Goal: Task Accomplishment & Management: Manage account settings

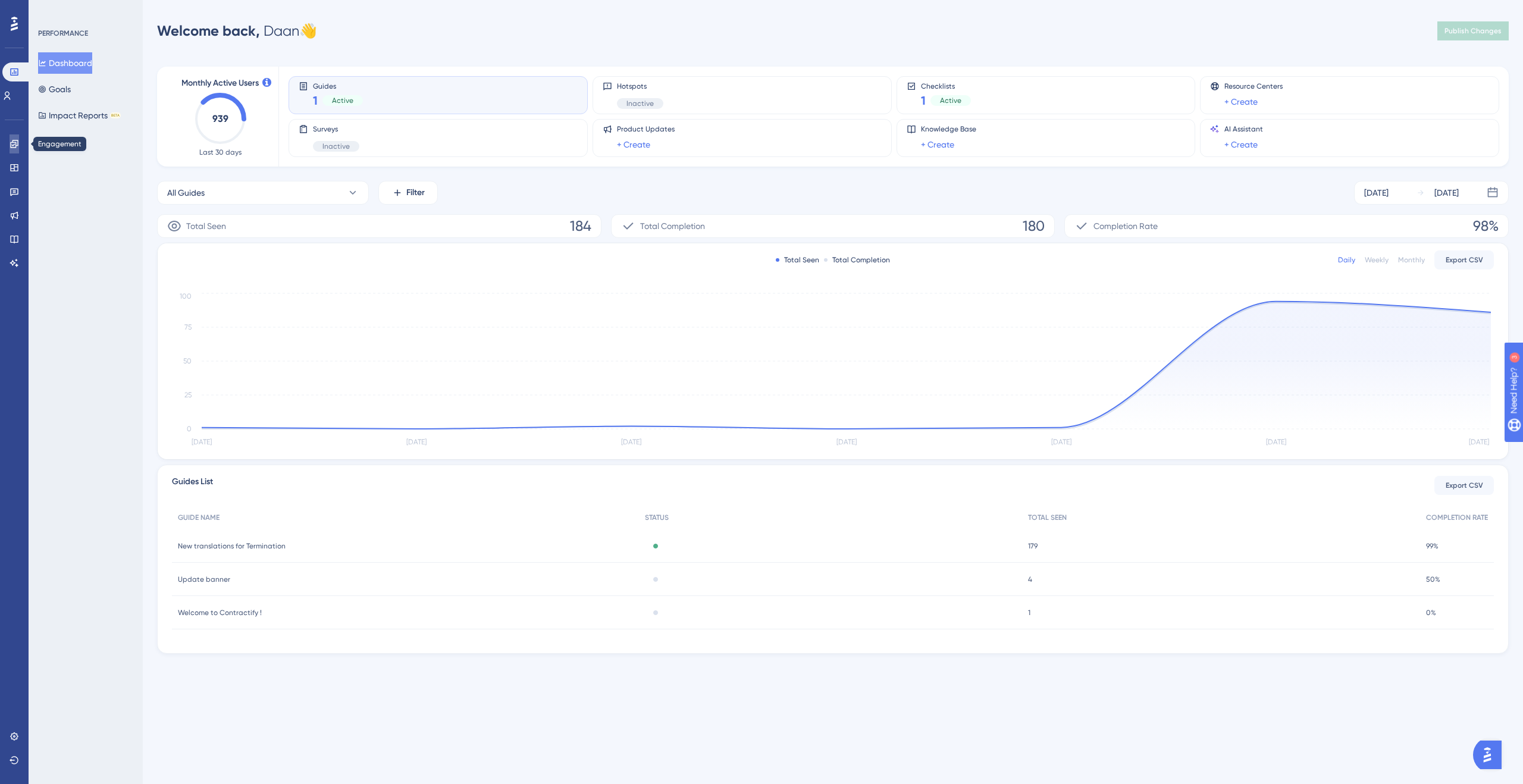
click at [15, 148] on icon at bounding box center [14, 143] width 9 height 9
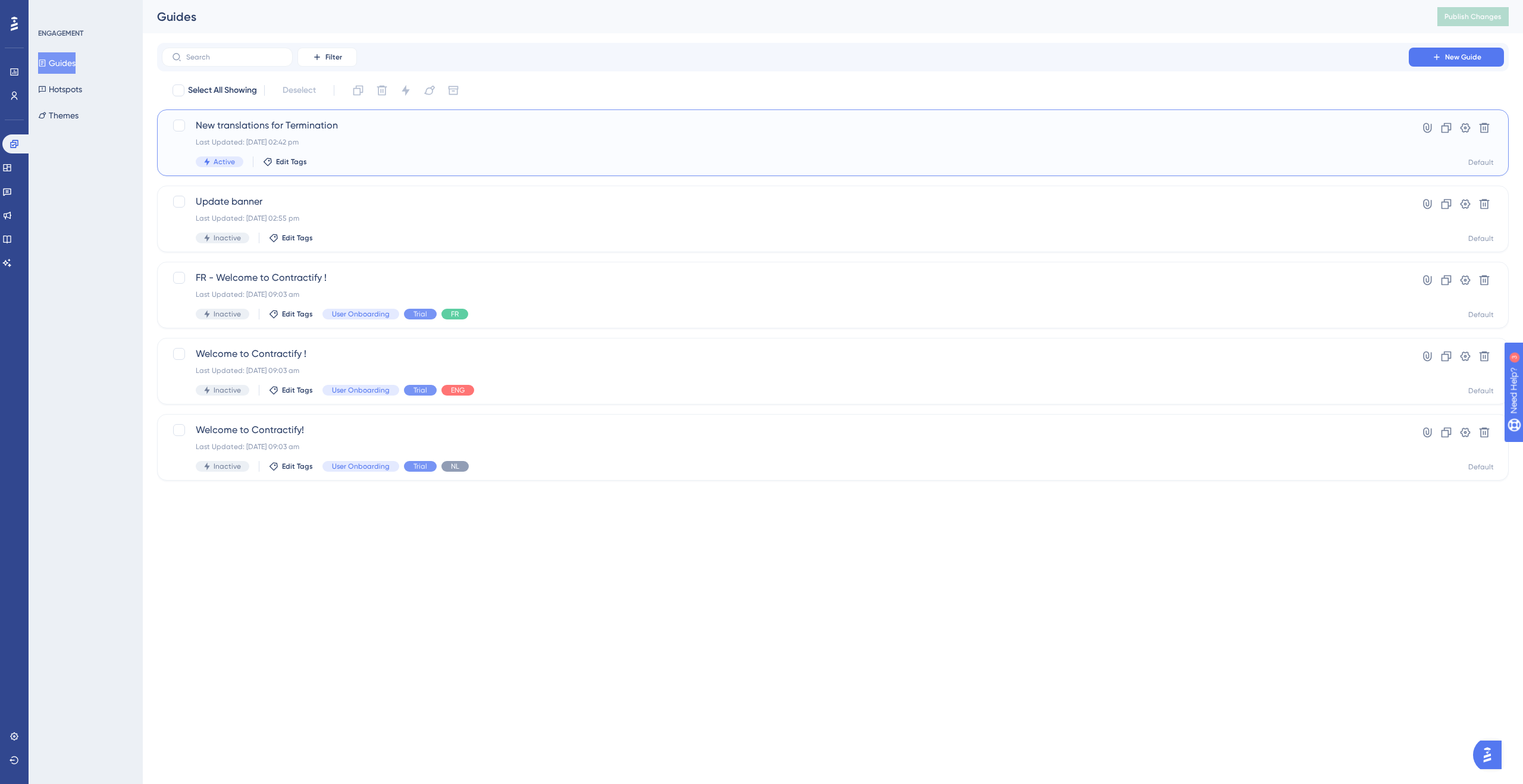
click at [512, 150] on div "New translations for Termination Last Updated: 28 Aug 2025 02:42 pm Active Edit…" at bounding box center [785, 143] width 1179 height 49
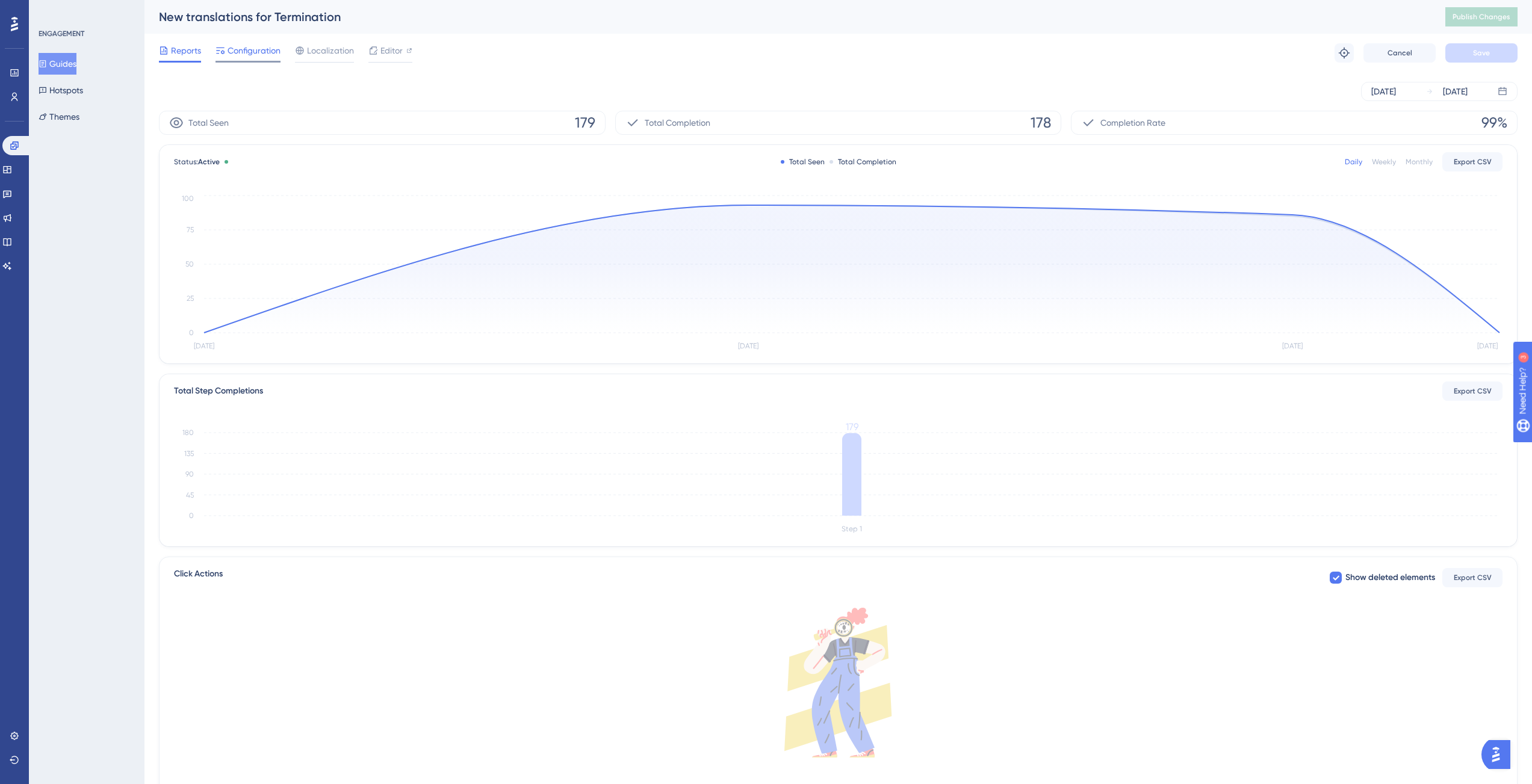
click at [242, 49] on span "Configuration" at bounding box center [254, 50] width 53 height 14
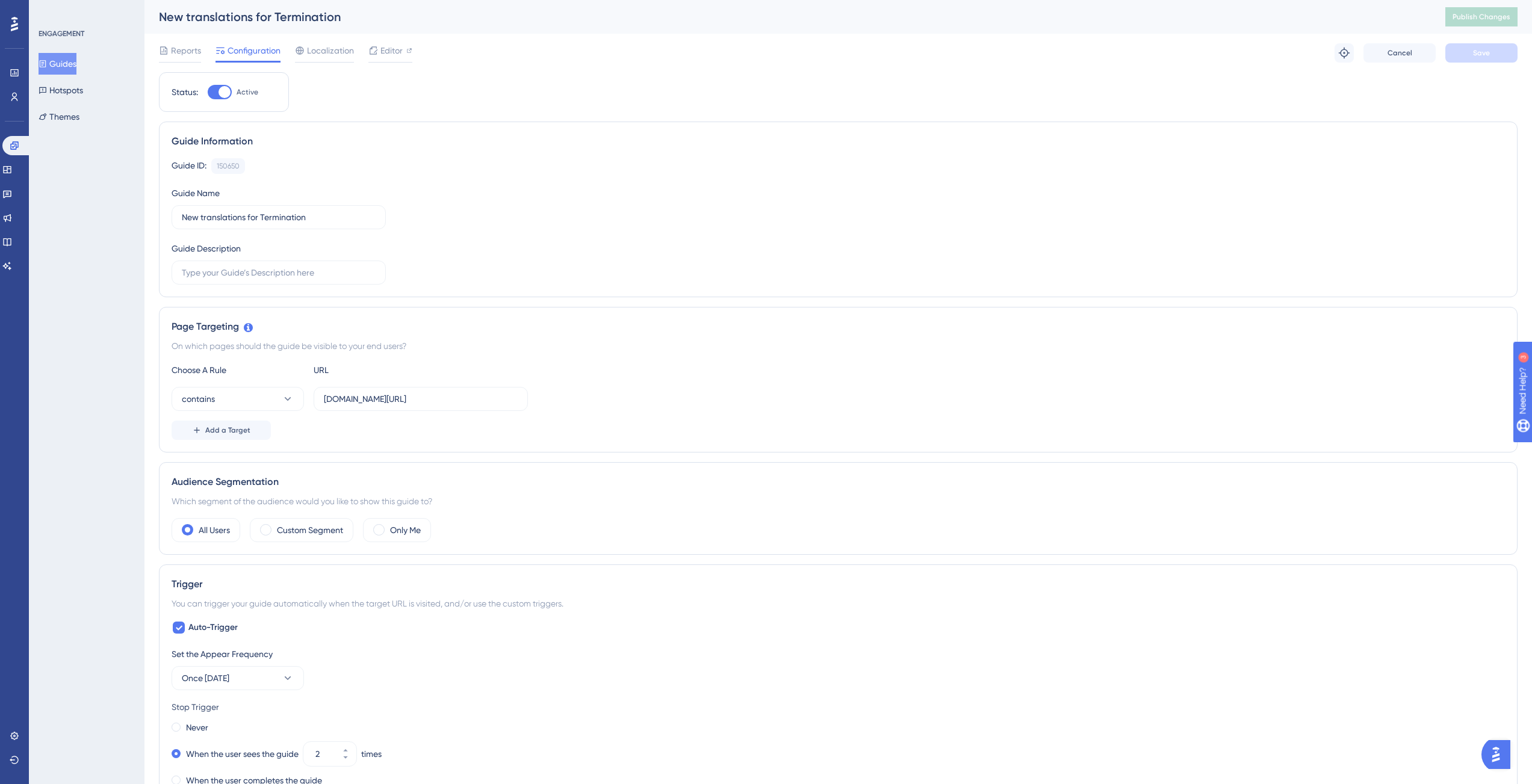
click at [225, 95] on div at bounding box center [224, 91] width 12 height 12
click at [208, 93] on input "Active" at bounding box center [207, 92] width 1 height 1
checkbox input "false"
click at [77, 66] on button "Guides" at bounding box center [57, 63] width 38 height 22
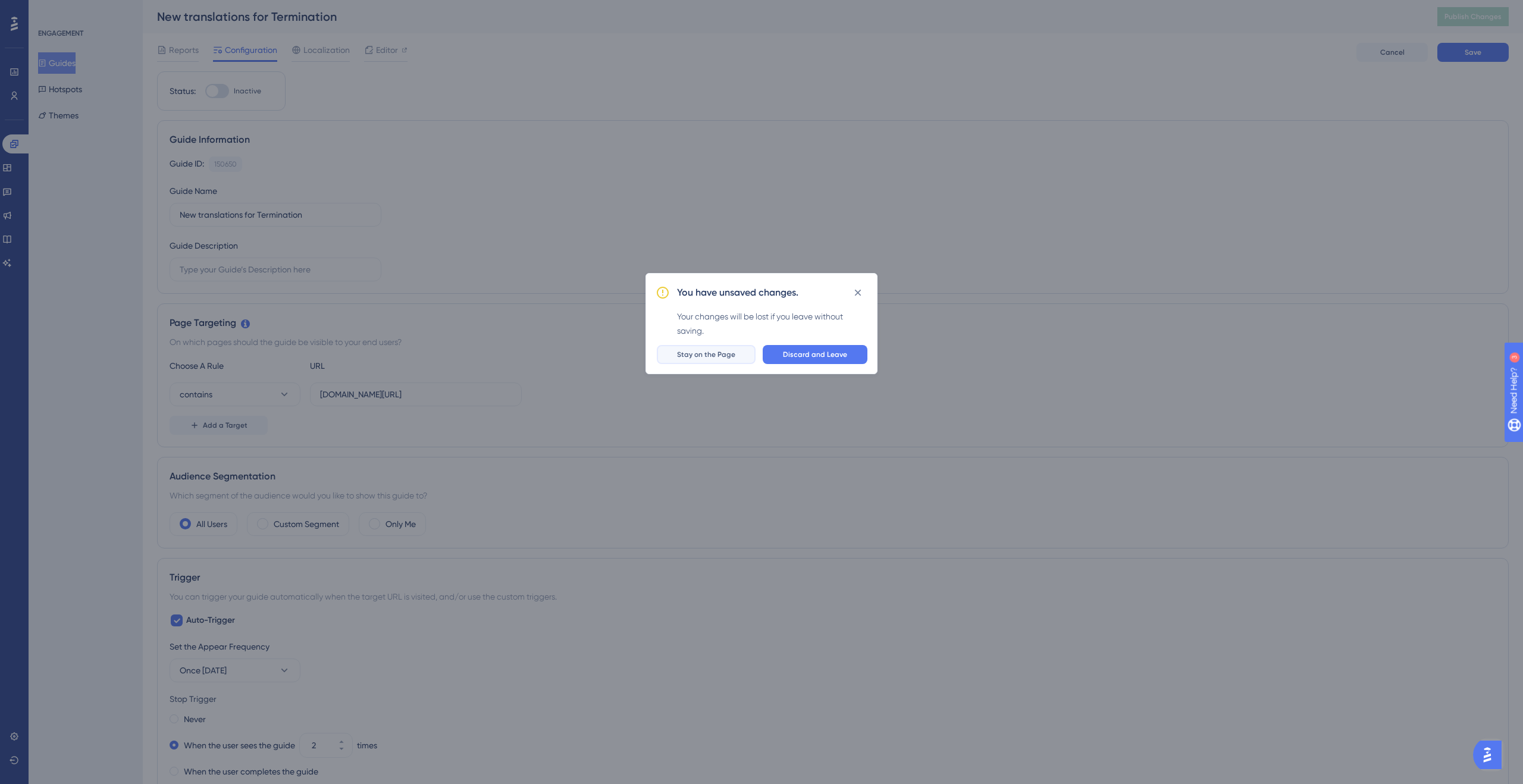
click at [712, 358] on span "Stay on the Page" at bounding box center [706, 354] width 58 height 9
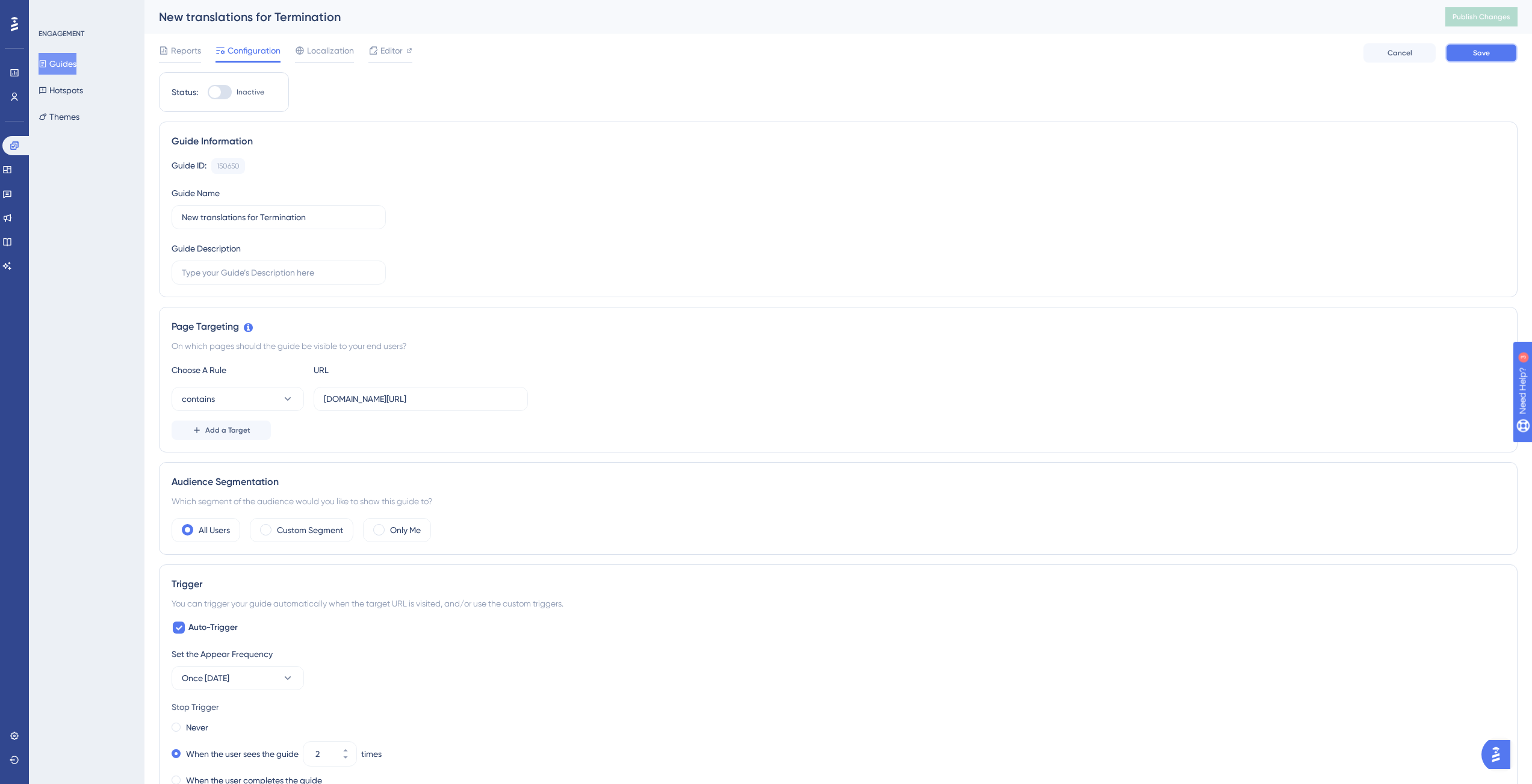
click at [1495, 49] on button "Save" at bounding box center [1482, 53] width 72 height 19
click at [53, 68] on button "Guides" at bounding box center [57, 63] width 38 height 22
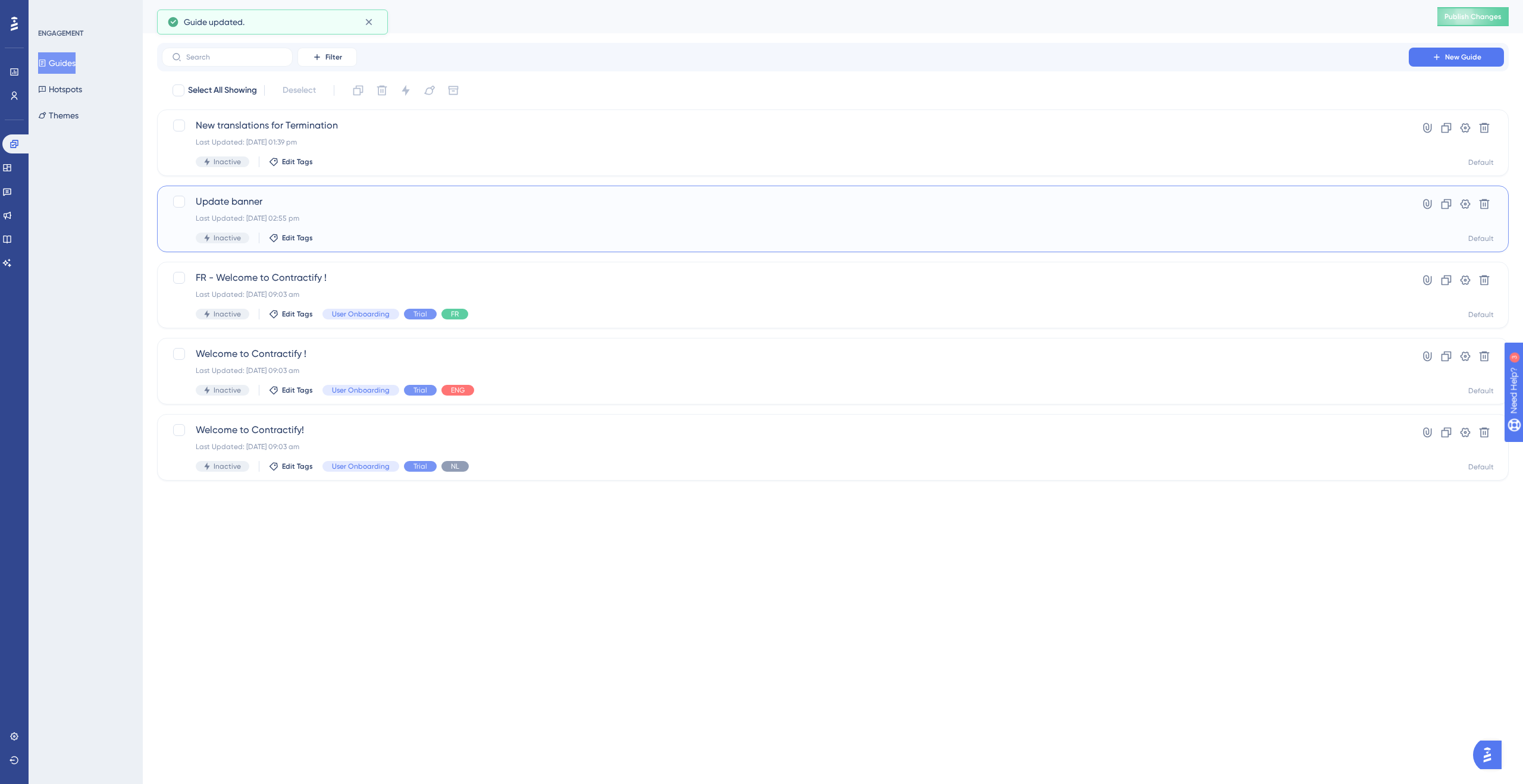
click at [284, 202] on span "Update banner" at bounding box center [785, 201] width 1179 height 14
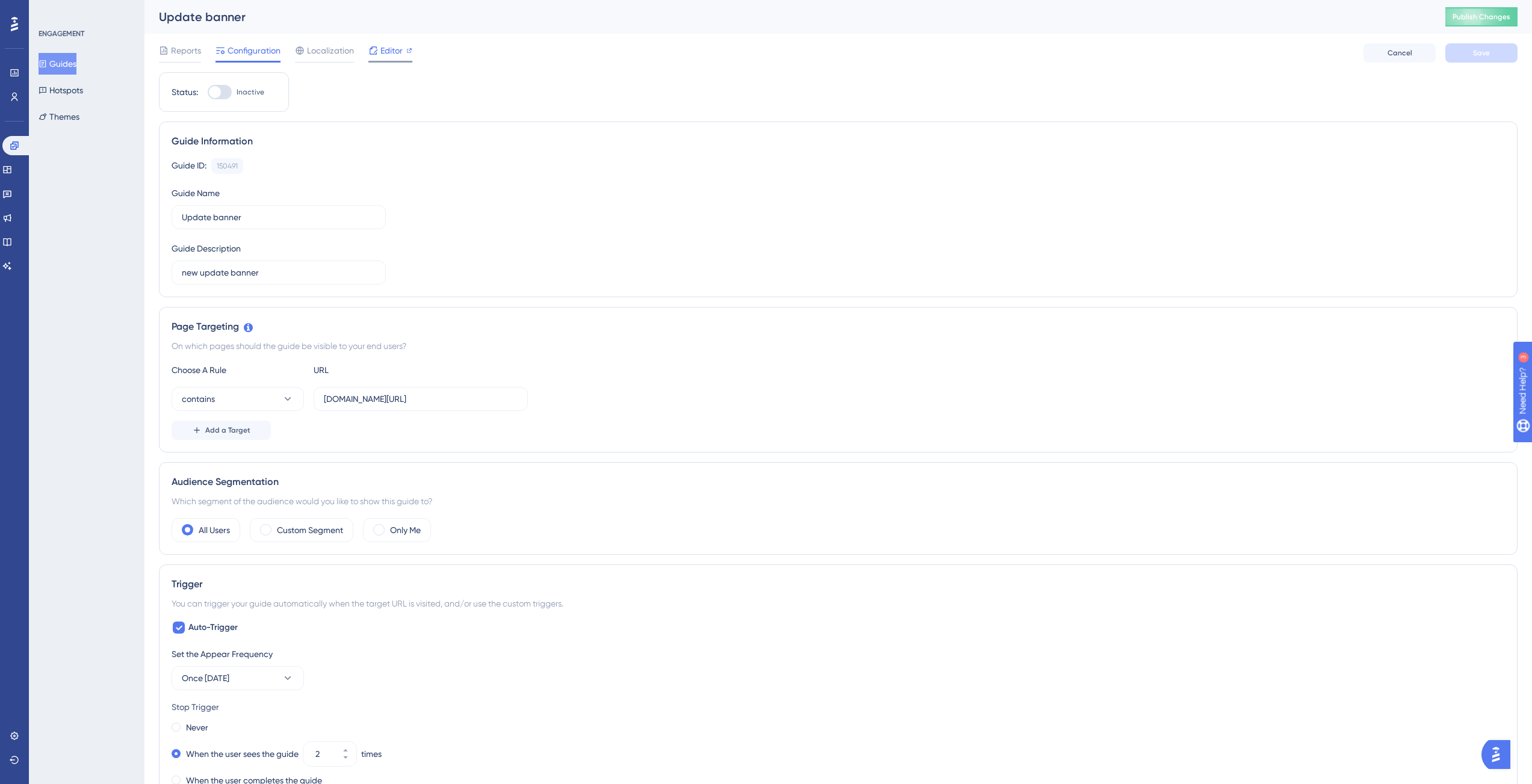
click at [390, 57] on span "Editor" at bounding box center [391, 50] width 22 height 14
click at [72, 59] on button "Guides" at bounding box center [57, 63] width 38 height 22
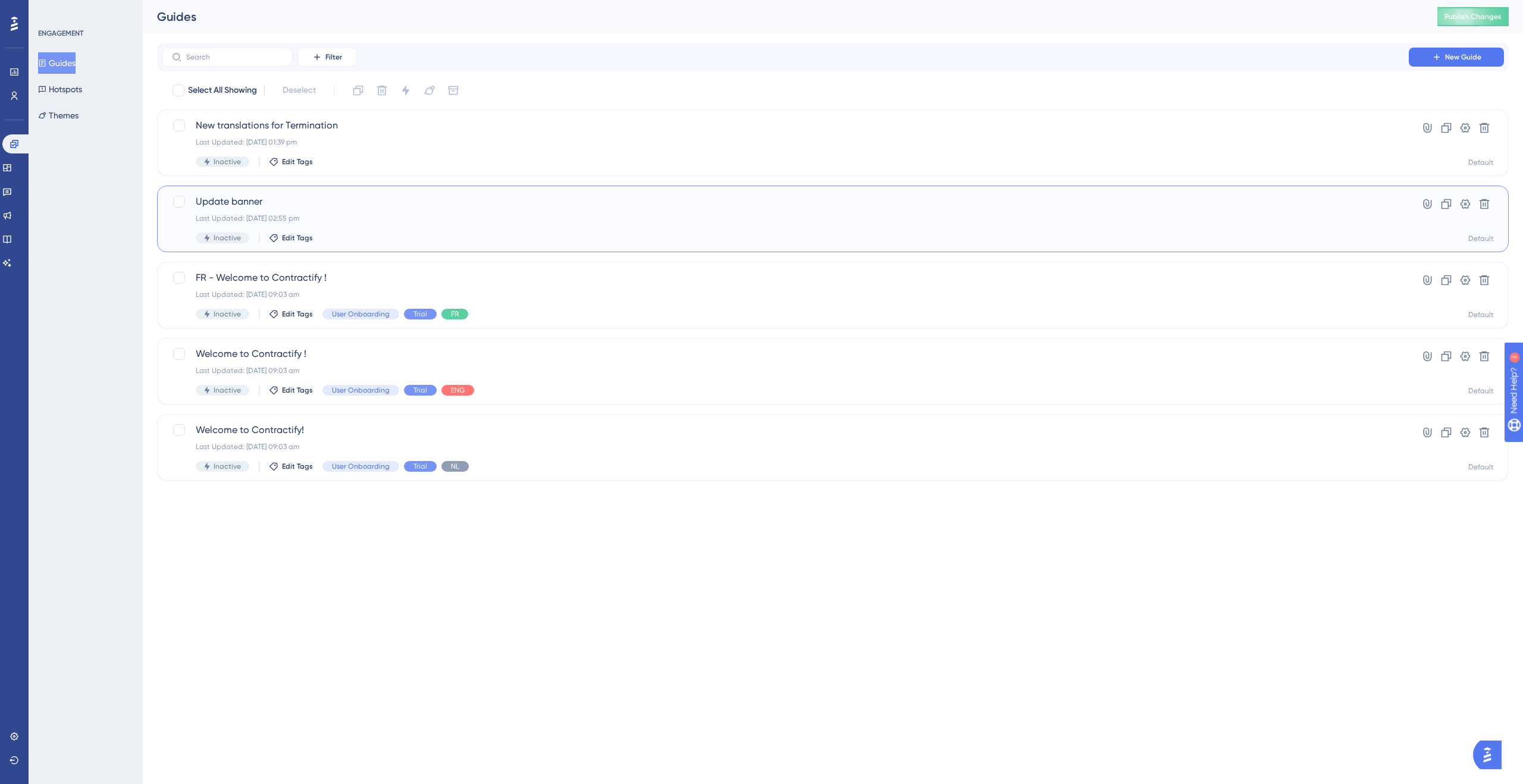
click at [304, 209] on div "Update banner Last Updated: 28 Aug 2025 02:55 pm Inactive Edit Tags" at bounding box center [785, 218] width 1179 height 49
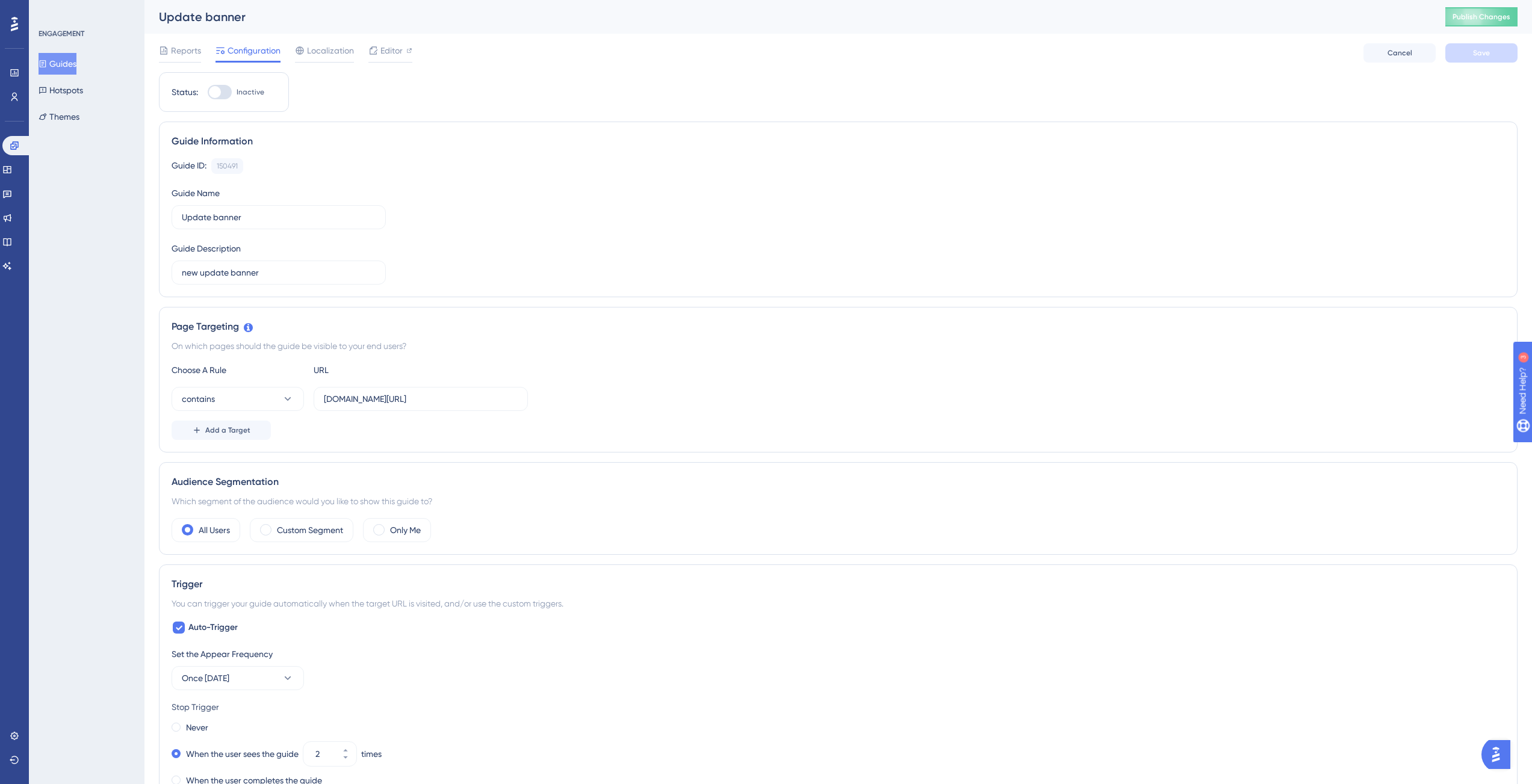
click at [225, 94] on div at bounding box center [220, 91] width 24 height 14
click at [208, 93] on input "Inactive" at bounding box center [207, 92] width 1 height 1
checkbox input "true"
click at [398, 56] on span "Editor" at bounding box center [391, 50] width 22 height 14
click at [1469, 45] on button "Save" at bounding box center [1482, 53] width 72 height 19
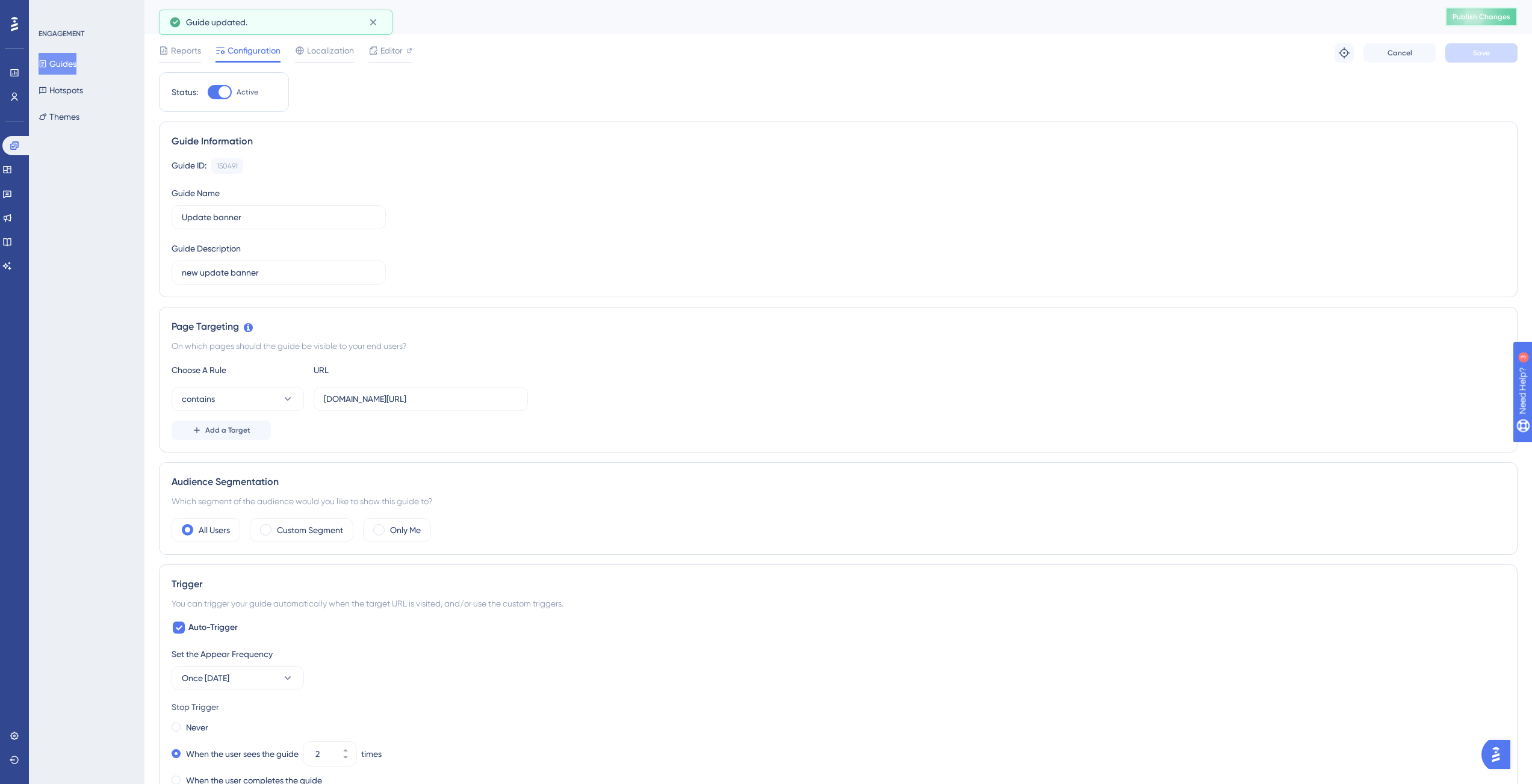
click at [1483, 12] on span "Publish Changes" at bounding box center [1481, 16] width 58 height 9
click at [65, 63] on button "Guides" at bounding box center [57, 63] width 38 height 22
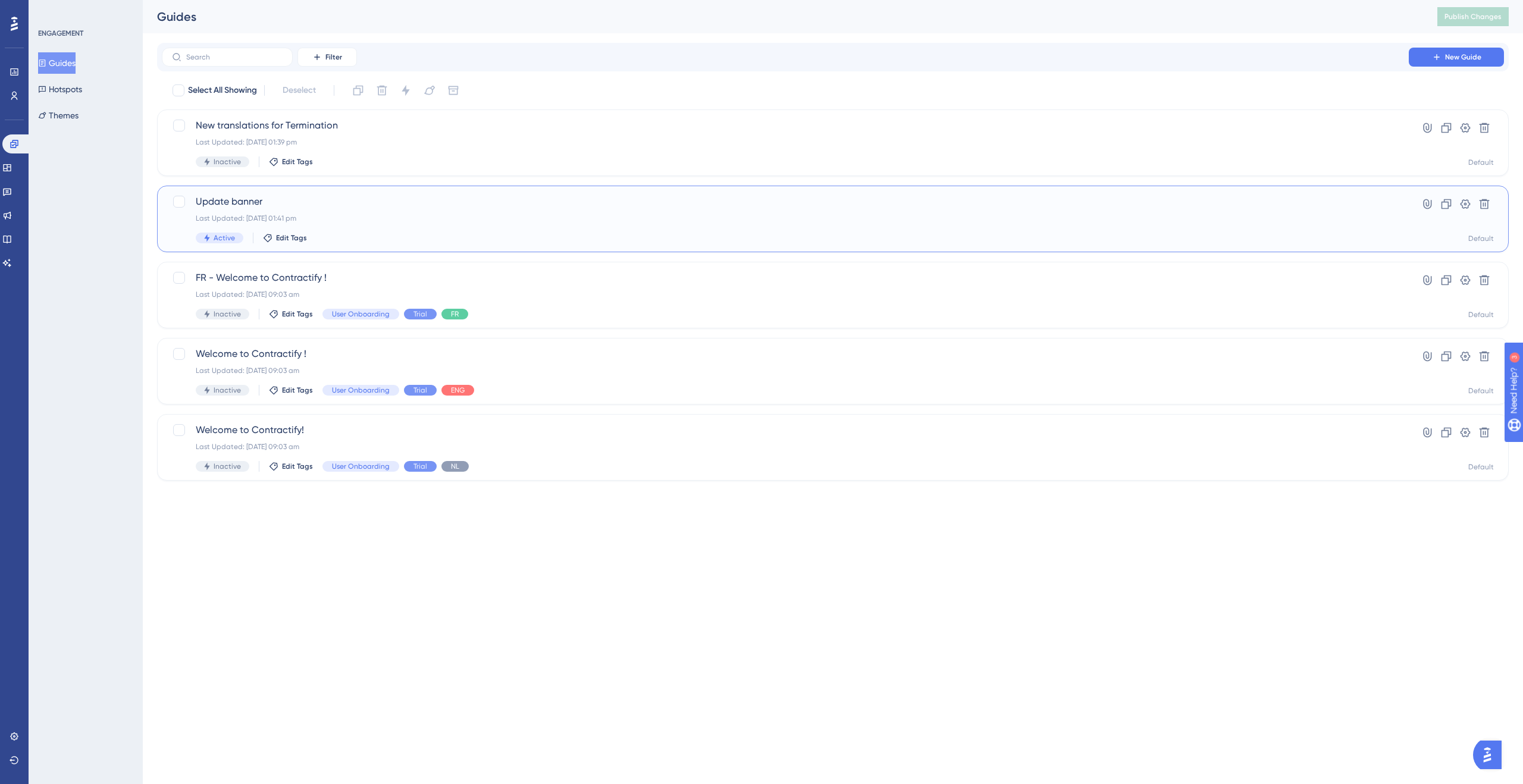
click at [501, 217] on div "Last Updated: 29 Aug 2025 01:41 pm" at bounding box center [785, 218] width 1179 height 9
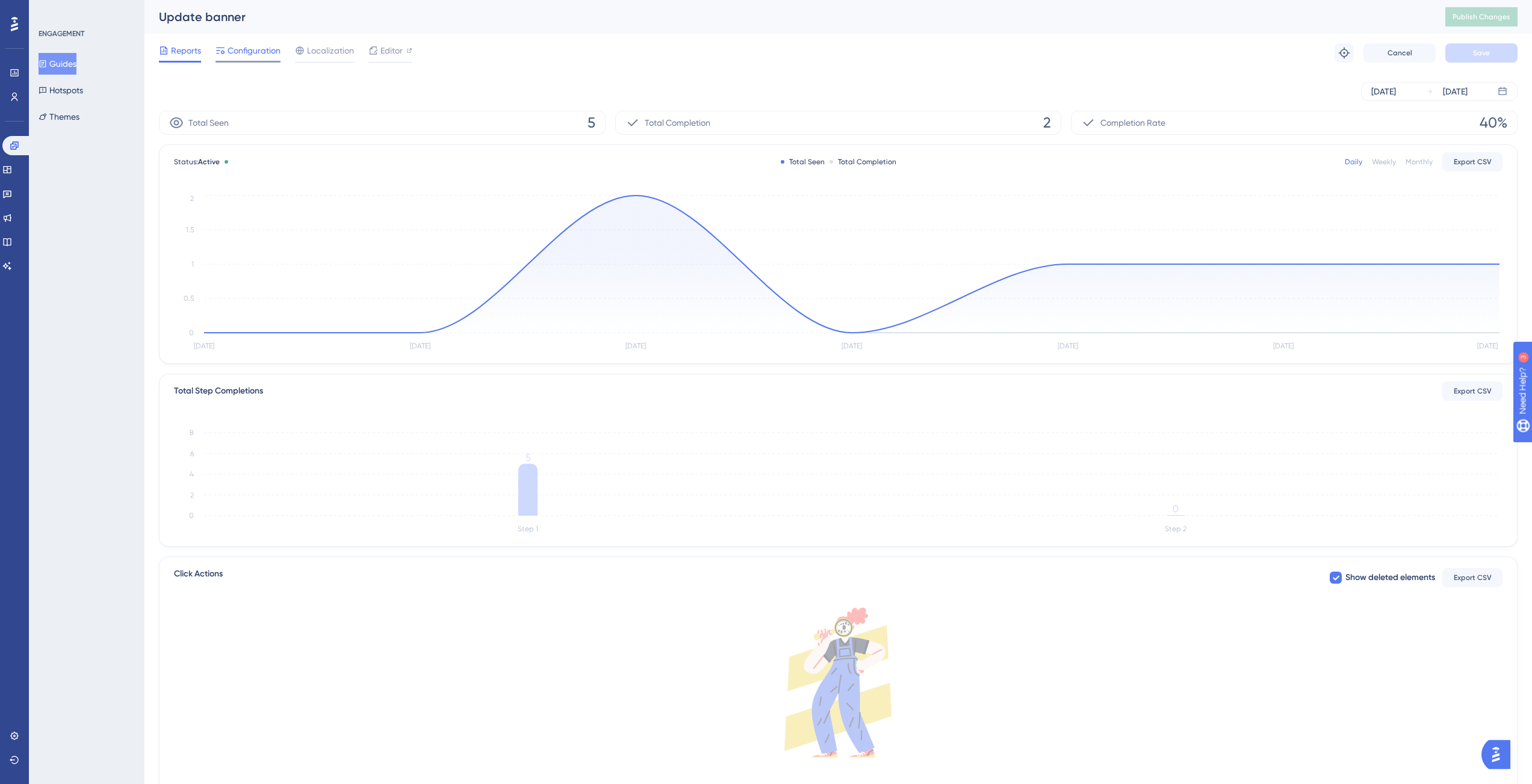
click at [240, 50] on span "Configuration" at bounding box center [254, 50] width 53 height 14
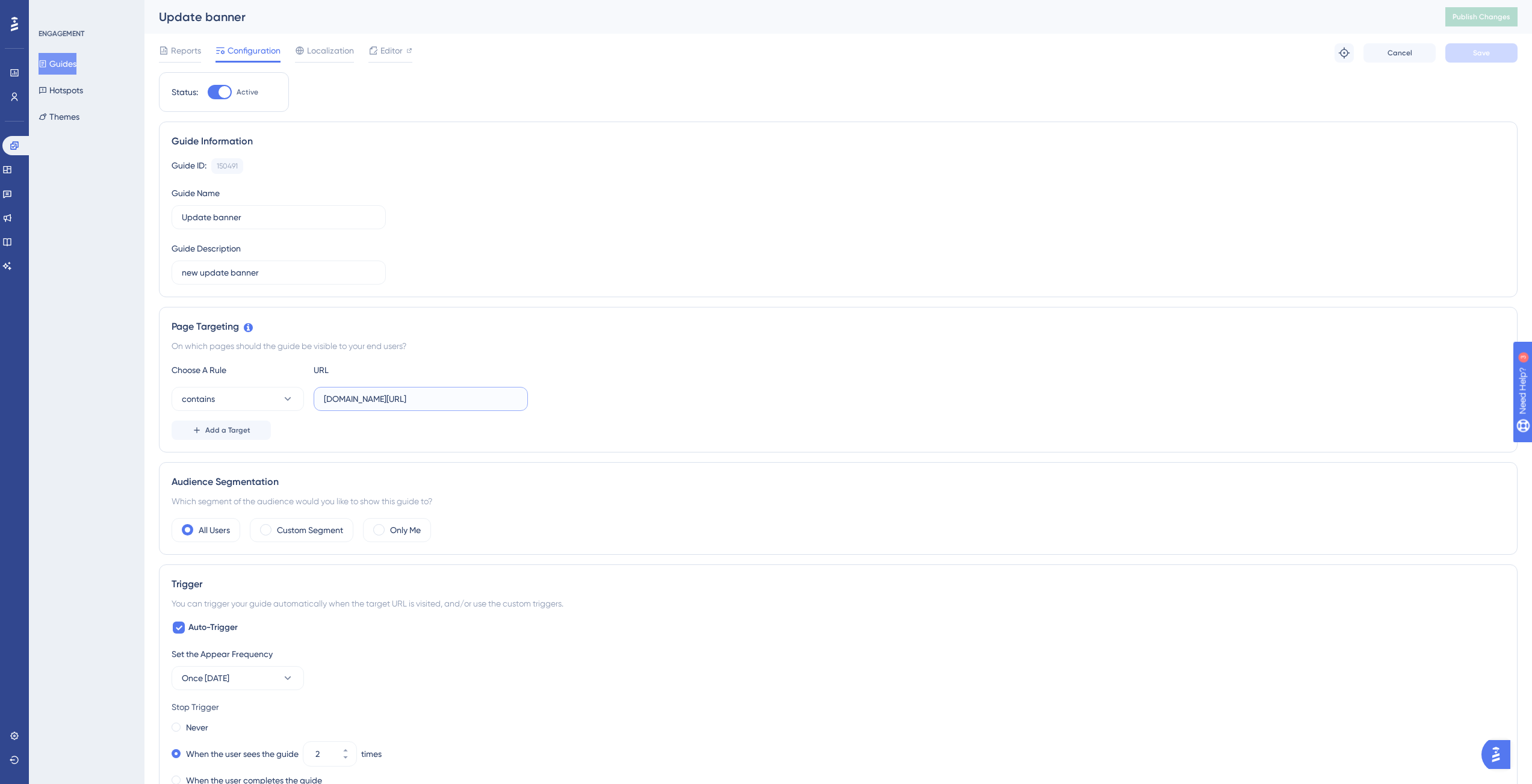
click at [487, 400] on input "app.contractify.io/client/company/" at bounding box center [420, 399] width 194 height 13
click at [71, 58] on button "Guides" at bounding box center [57, 63] width 38 height 22
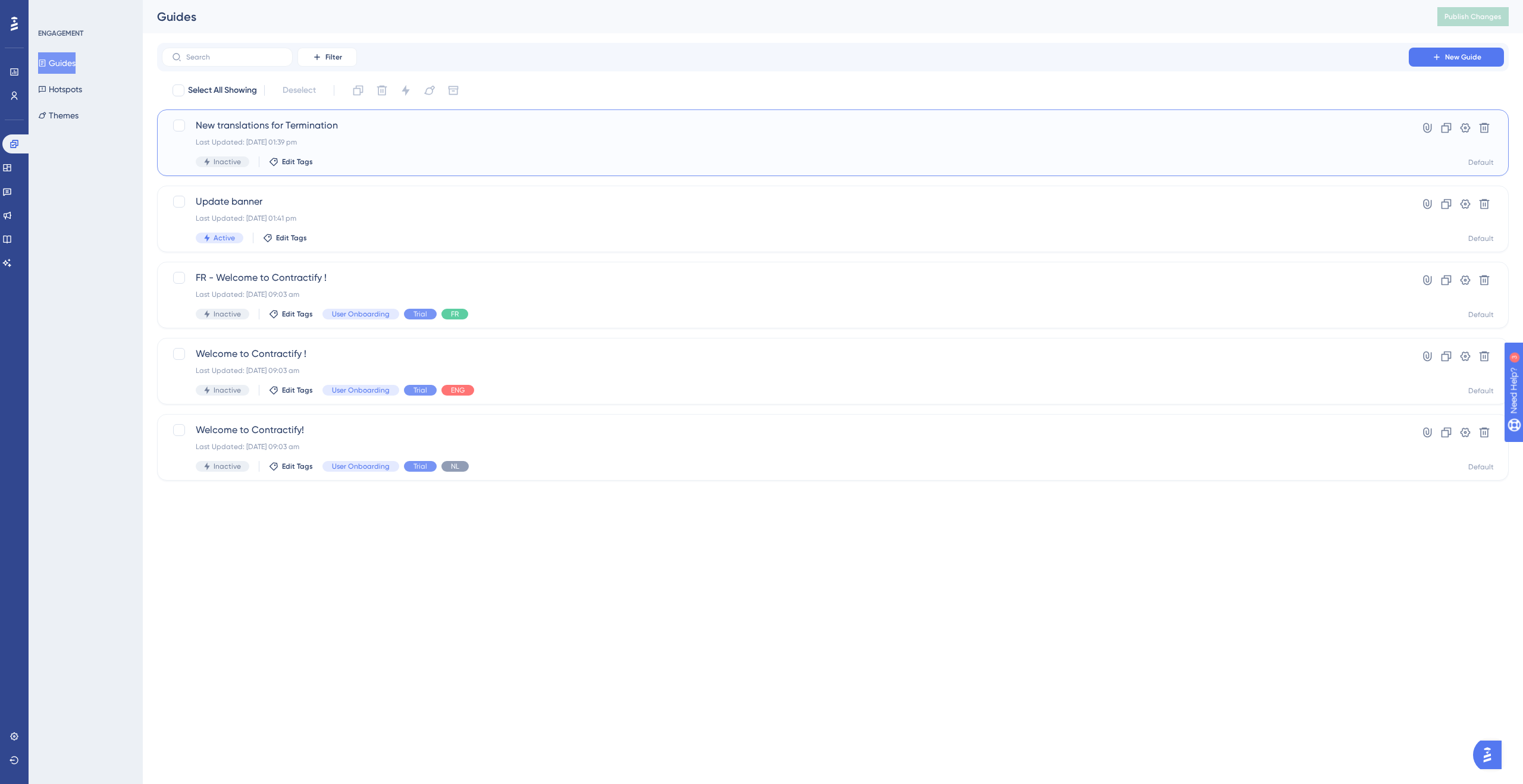
click at [344, 141] on div "Last Updated: 29 Aug 2025 01:39 pm" at bounding box center [785, 141] width 1179 height 9
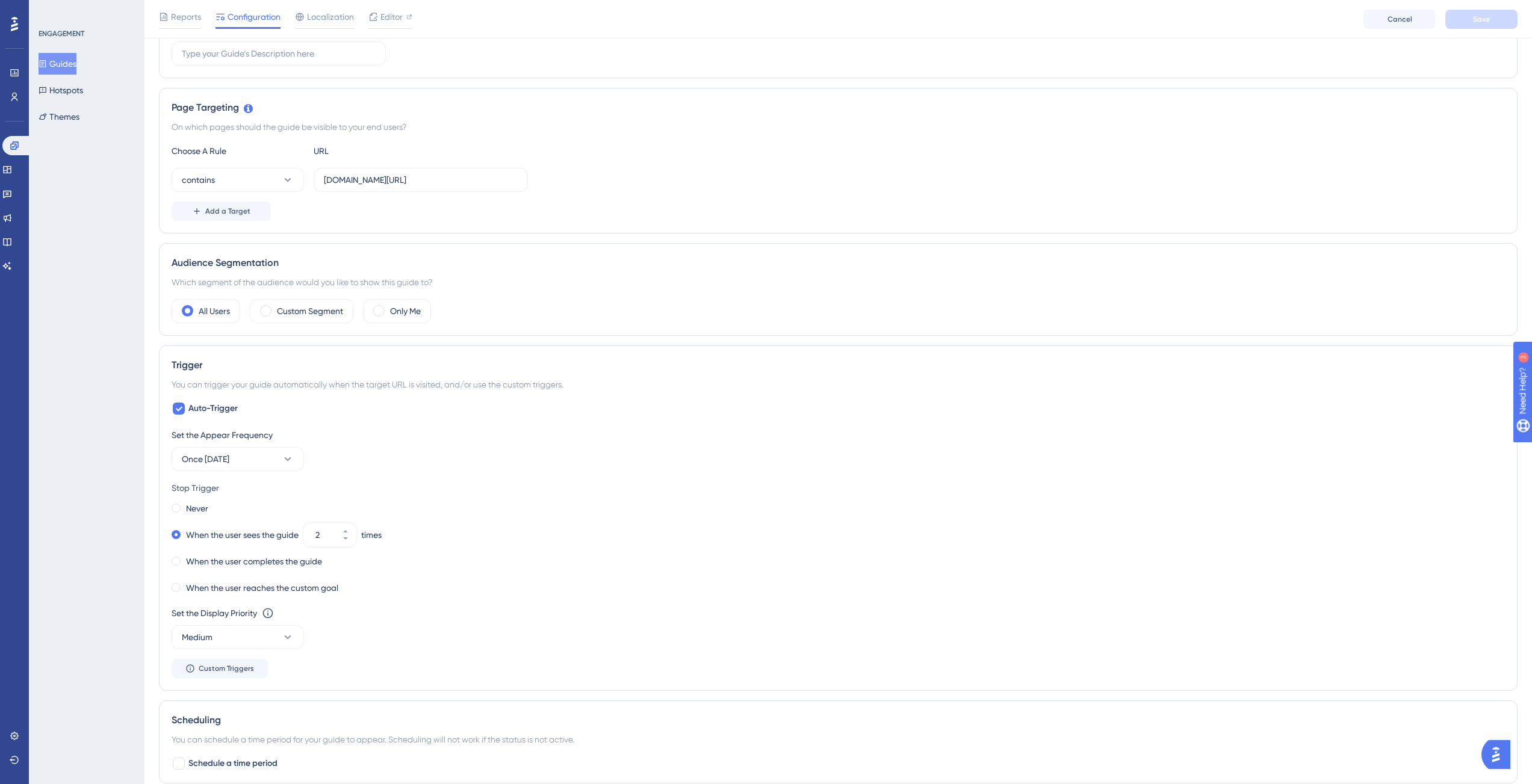
scroll to position [205, 0]
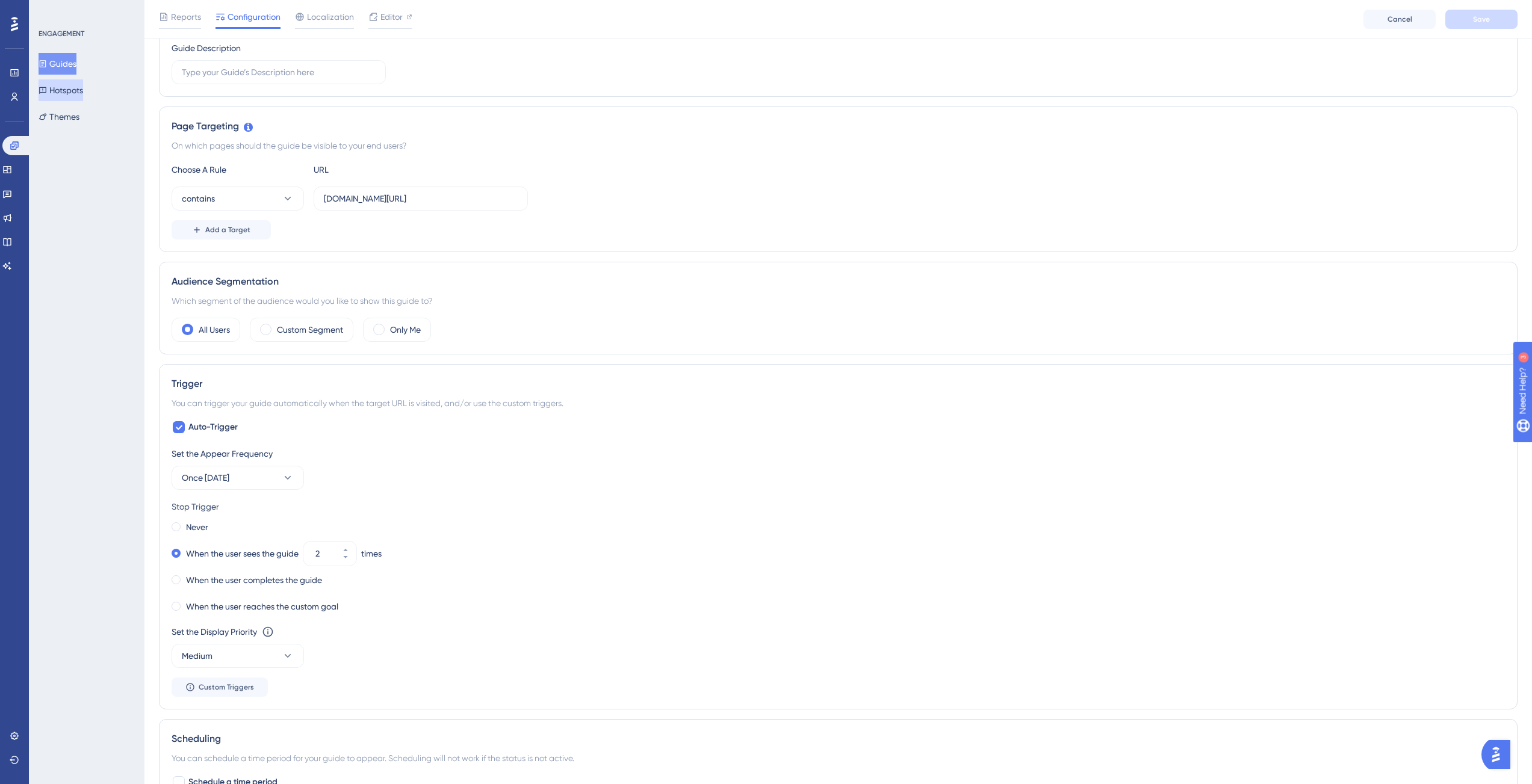
click at [67, 86] on button "Hotspots" at bounding box center [61, 90] width 45 height 22
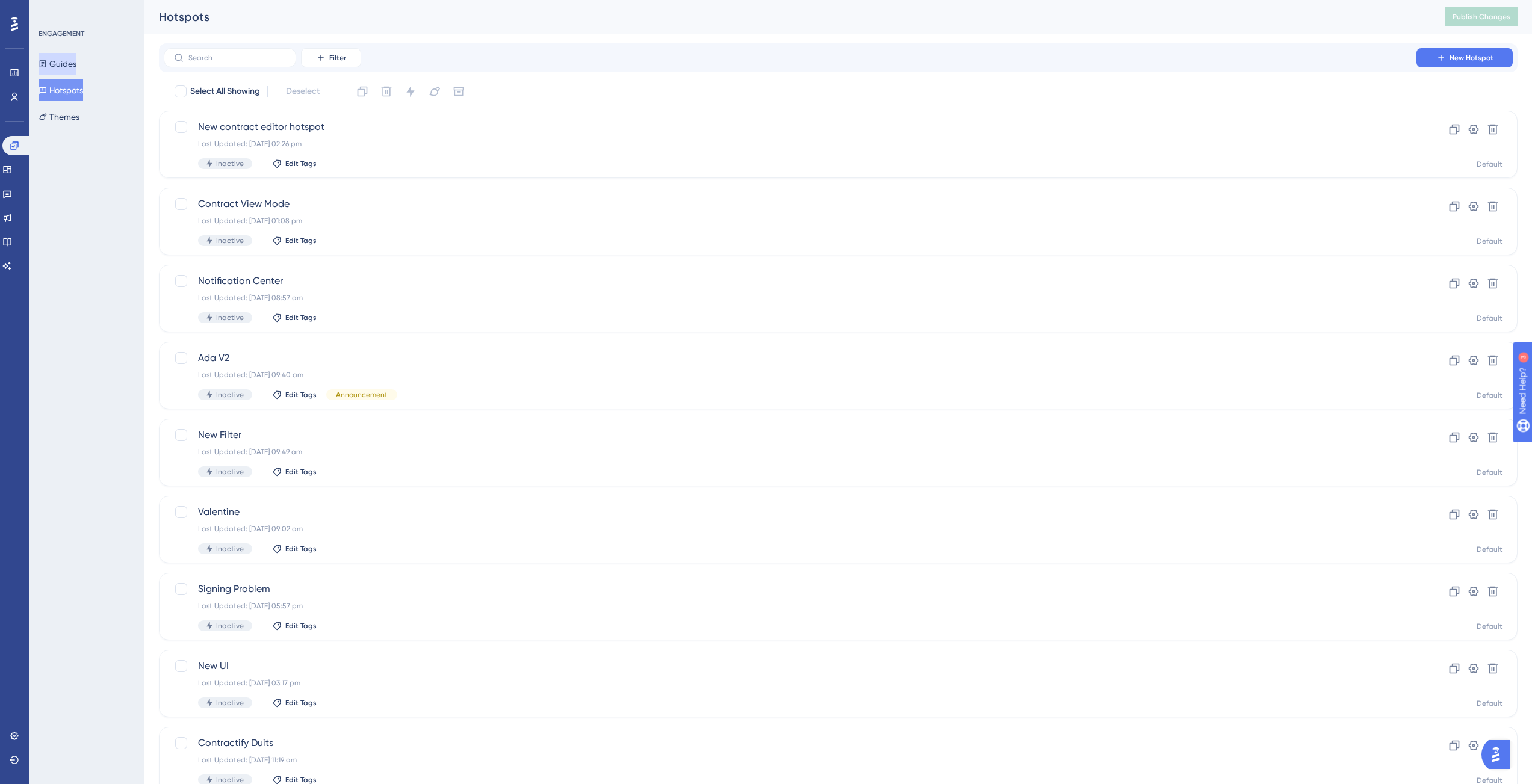
click at [77, 71] on button "Guides" at bounding box center [57, 63] width 38 height 22
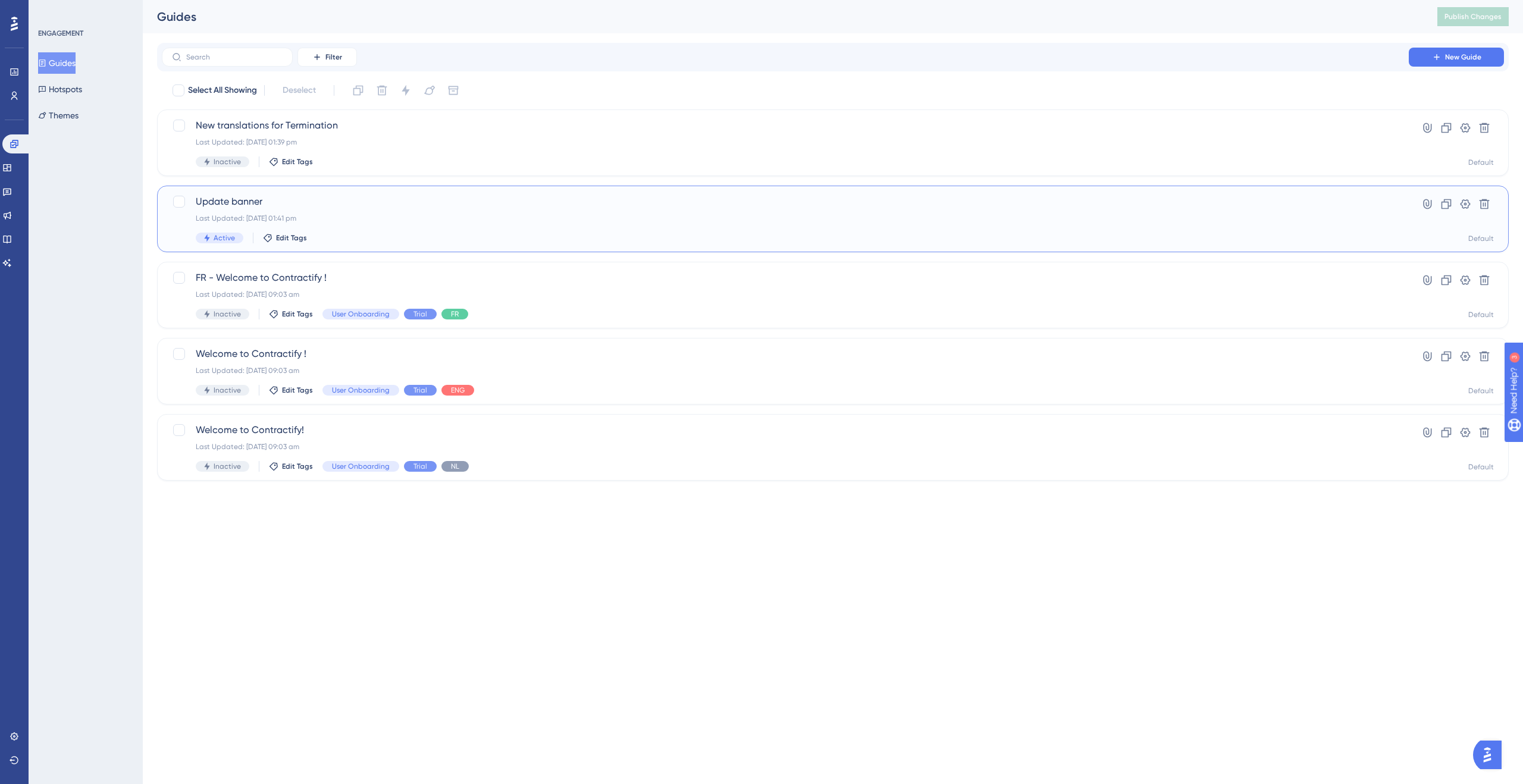
click at [393, 213] on div "Last Updated: 29 Aug 2025 01:41 pm" at bounding box center [785, 218] width 1179 height 9
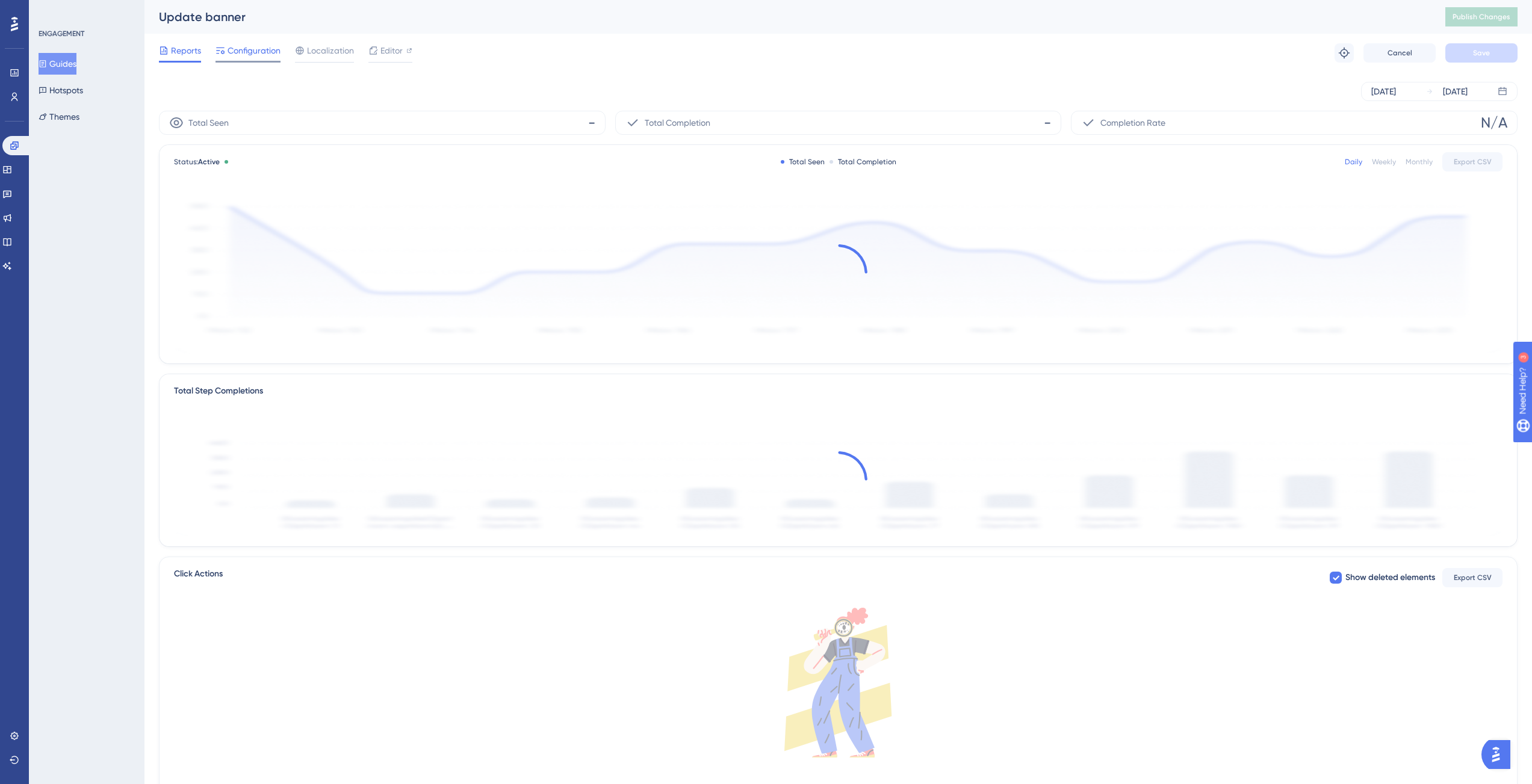
click at [241, 55] on span "Configuration" at bounding box center [254, 50] width 53 height 14
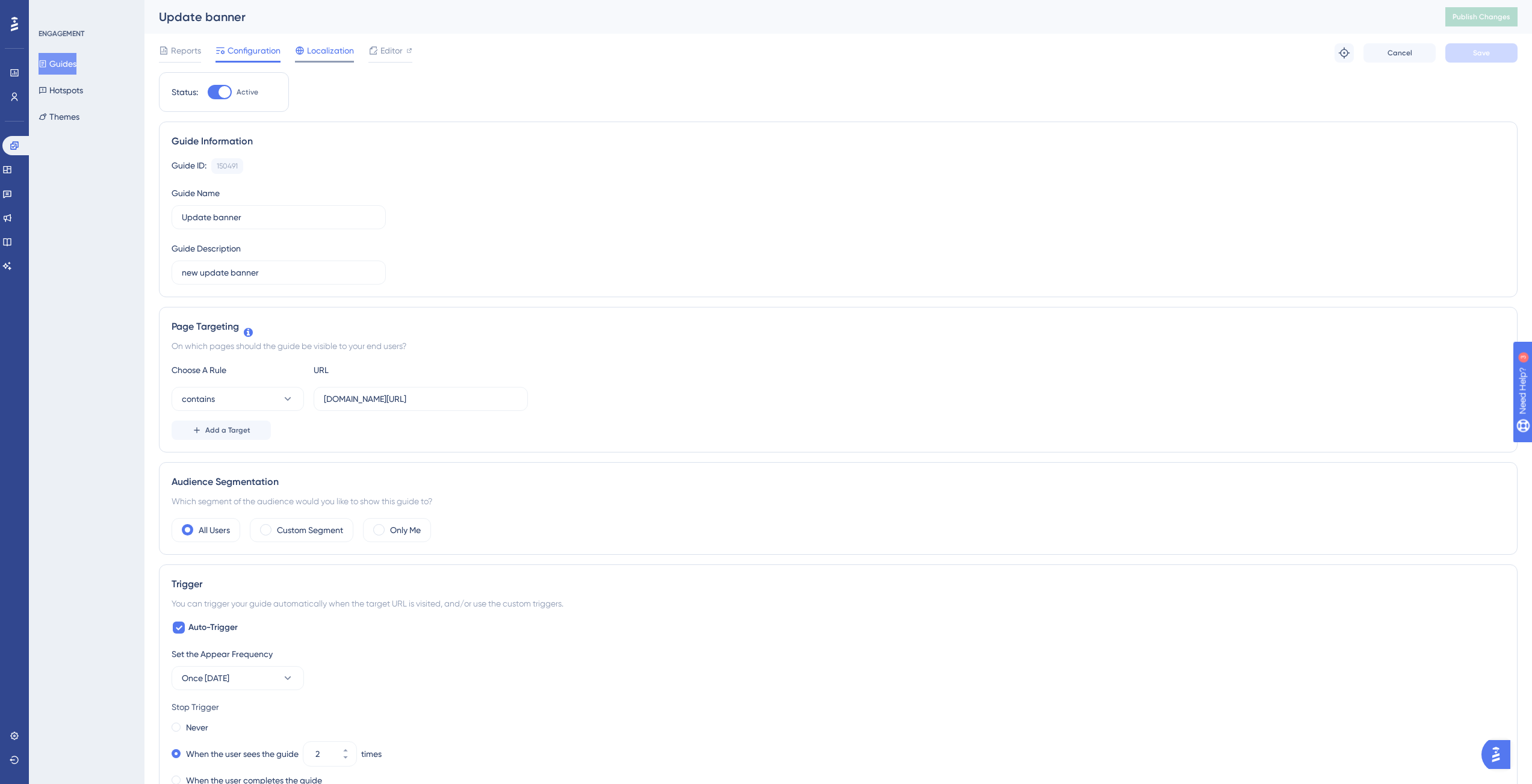
click at [342, 53] on span "Localization" at bounding box center [330, 50] width 47 height 14
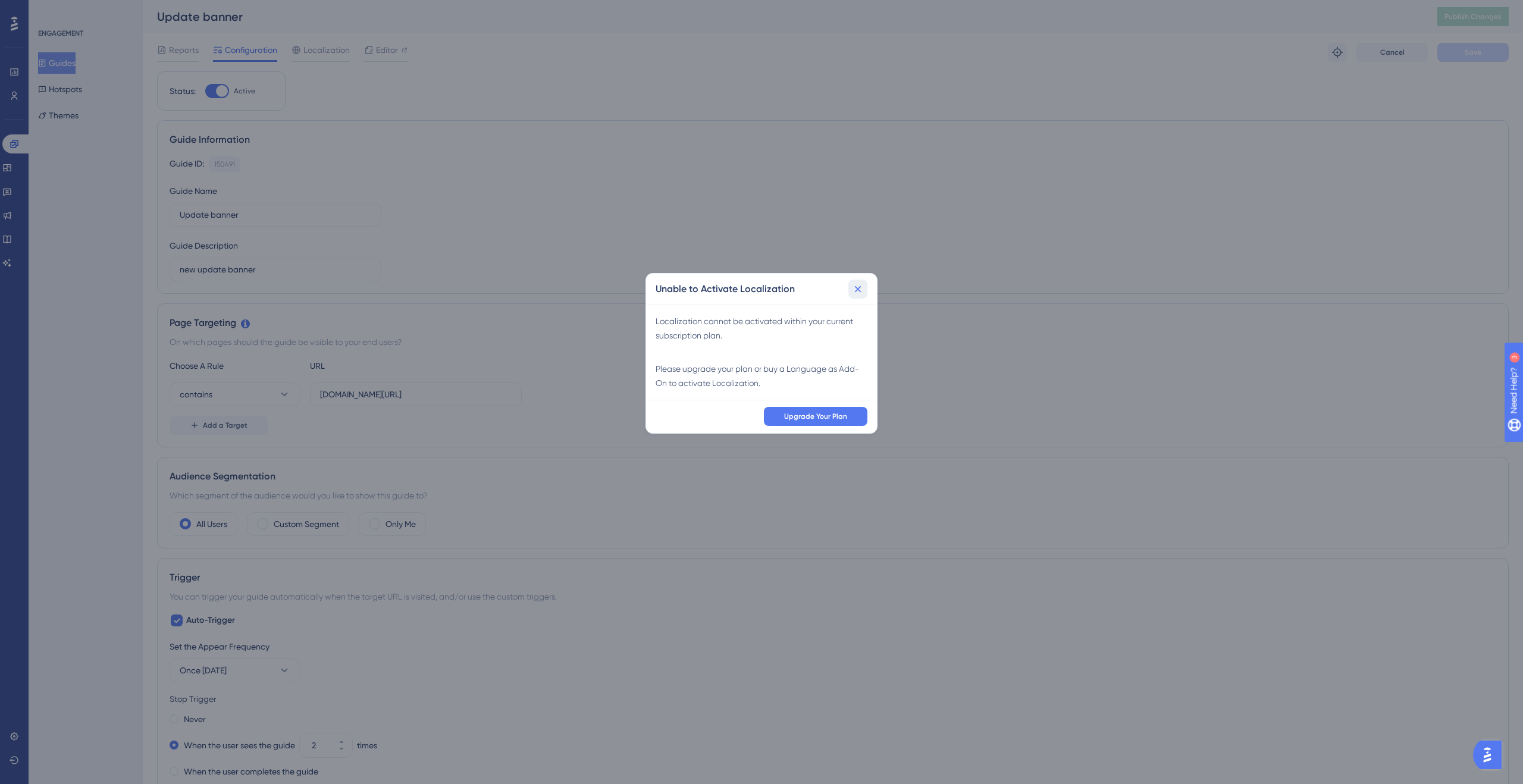
click at [867, 291] on button at bounding box center [857, 289] width 19 height 19
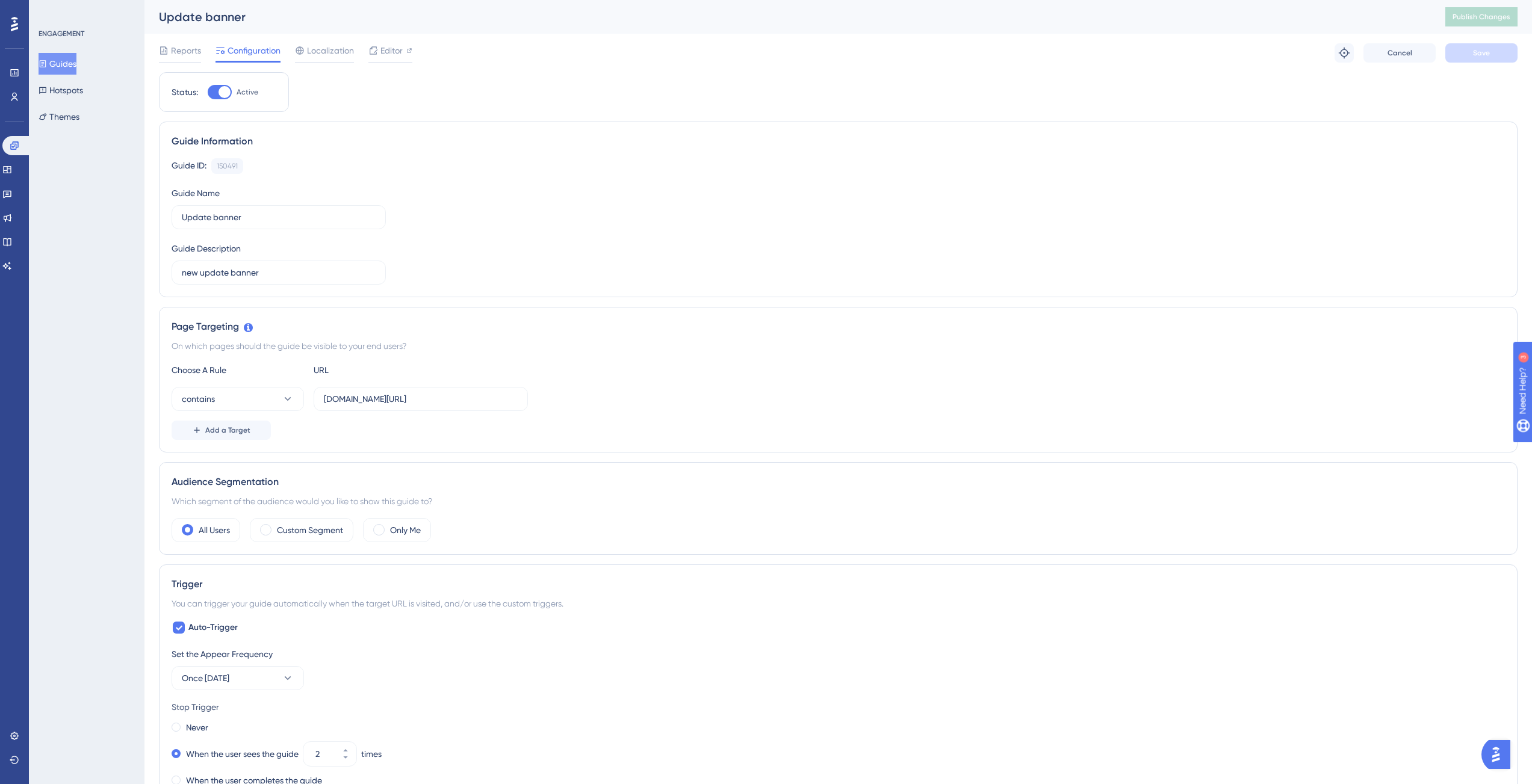
click at [224, 93] on div at bounding box center [224, 91] width 12 height 12
click at [208, 93] on input "Active" at bounding box center [207, 92] width 1 height 1
click at [1495, 49] on button "Save" at bounding box center [1482, 53] width 72 height 19
click at [1486, 19] on span "Publish Changes" at bounding box center [1481, 16] width 58 height 9
click at [218, 93] on div at bounding box center [215, 91] width 12 height 12
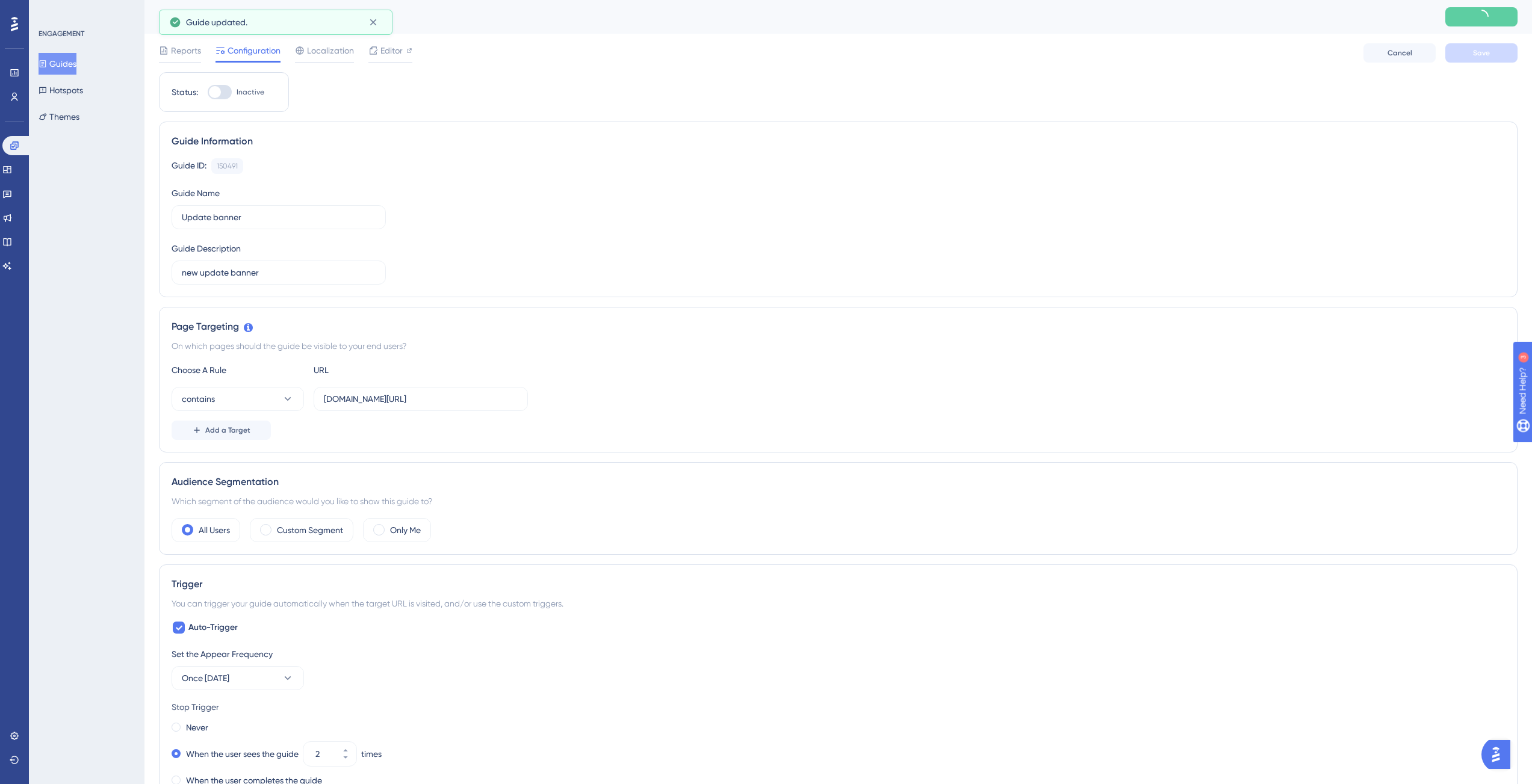
click at [208, 93] on input "Inactive" at bounding box center [207, 92] width 1 height 1
checkbox input "true"
click at [1478, 54] on span "Save" at bounding box center [1481, 52] width 17 height 9
click at [1497, 13] on span "Publish Changes" at bounding box center [1481, 16] width 58 height 9
click at [248, 404] on button "contains" at bounding box center [238, 399] width 133 height 24
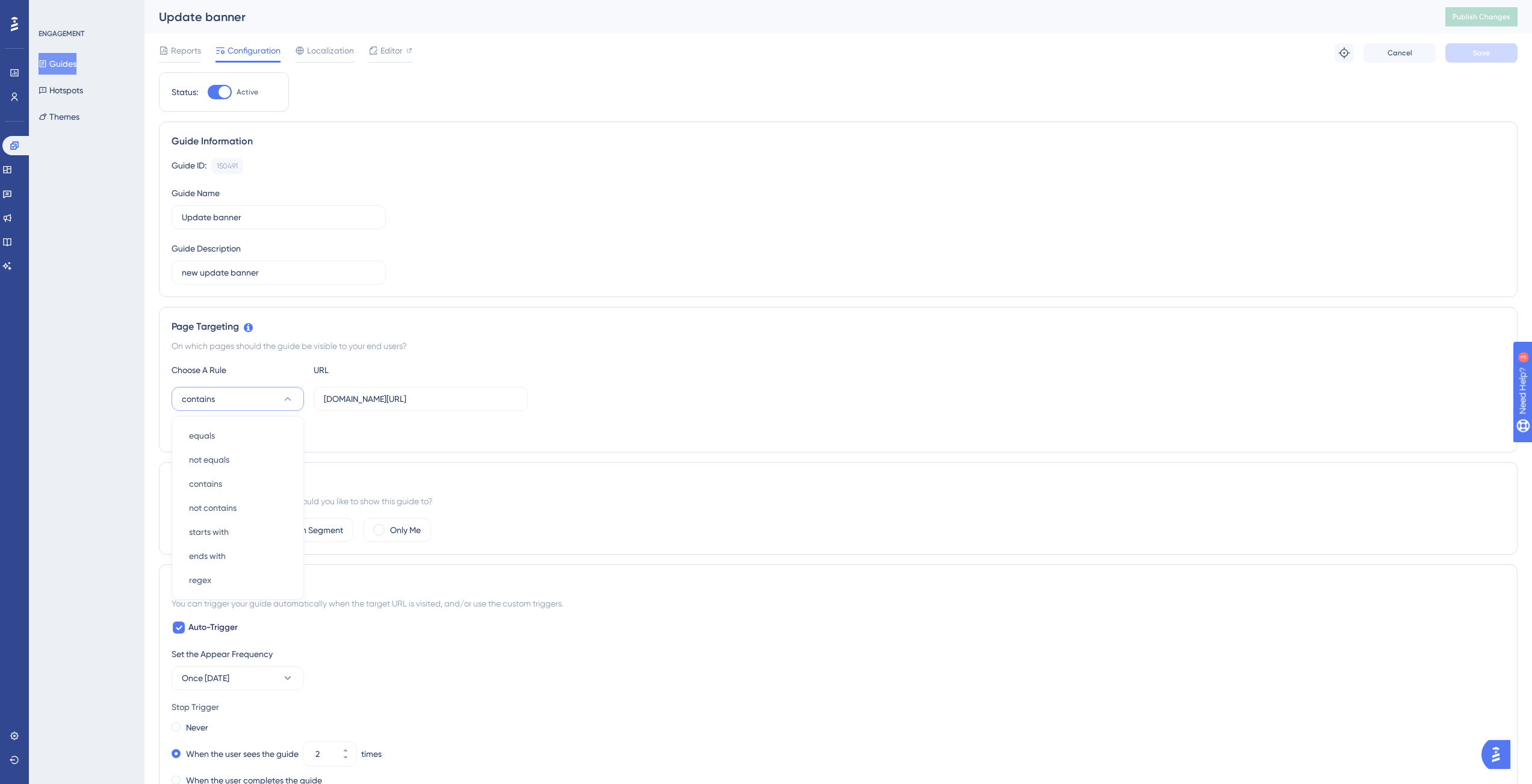
click at [647, 381] on div "Choose A Rule URL contains equals equals not equals not equals contains contain…" at bounding box center [838, 401] width 1333 height 77
click at [68, 66] on button "Guides" at bounding box center [57, 63] width 38 height 22
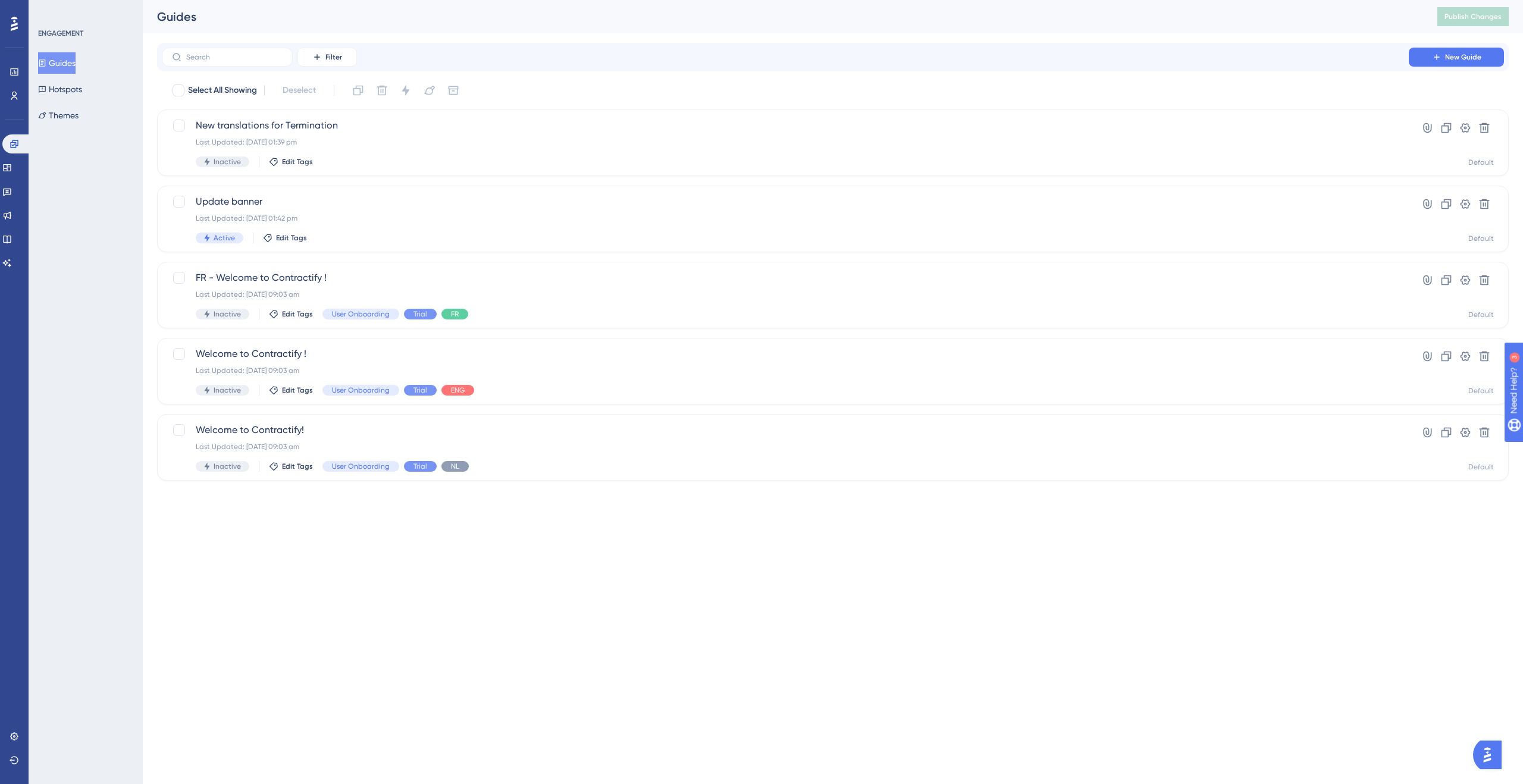
click at [763, 22] on div "Guides" at bounding box center [782, 17] width 1251 height 17
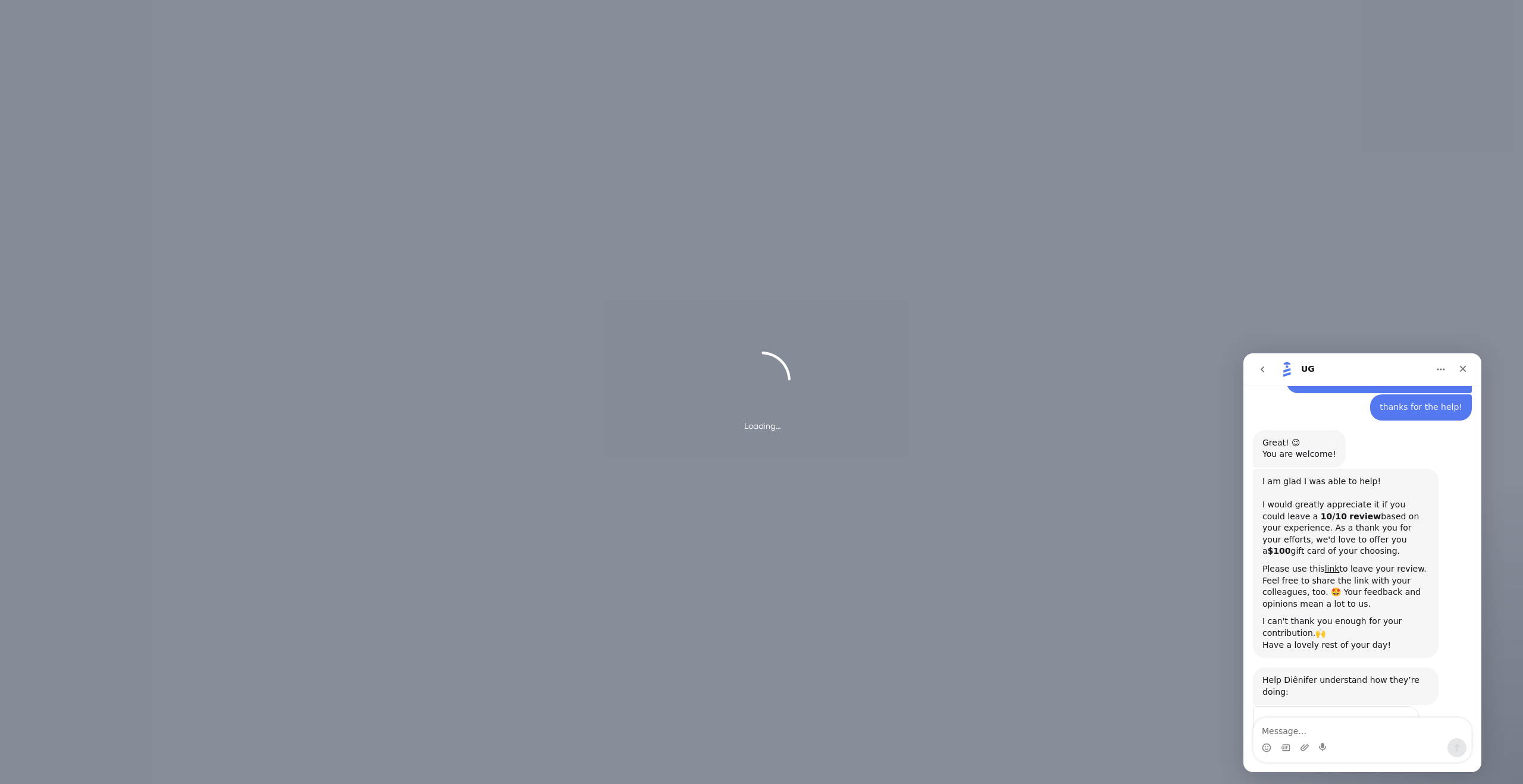
scroll to position [1262, 0]
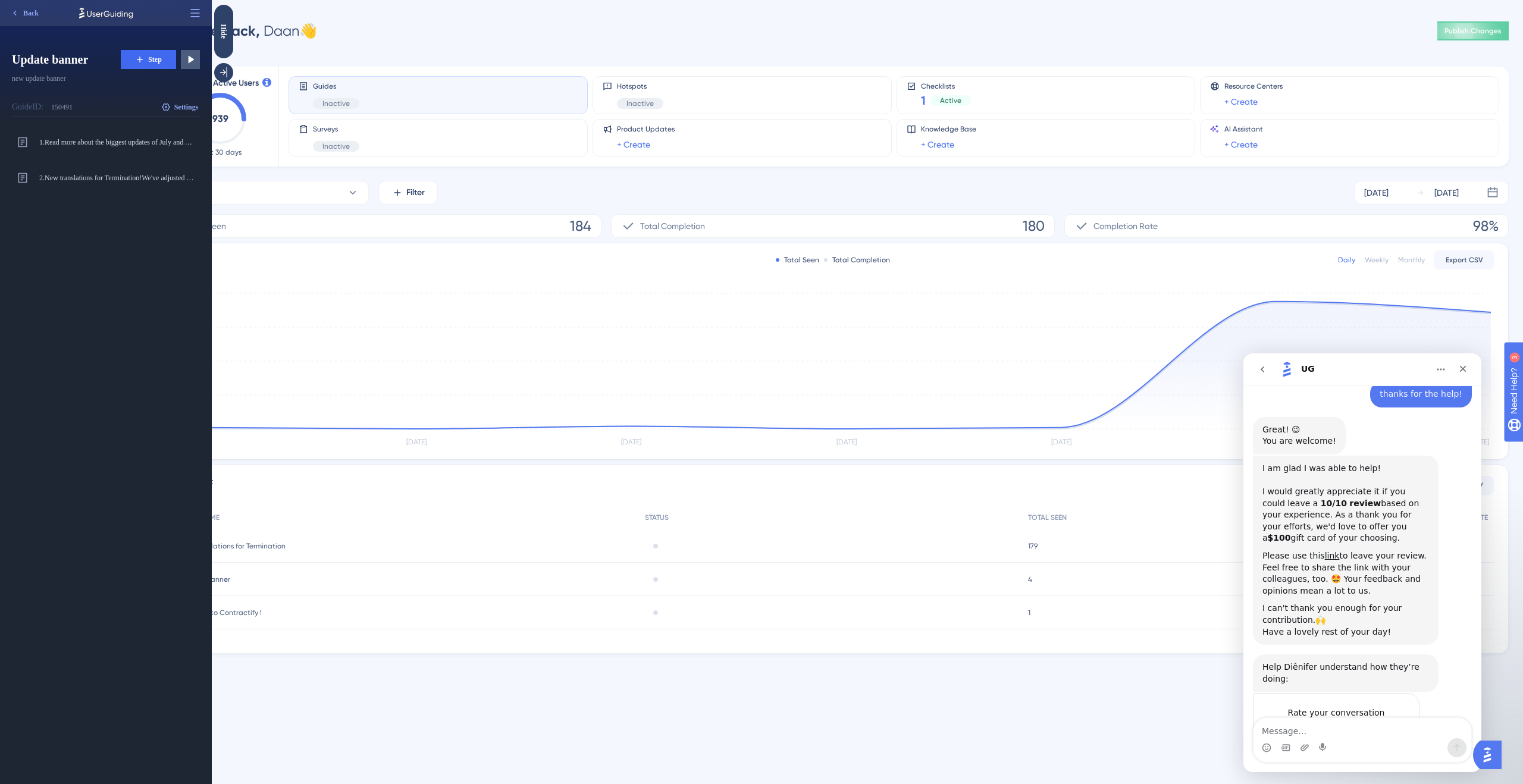
click at [1366, 726] on span "Great" at bounding box center [1364, 736] width 22 height 22
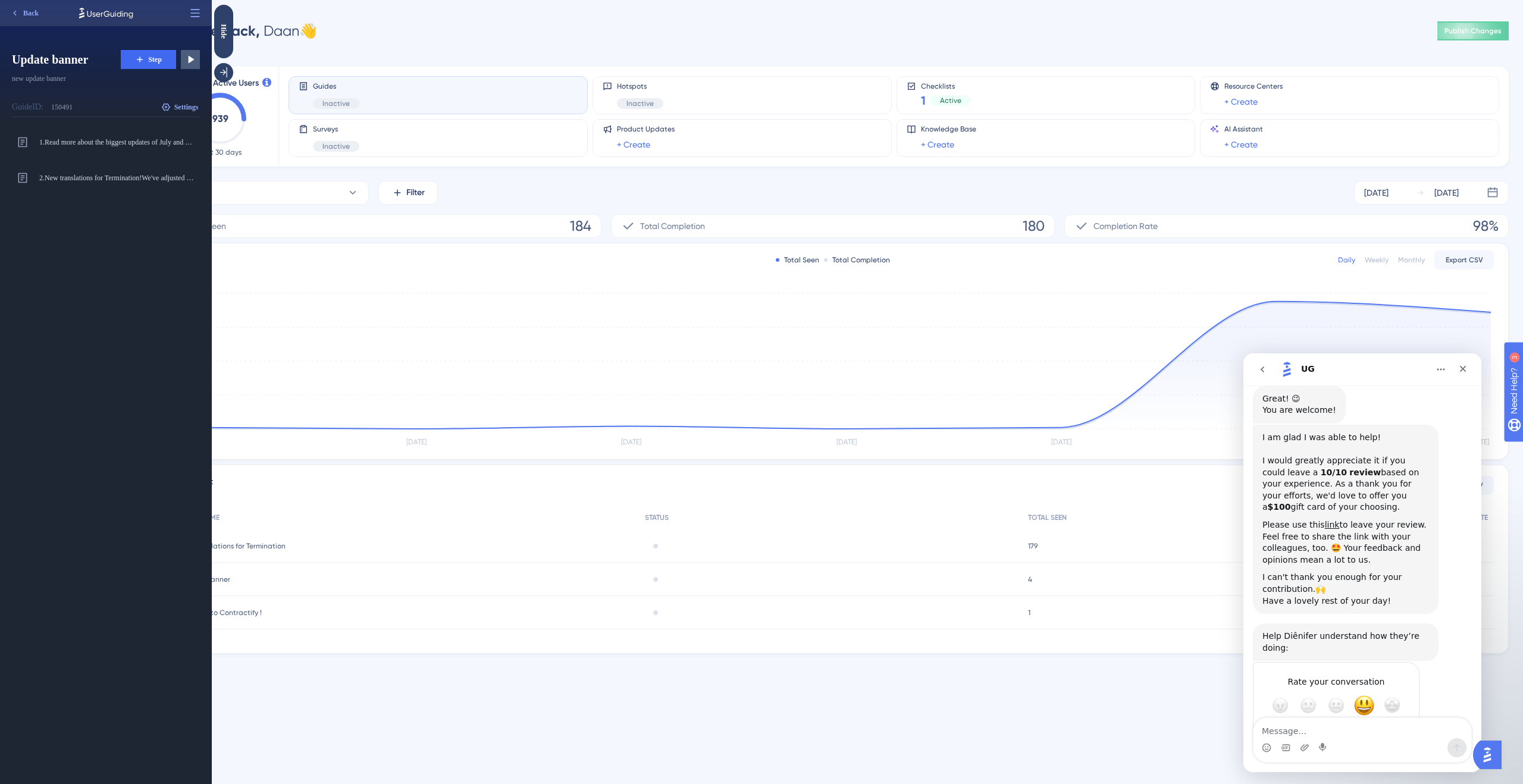
scroll to position [1294, 0]
click at [1466, 373] on icon "Close" at bounding box center [1463, 368] width 9 height 9
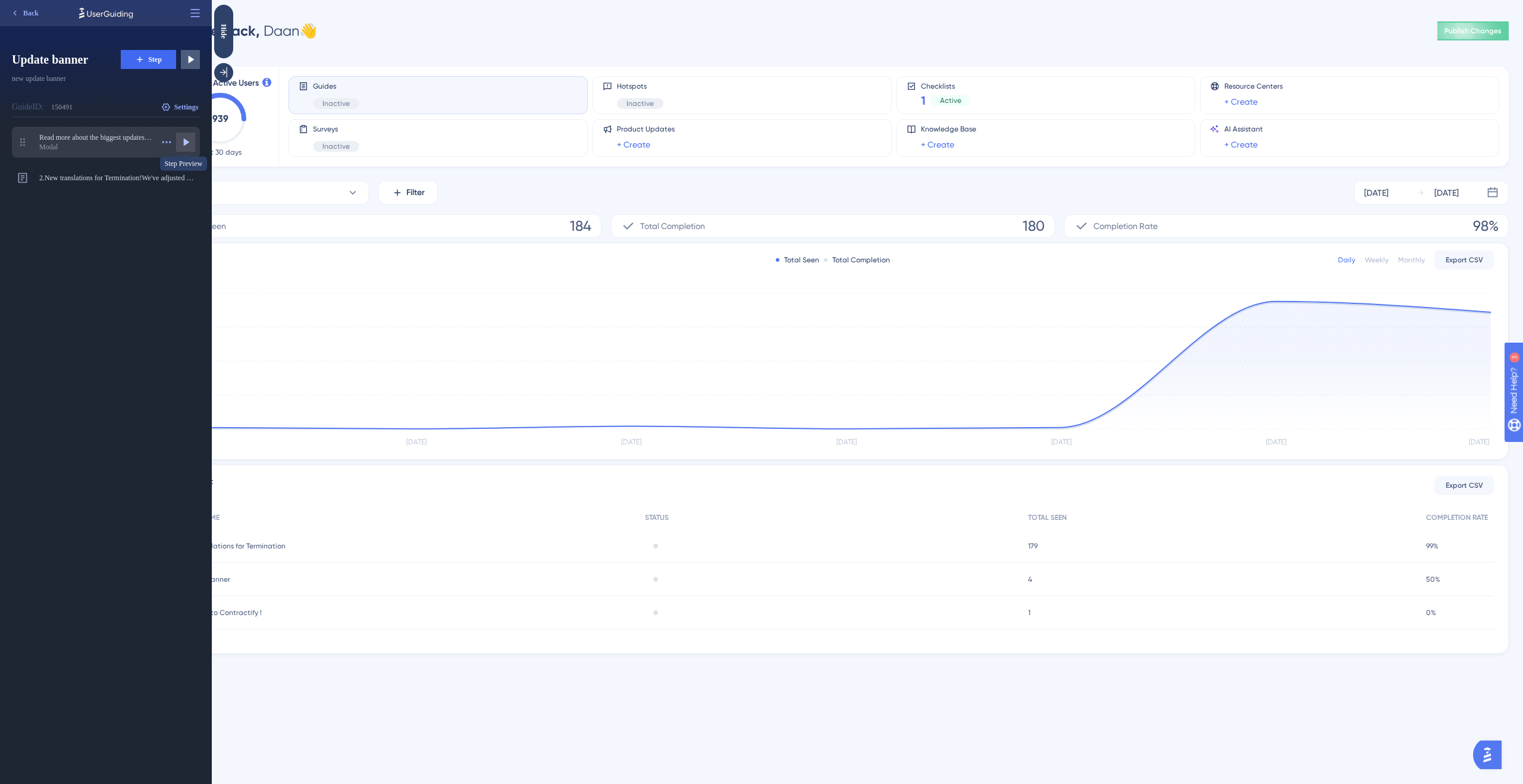
click at [180, 143] on icon at bounding box center [185, 142] width 12 height 12
click at [56, 138] on span "Read more about the biggest updates of July and August here!" at bounding box center [96, 137] width 113 height 9
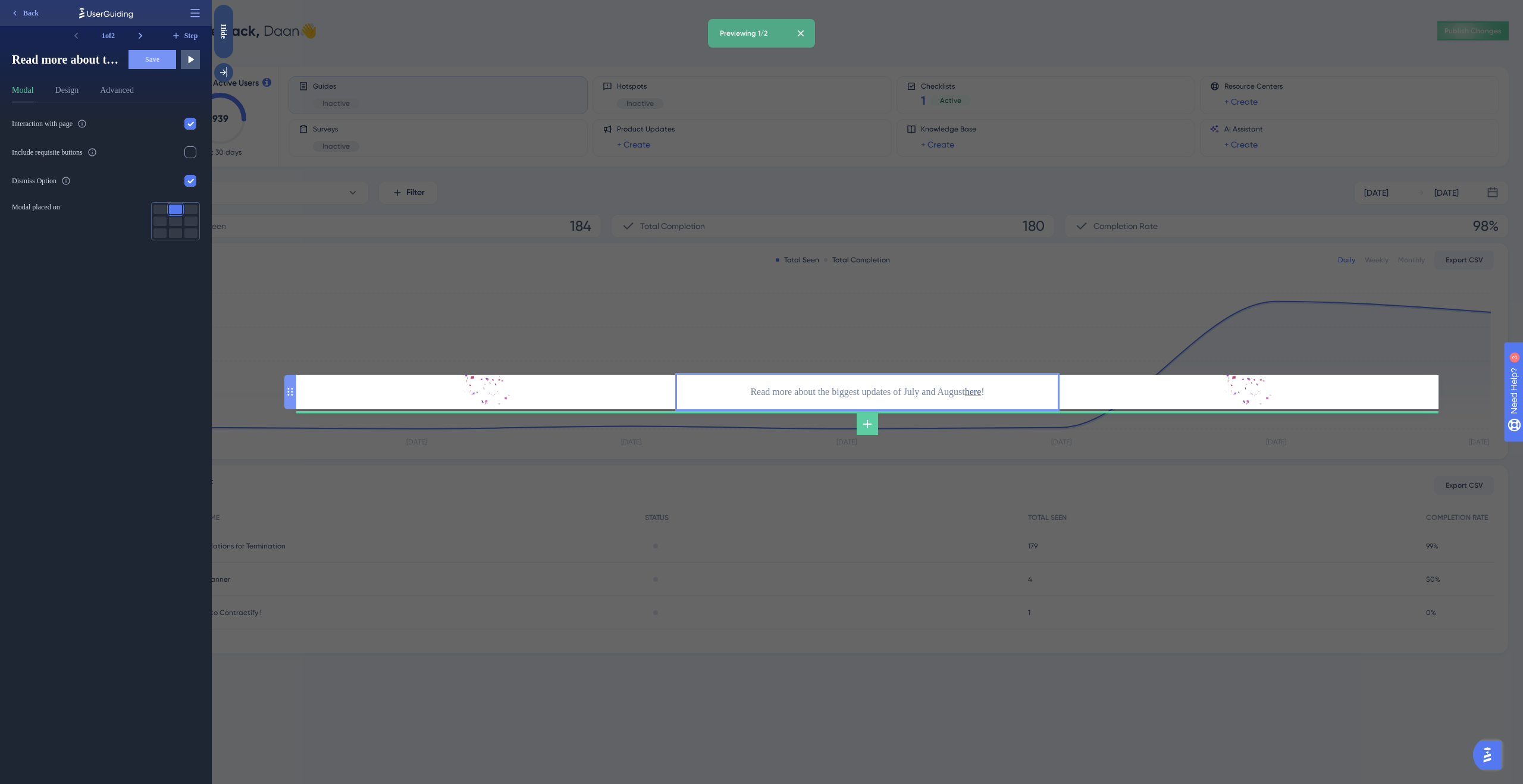
click at [1005, 394] on div "Read more about the biggest updates of July and August here !" at bounding box center [867, 392] width 381 height 15
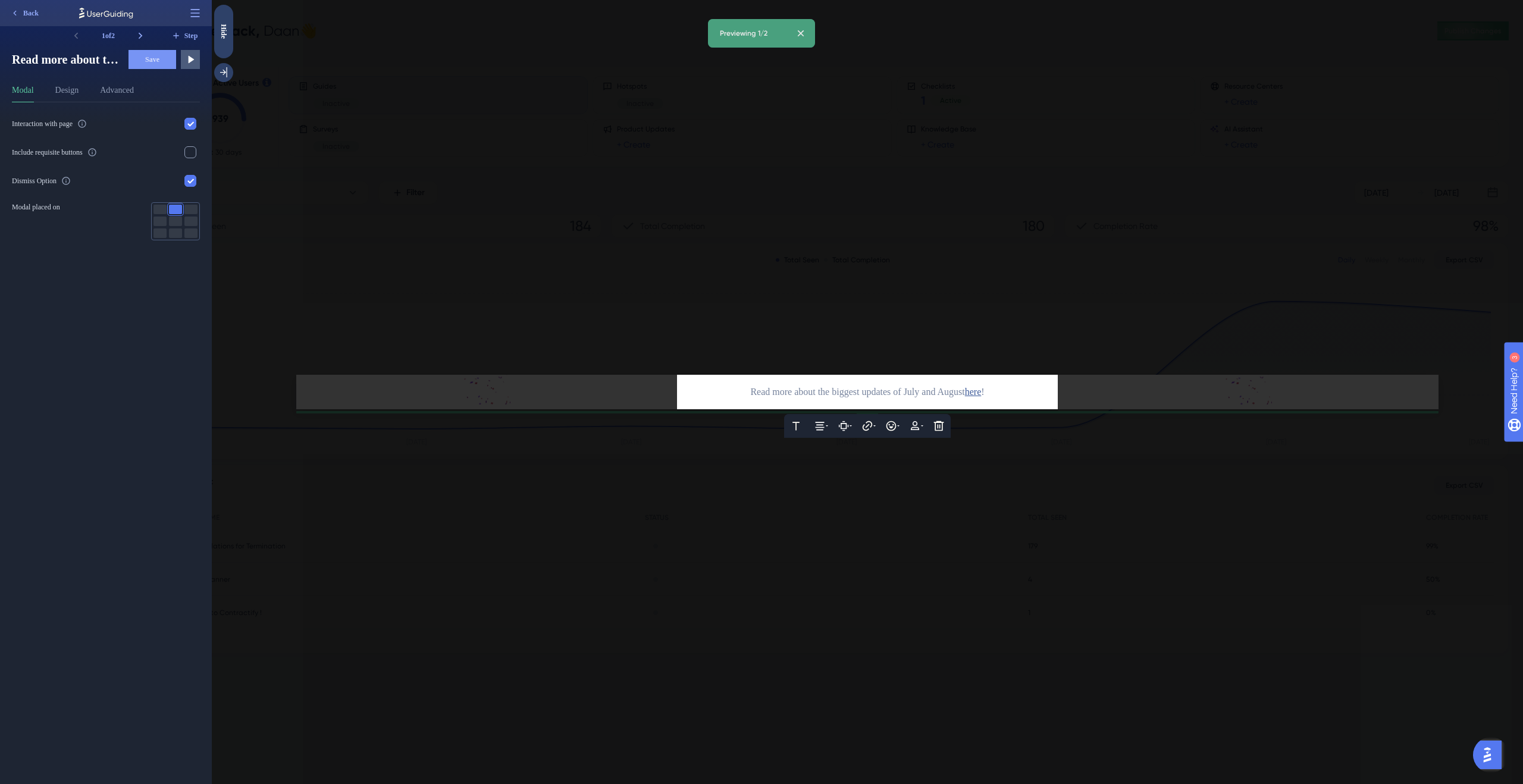
click at [982, 393] on span "here" at bounding box center [973, 392] width 17 height 10
click at [867, 428] on icon at bounding box center [867, 426] width 12 height 12
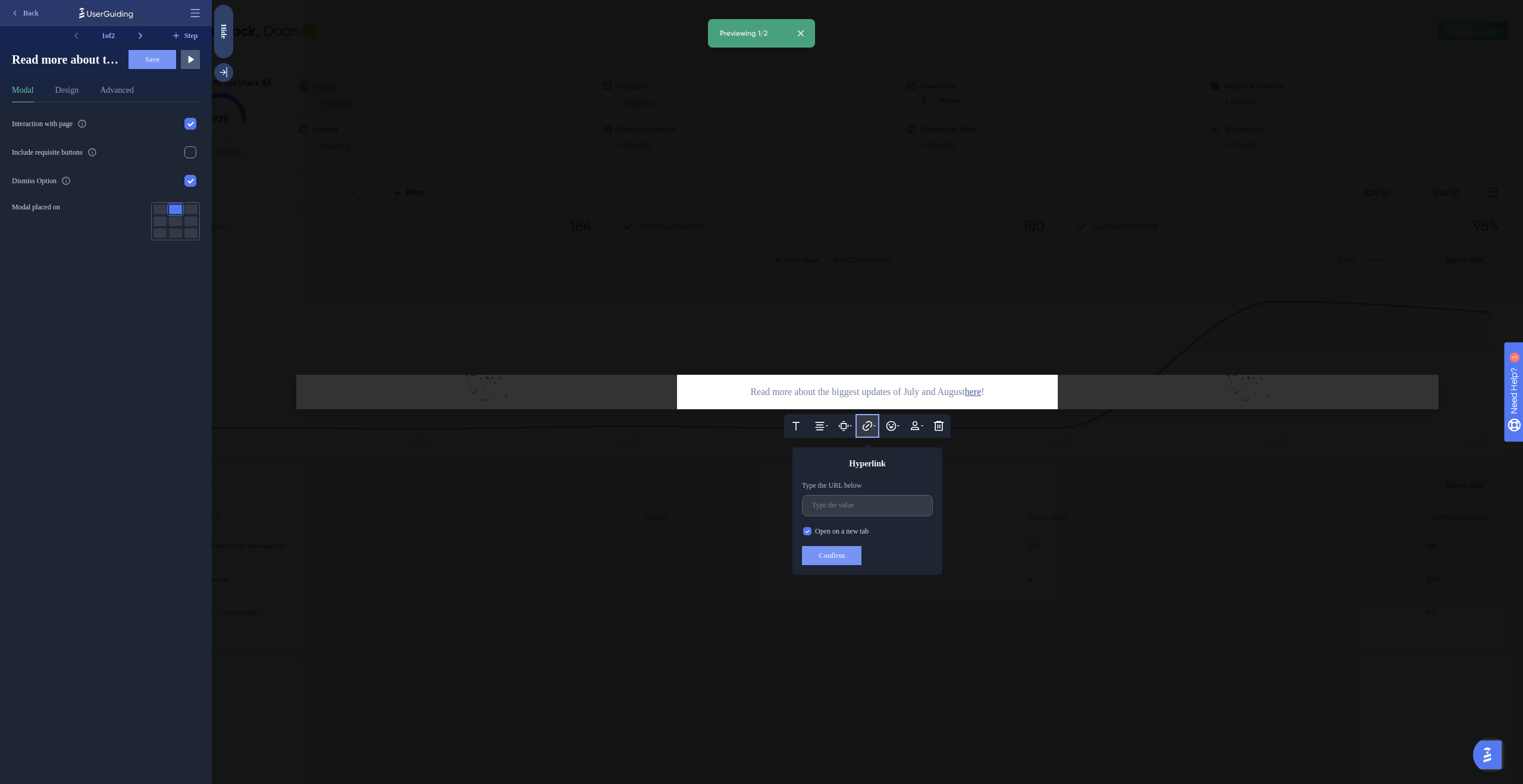
click at [1024, 399] on div "Read more about the biggest updates of July and August here !" at bounding box center [867, 392] width 381 height 15
drag, startPoint x: 993, startPoint y: 392, endPoint x: 1014, endPoint y: 392, distance: 21.0
click at [1014, 392] on div "Read more about the biggest updates of July and August here !" at bounding box center [867, 392] width 381 height 15
click at [889, 505] on input "text" at bounding box center [867, 505] width 111 height 9
type input "https://contractify.slaask.help/hc/updates/product-recap-july-august-25"
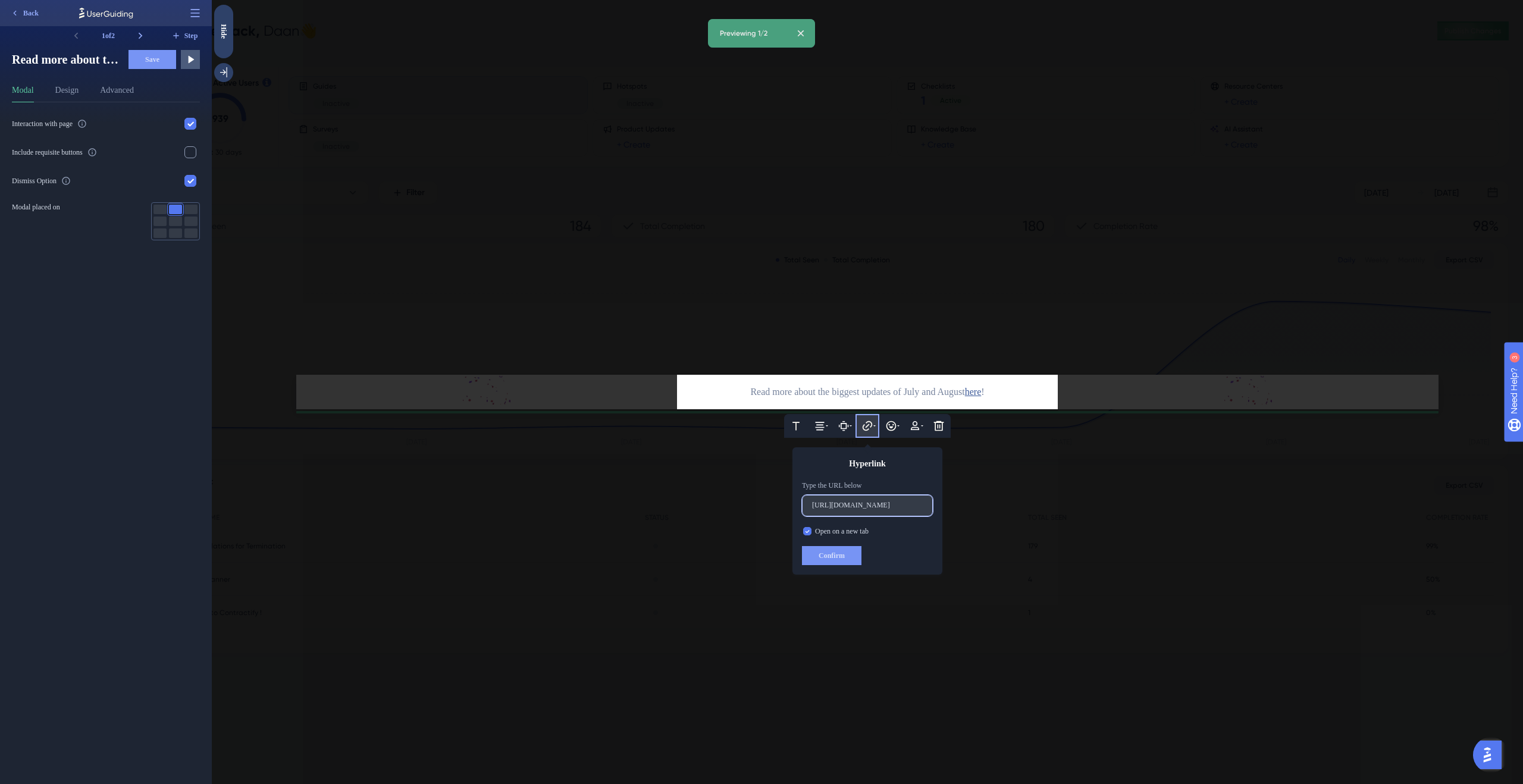
click at [858, 509] on input "https://contractify.slaask.help/hc/updates/product-recap-july-august-25" at bounding box center [867, 505] width 111 height 9
click at [868, 425] on icon at bounding box center [867, 426] width 9 height 9
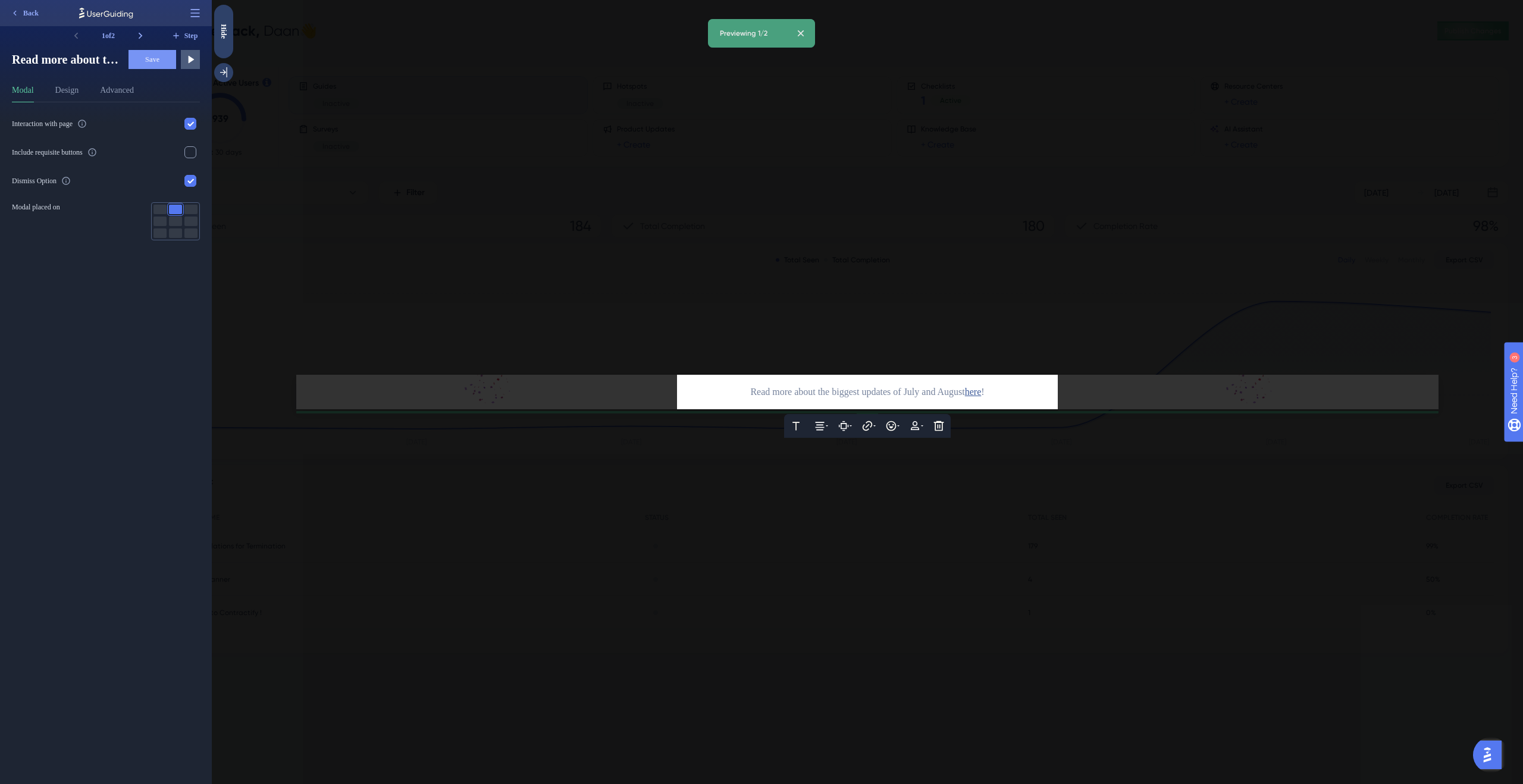
click at [982, 392] on span "here" at bounding box center [973, 392] width 17 height 10
drag, startPoint x: 994, startPoint y: 393, endPoint x: 1015, endPoint y: 398, distance: 21.6
click at [982, 398] on span "here" at bounding box center [973, 392] width 17 height 15
click at [867, 426] on icon at bounding box center [867, 426] width 9 height 9
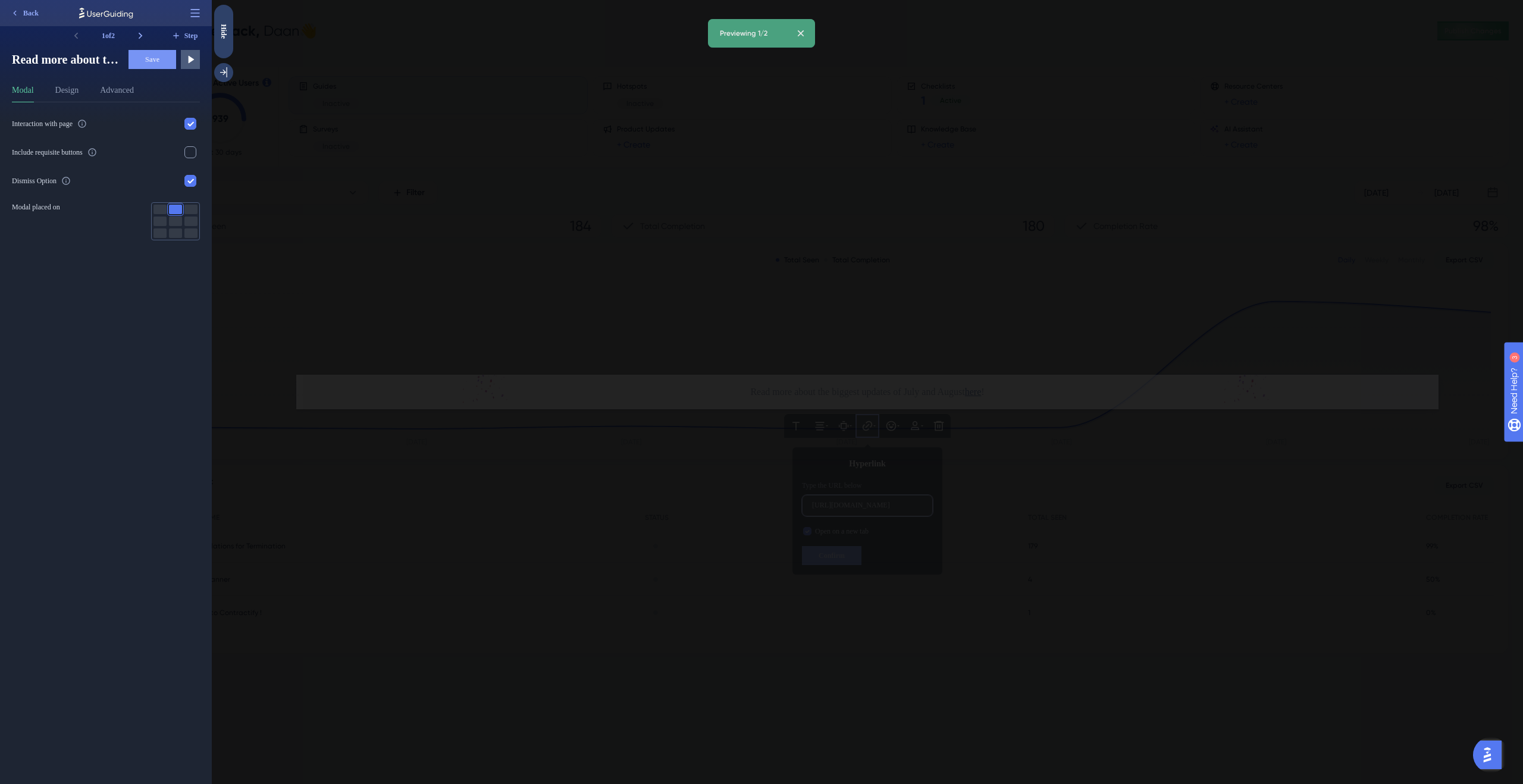
click at [923, 509] on label "https://contractify.slaask.help/hc/updates/product-recap-july-august-25" at bounding box center [867, 505] width 131 height 22
click at [923, 509] on input "https://contractify.slaask.help/hc/updates/product-recap-july-august-25" at bounding box center [867, 505] width 111 height 9
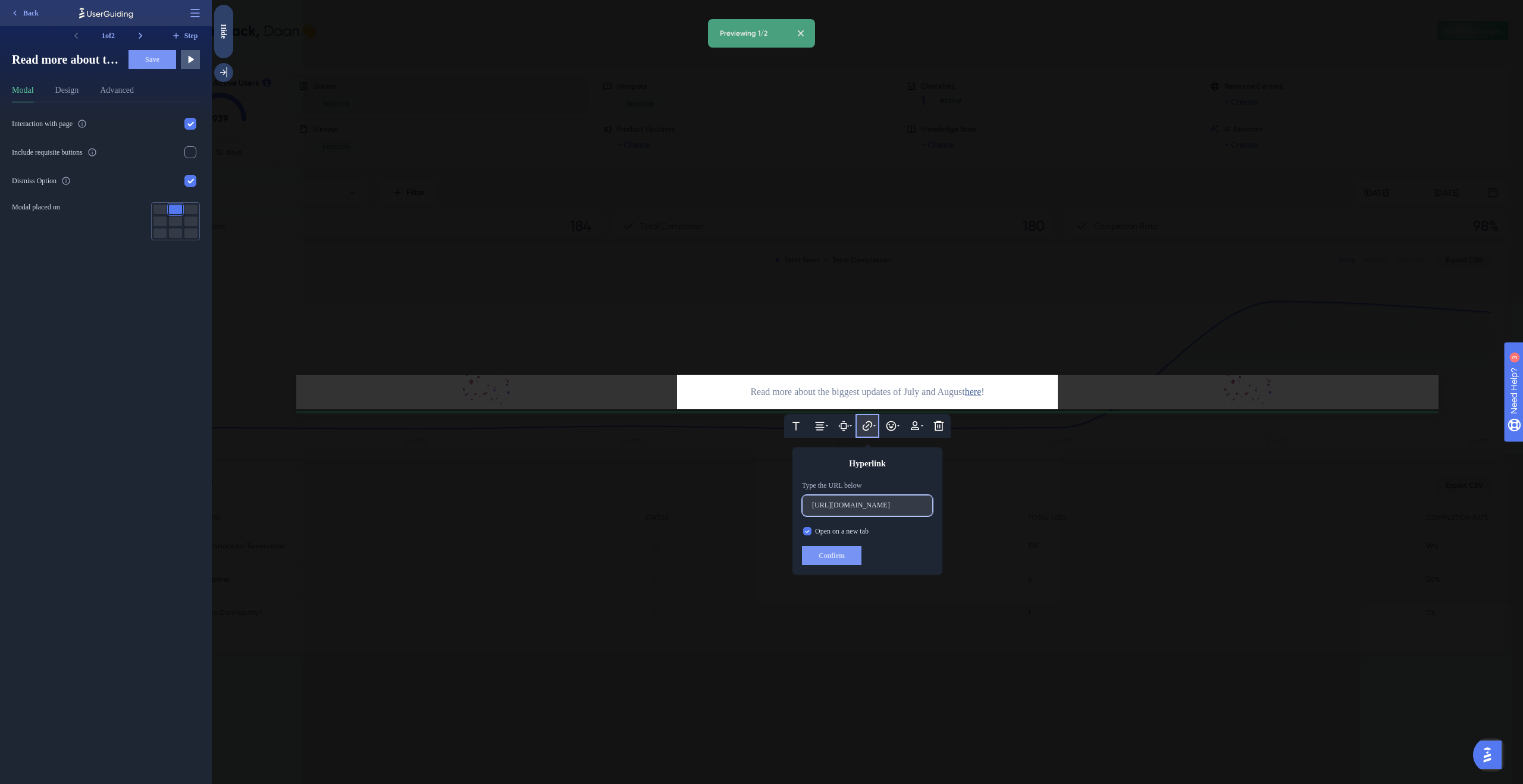
click at [909, 507] on input "https://contractify.slaask.help/hc/updates/product-recap-july-august-25" at bounding box center [867, 505] width 111 height 9
click at [591, 393] on div at bounding box center [867, 392] width 1311 height 784
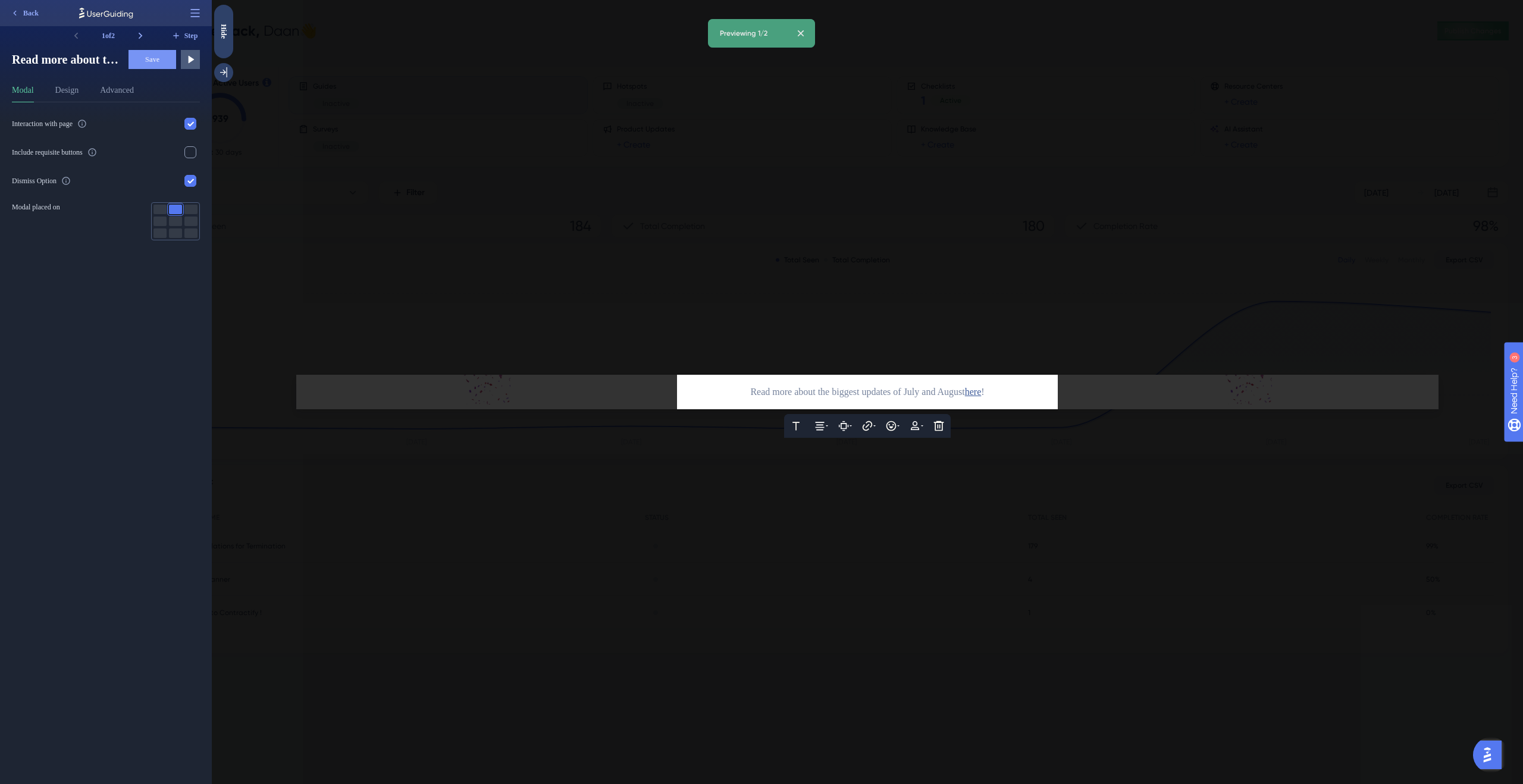
click at [319, 187] on div at bounding box center [867, 392] width 1311 height 784
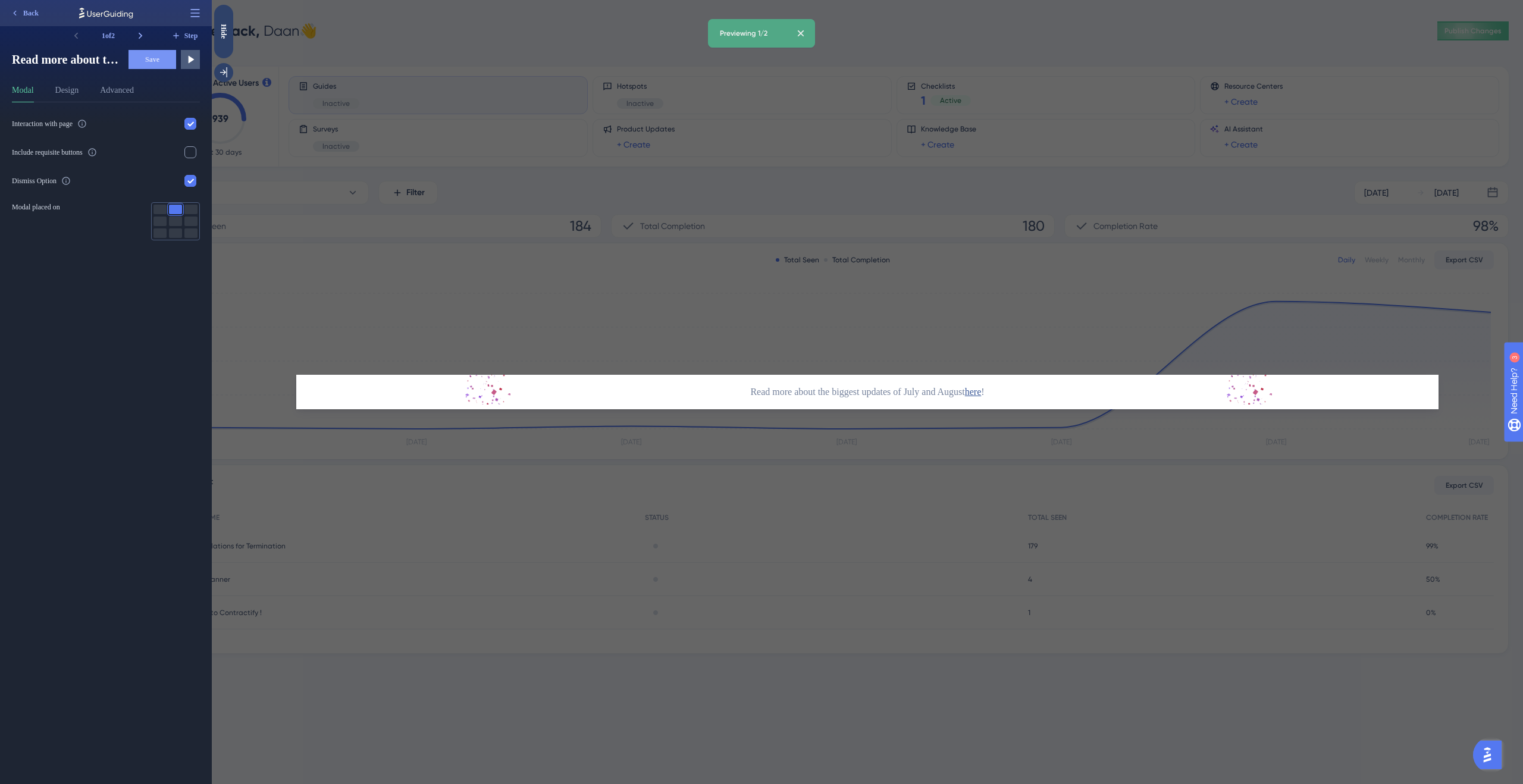
click at [1036, 264] on div at bounding box center [867, 303] width 1142 height 143
click at [79, 92] on button "Design" at bounding box center [67, 92] width 24 height 19
click at [106, 93] on button "Advanced" at bounding box center [117, 92] width 34 height 19
click at [194, 58] on icon at bounding box center [190, 59] width 12 height 12
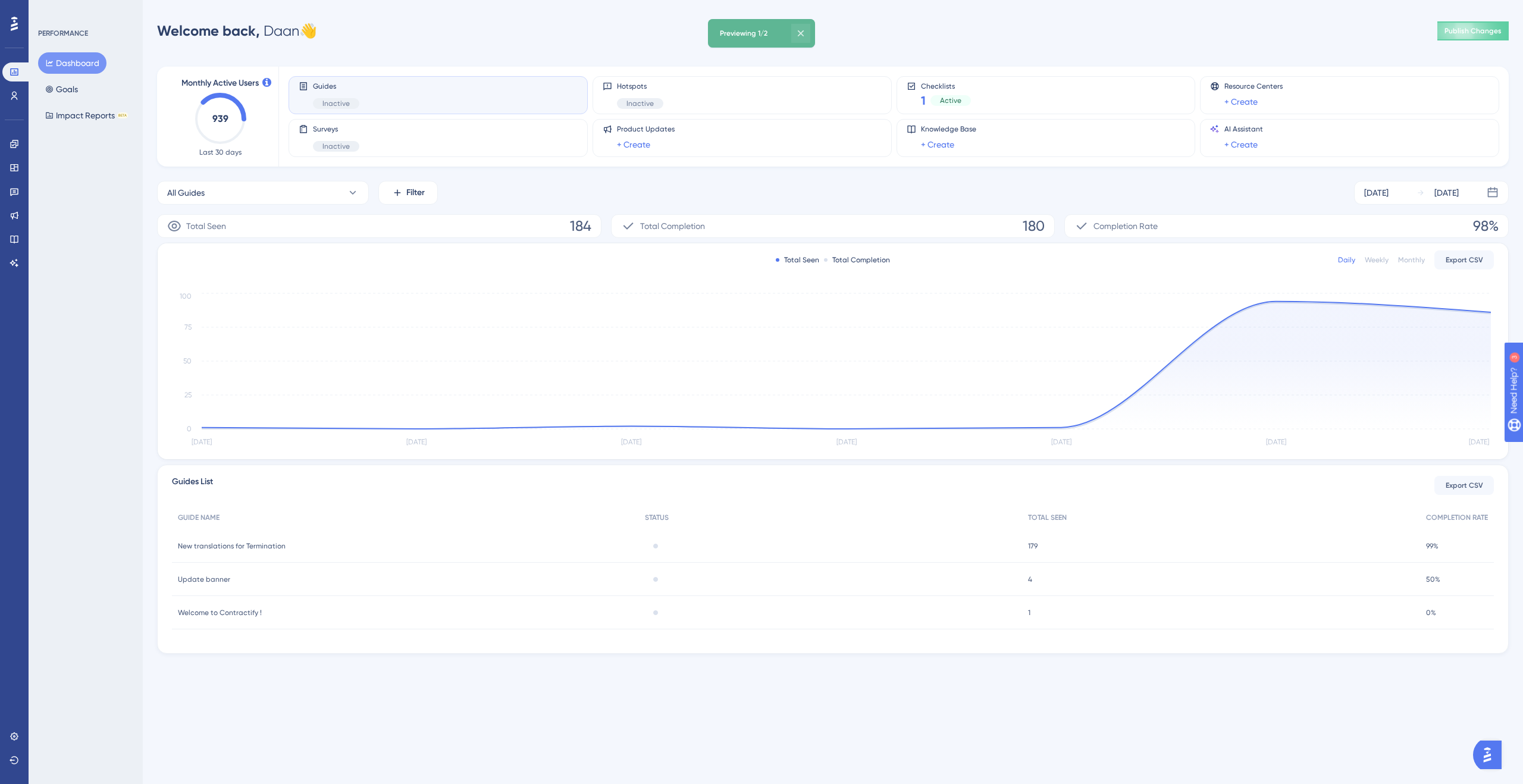
click at [801, 31] on icon at bounding box center [800, 33] width 12 height 12
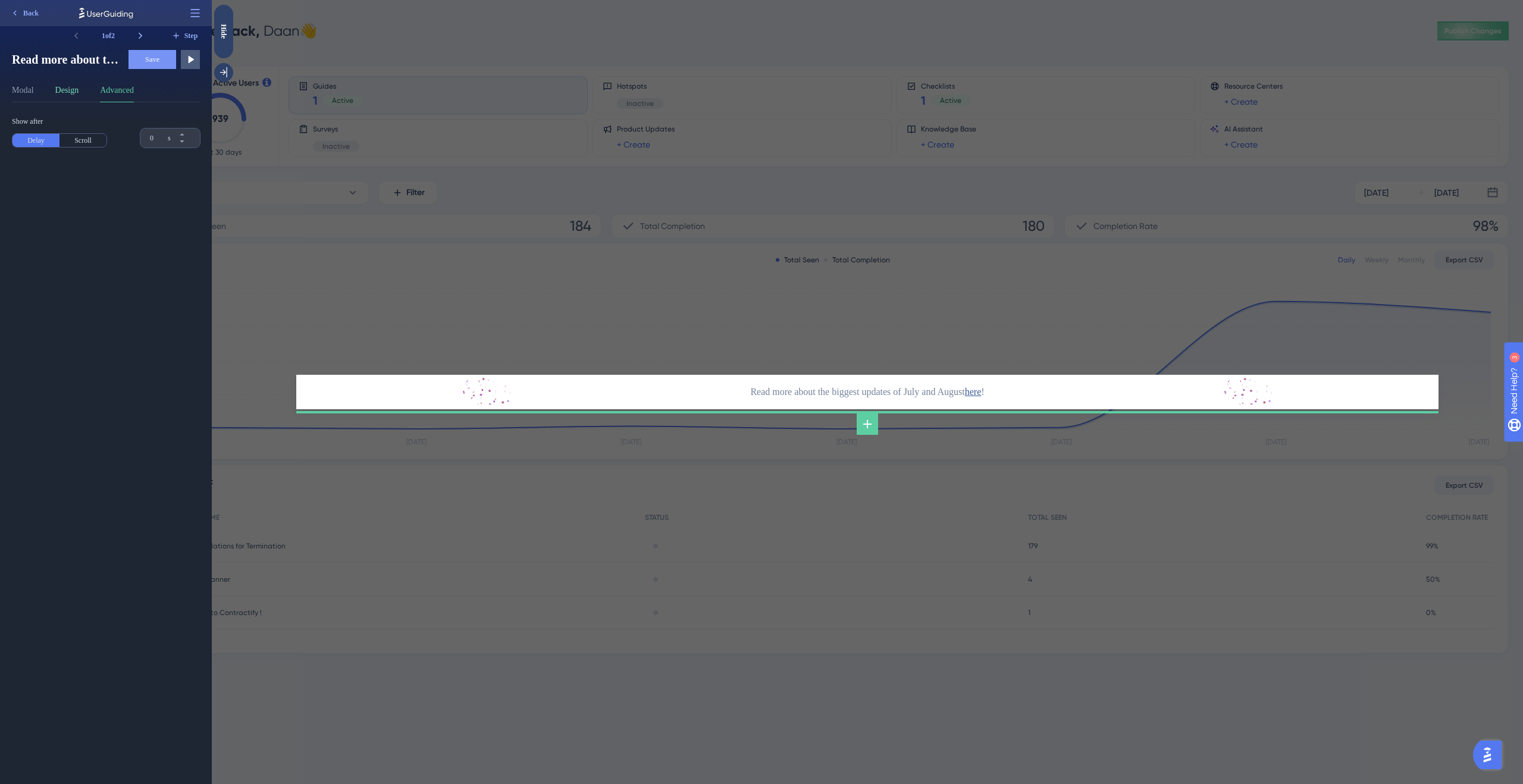
click at [68, 95] on button "Design" at bounding box center [67, 92] width 24 height 19
click at [26, 97] on button "Modal" at bounding box center [23, 92] width 22 height 19
click at [144, 34] on icon at bounding box center [140, 35] width 12 height 12
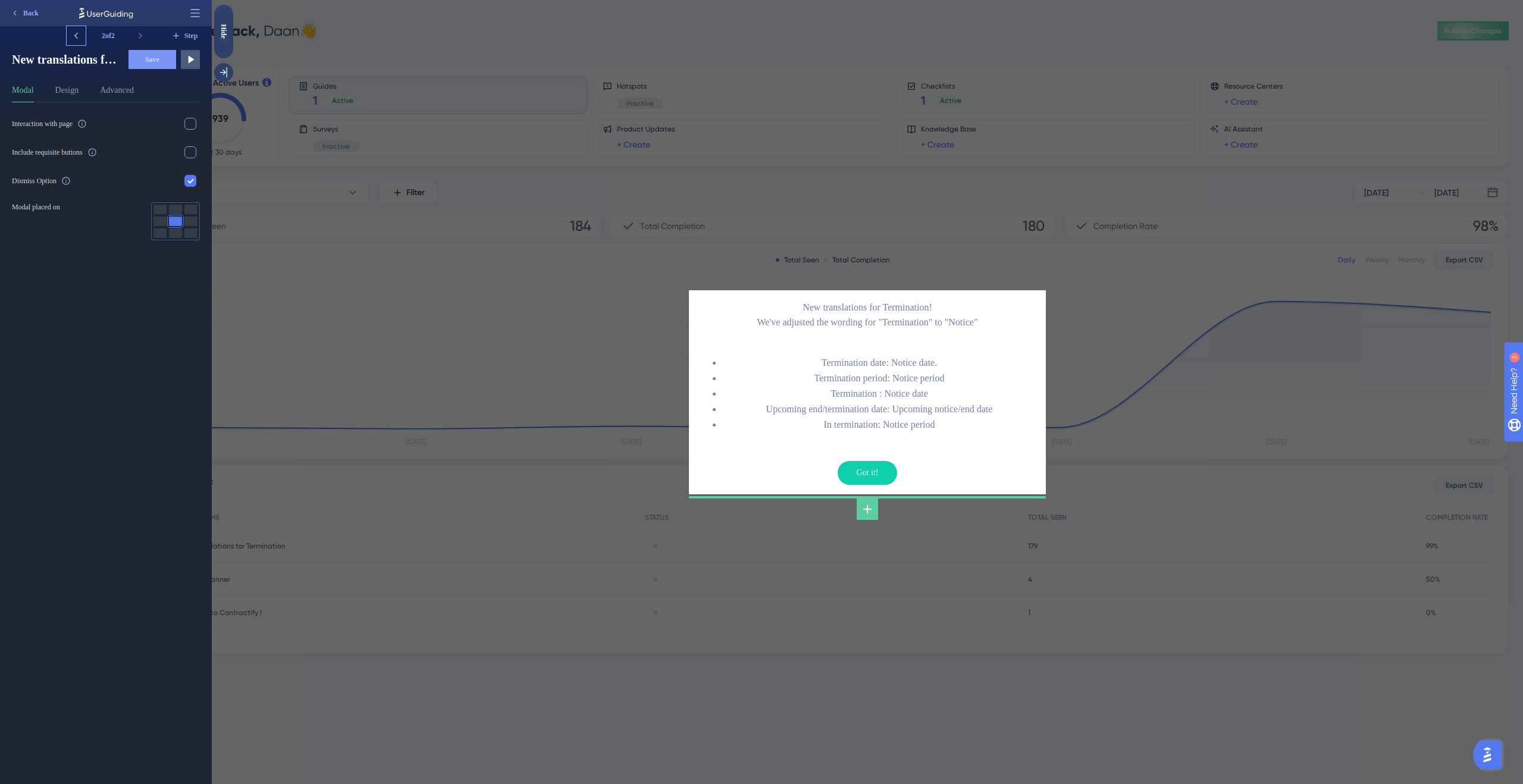
click at [73, 39] on icon at bounding box center [76, 35] width 12 height 12
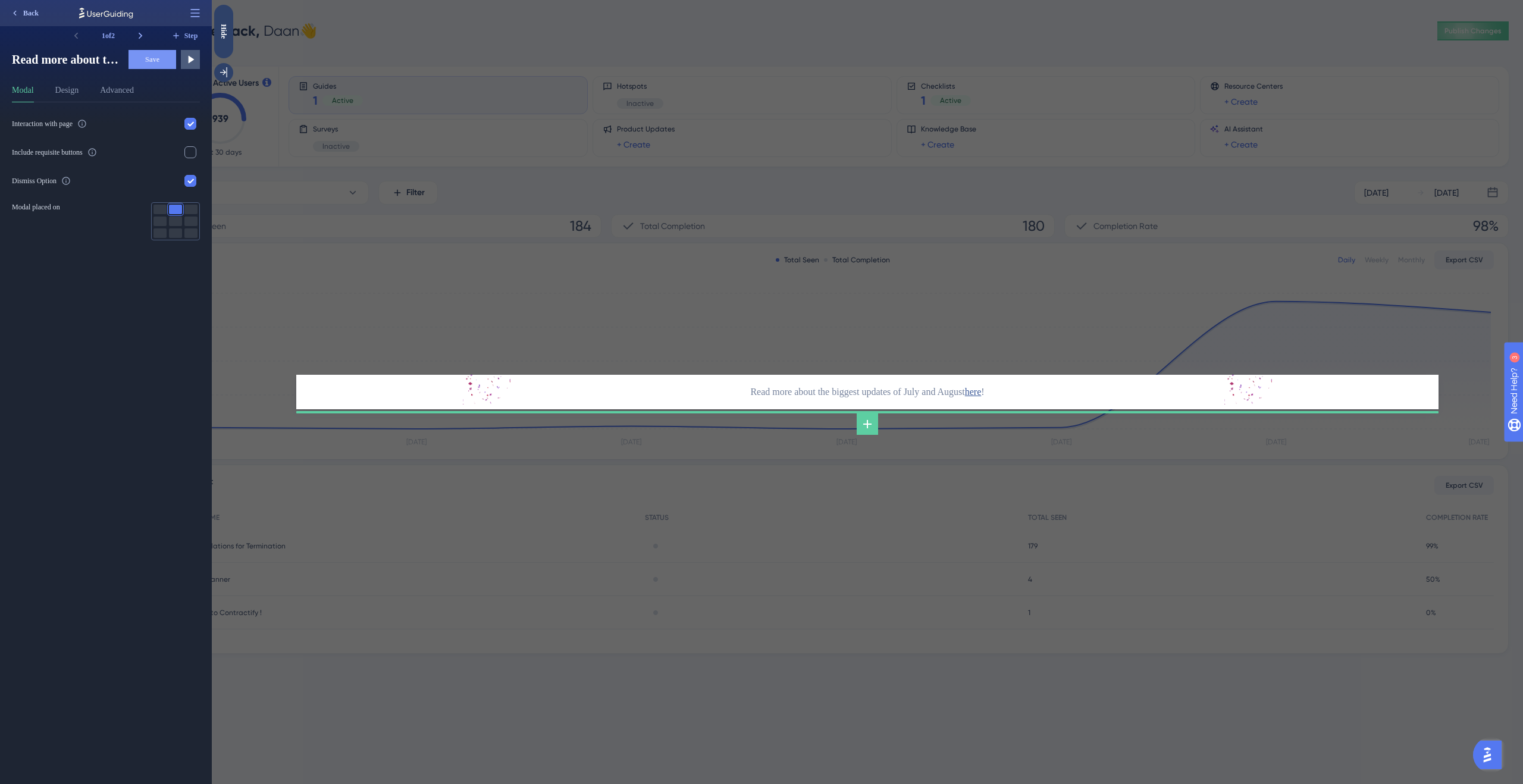
click at [31, 15] on span "Back" at bounding box center [31, 13] width 15 height 9
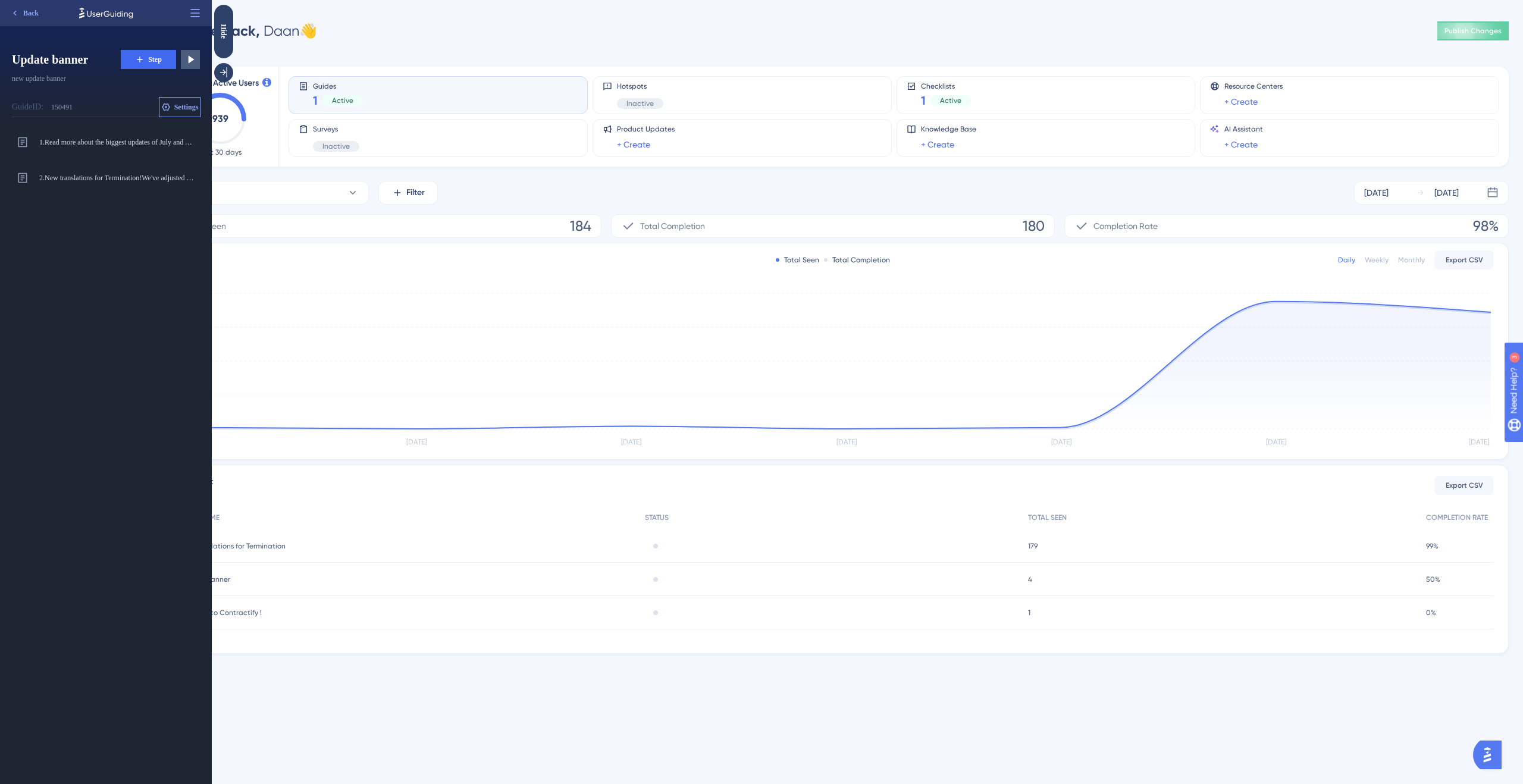
click at [185, 105] on span "Settings" at bounding box center [186, 106] width 25 height 9
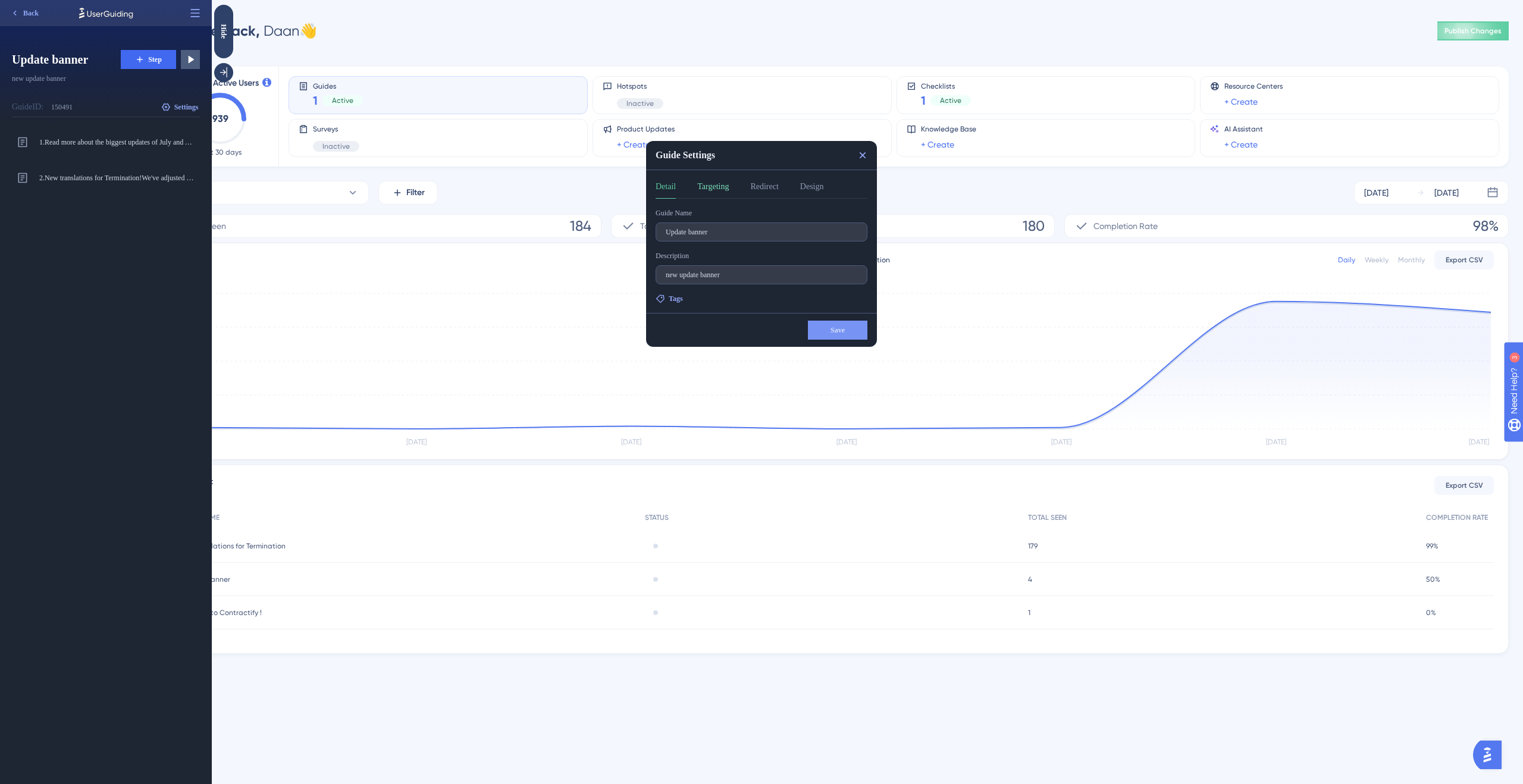
click at [714, 189] on button "Targeting" at bounding box center [713, 189] width 31 height 19
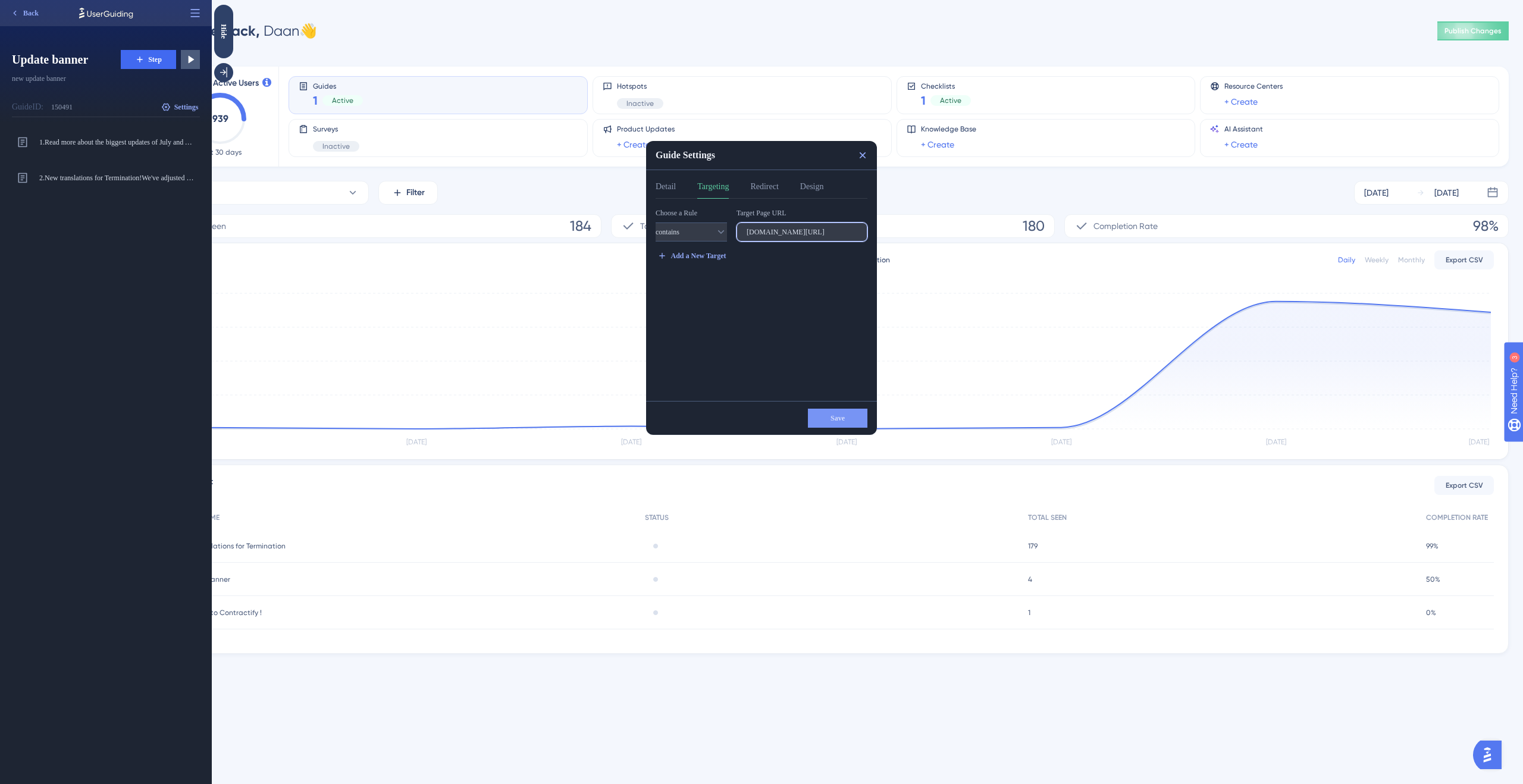
scroll to position [0, 7]
drag, startPoint x: 791, startPoint y: 228, endPoint x: 940, endPoint y: 232, distance: 149.1
click at [940, 0] on html "Guide Settings Detail Targeting Redirect Design Choose a Rule contains Target P…" at bounding box center [867, 0] width 1311 height 0
click at [778, 197] on button "Redirect" at bounding box center [764, 189] width 28 height 19
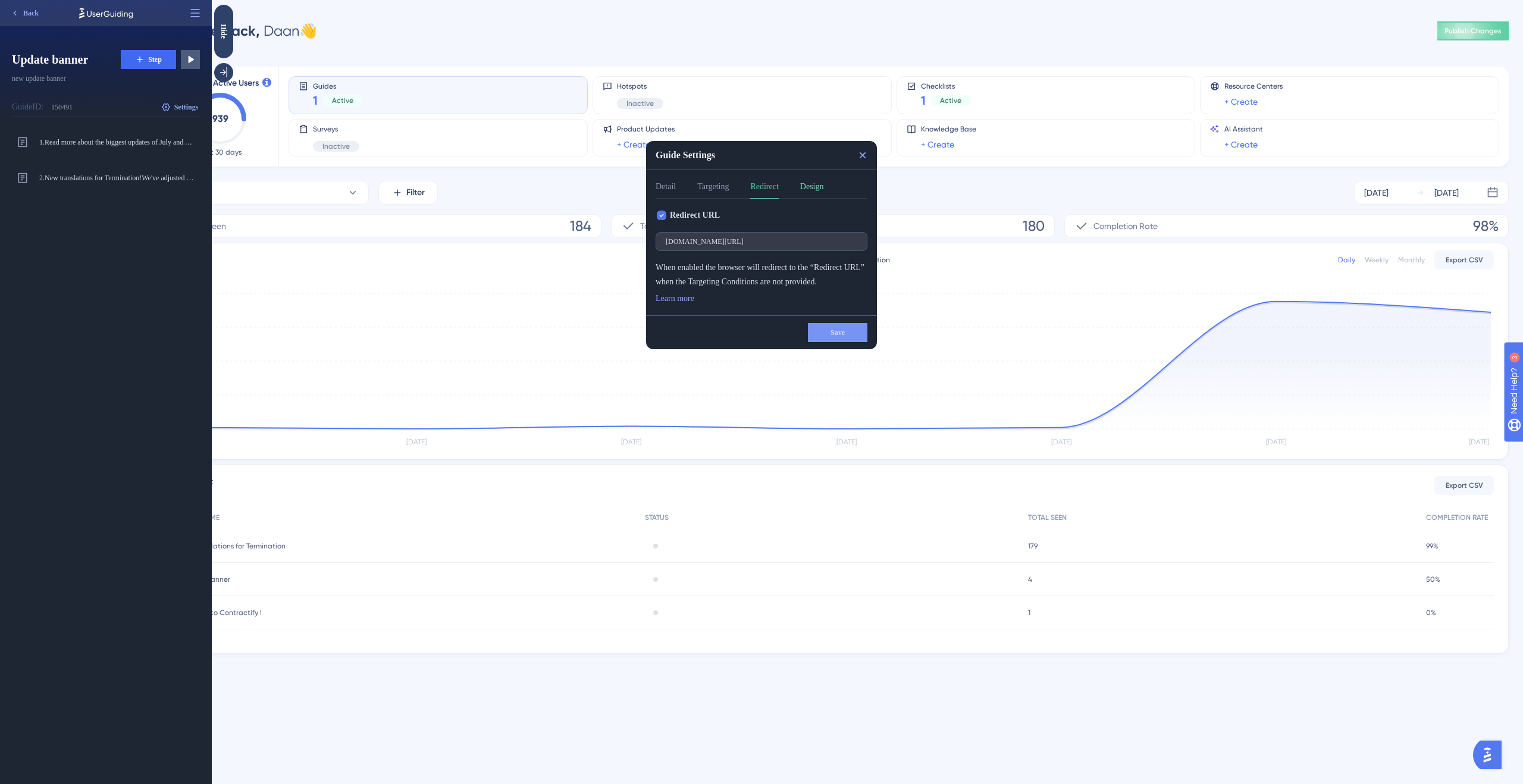
click at [821, 190] on button "Design" at bounding box center [812, 189] width 24 height 19
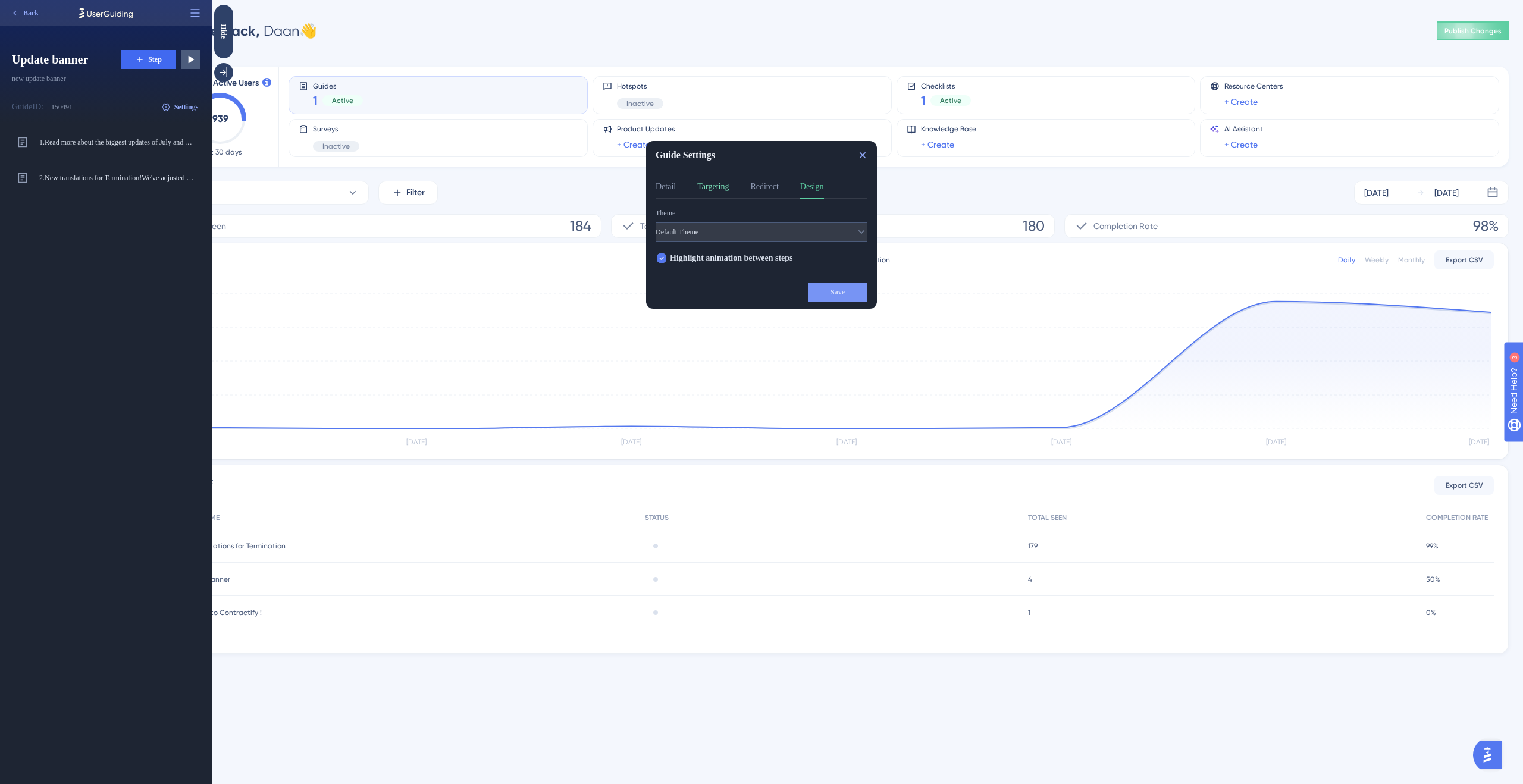
click at [721, 188] on button "Targeting" at bounding box center [713, 189] width 31 height 19
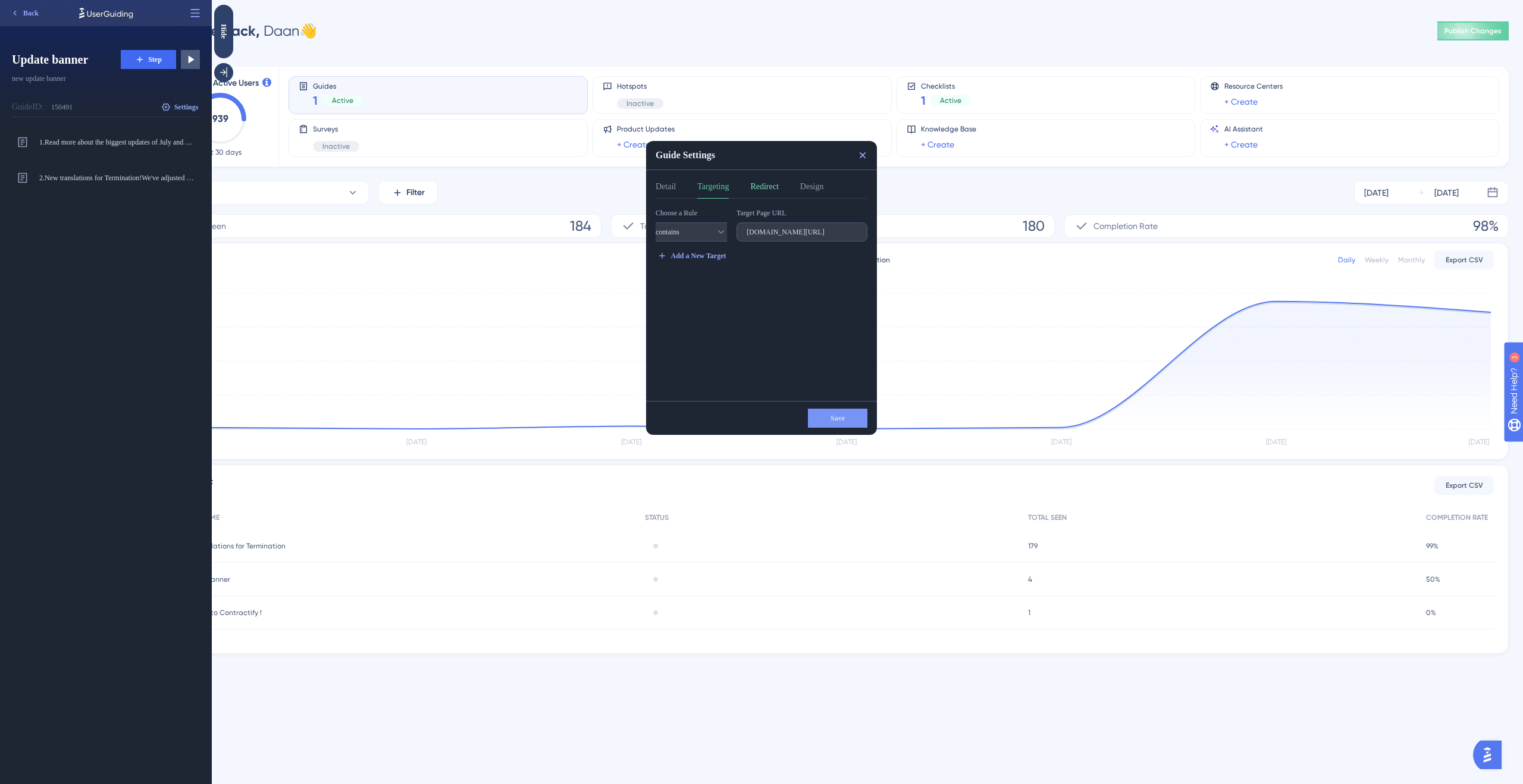
click at [766, 189] on button "Redirect" at bounding box center [764, 189] width 28 height 19
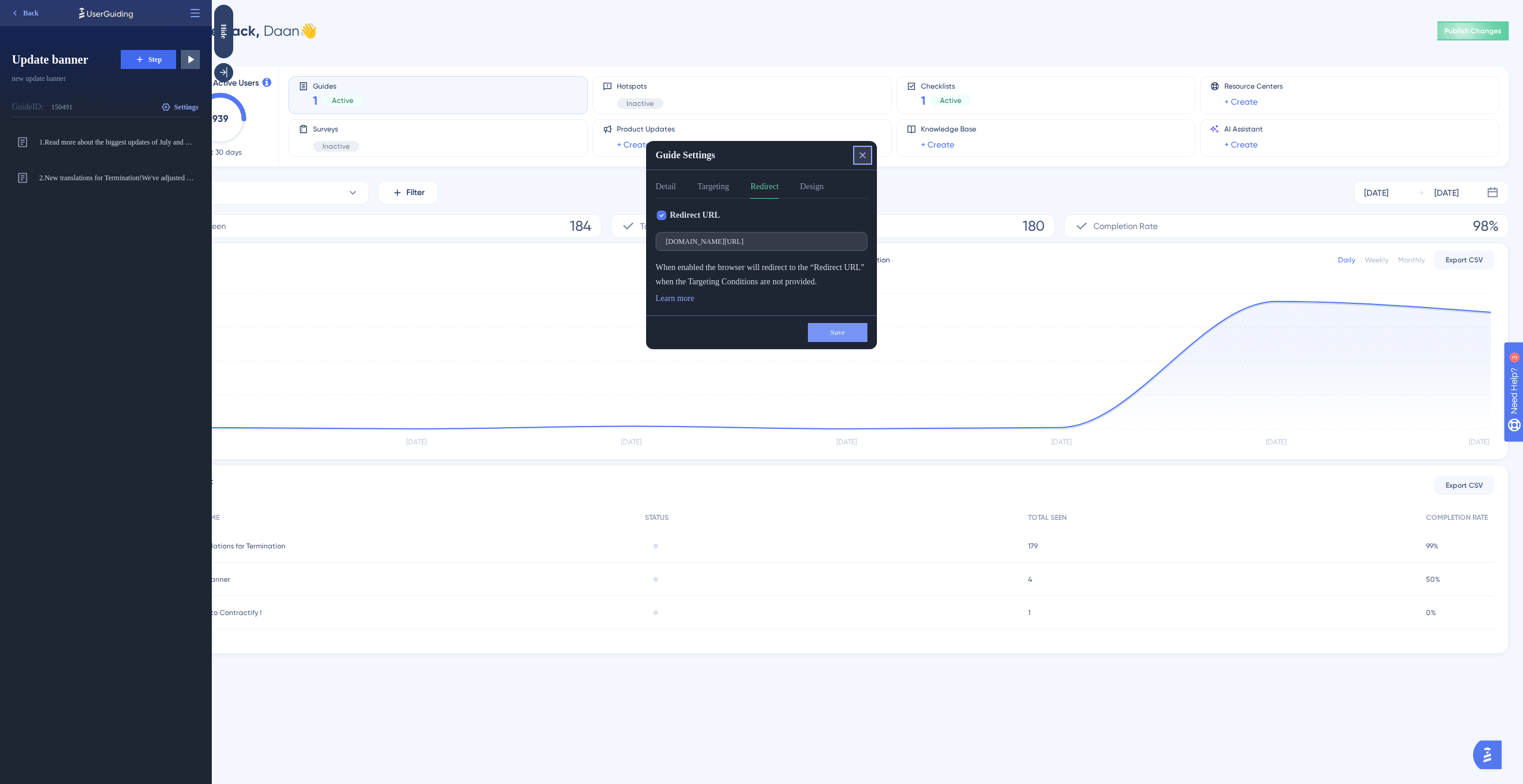
click at [862, 157] on icon at bounding box center [862, 155] width 12 height 12
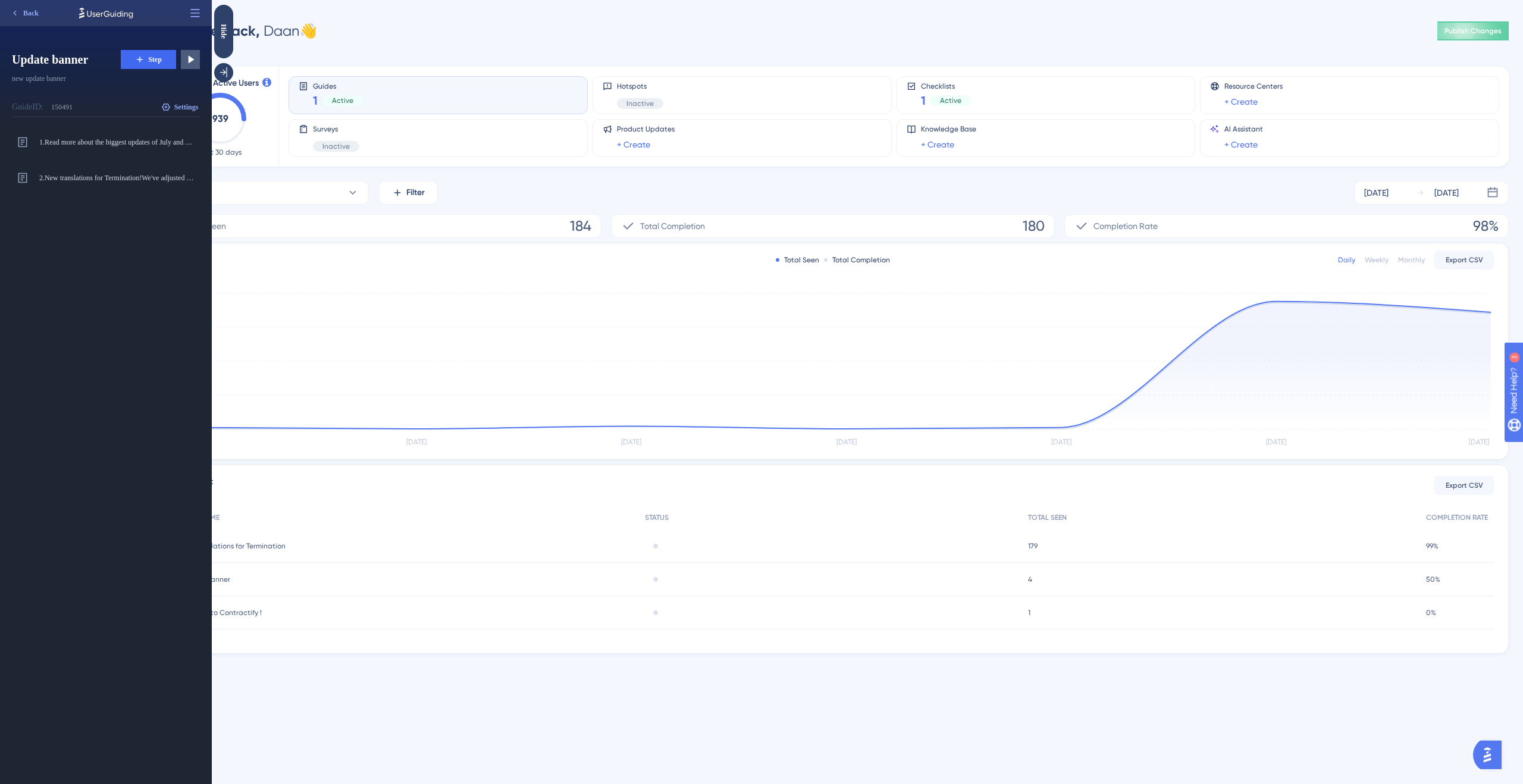
click at [409, 52] on div "Monthly Active Users 939 Last 30 days Guides 1 Active Hotspots Inactive Checkli…" at bounding box center [833, 353] width 1352 height 601
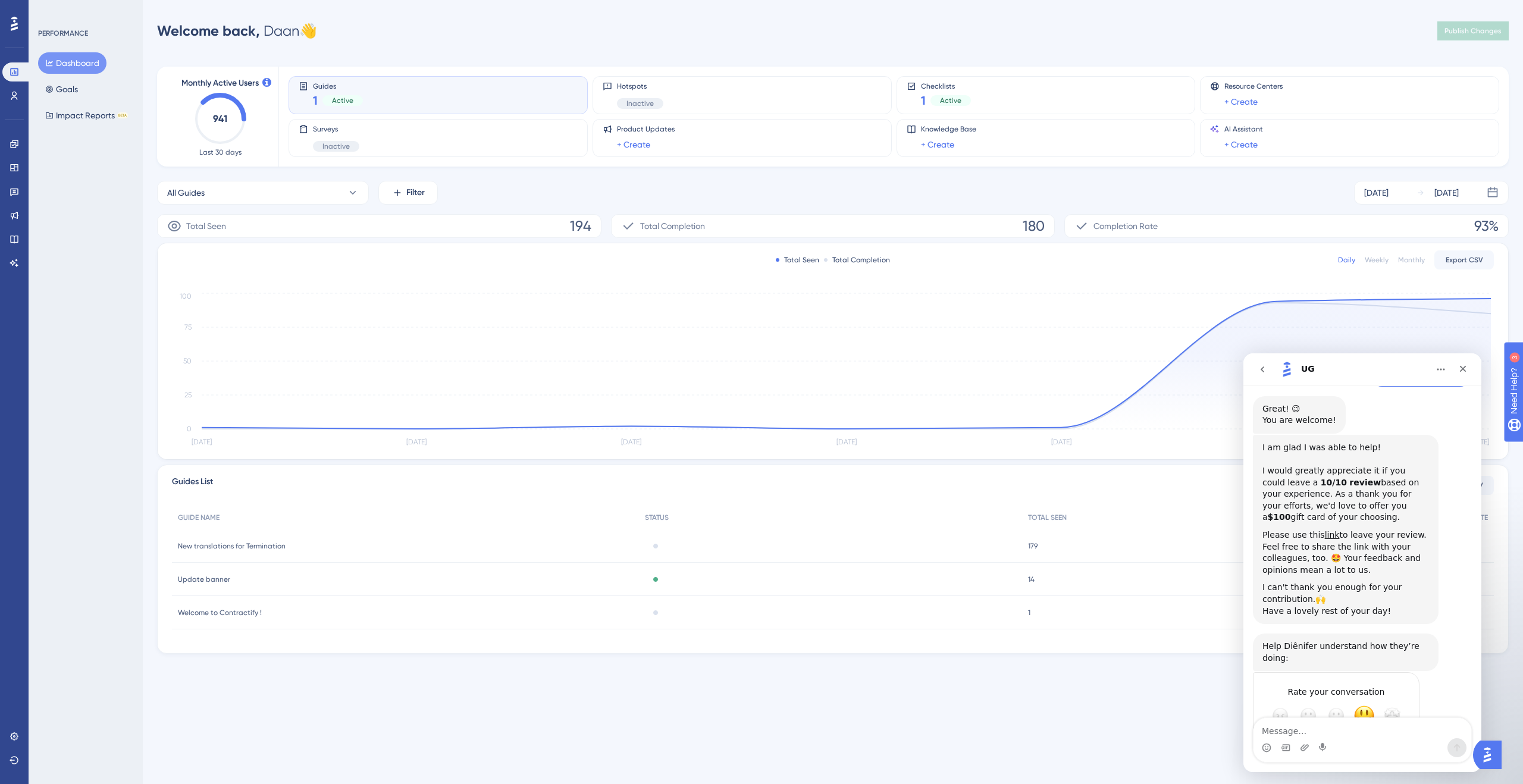
scroll to position [1294, 0]
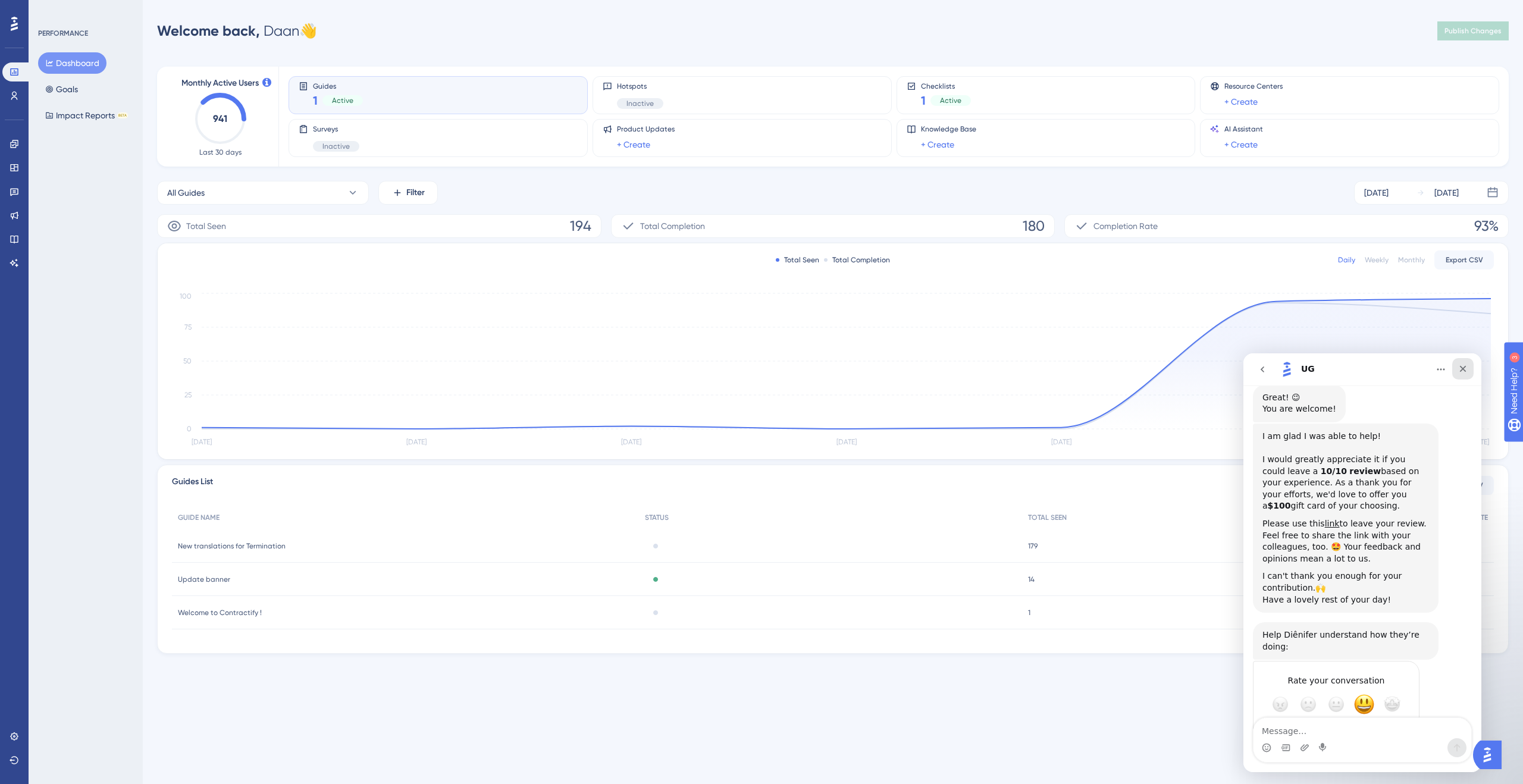
click at [1468, 366] on div "Close" at bounding box center [1463, 368] width 22 height 22
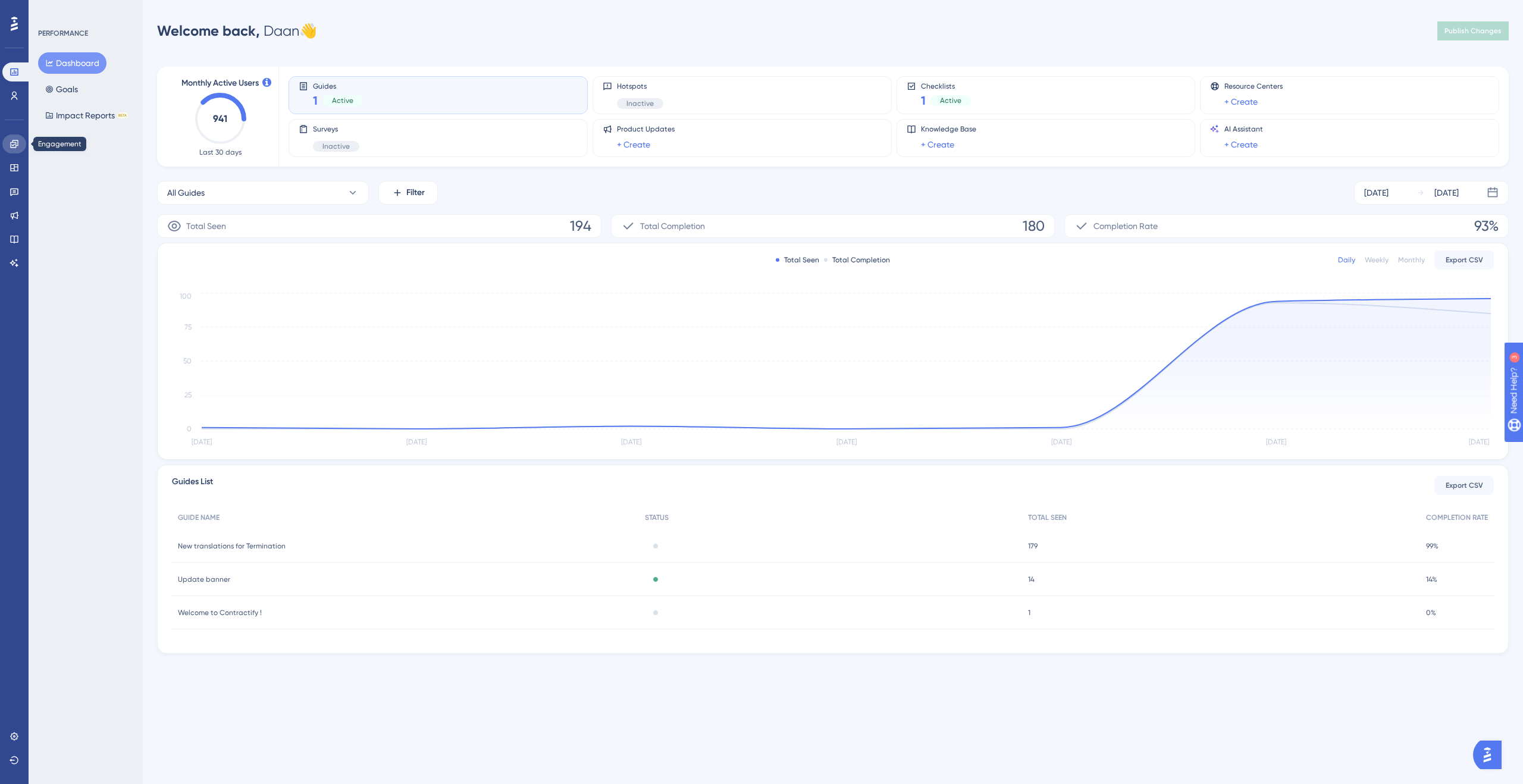
click at [14, 137] on link at bounding box center [14, 144] width 24 height 19
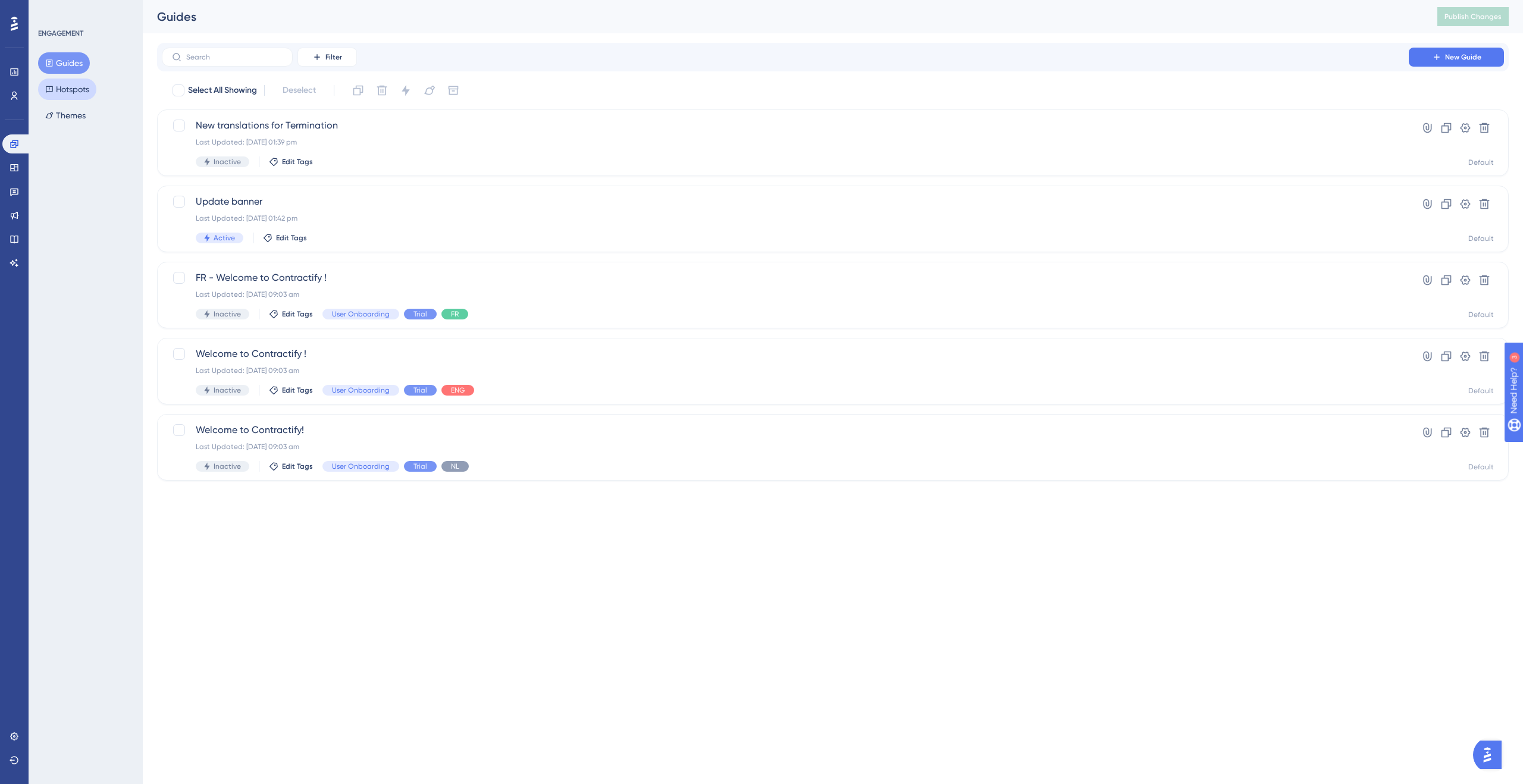
click at [88, 92] on button "Hotspots" at bounding box center [67, 89] width 58 height 22
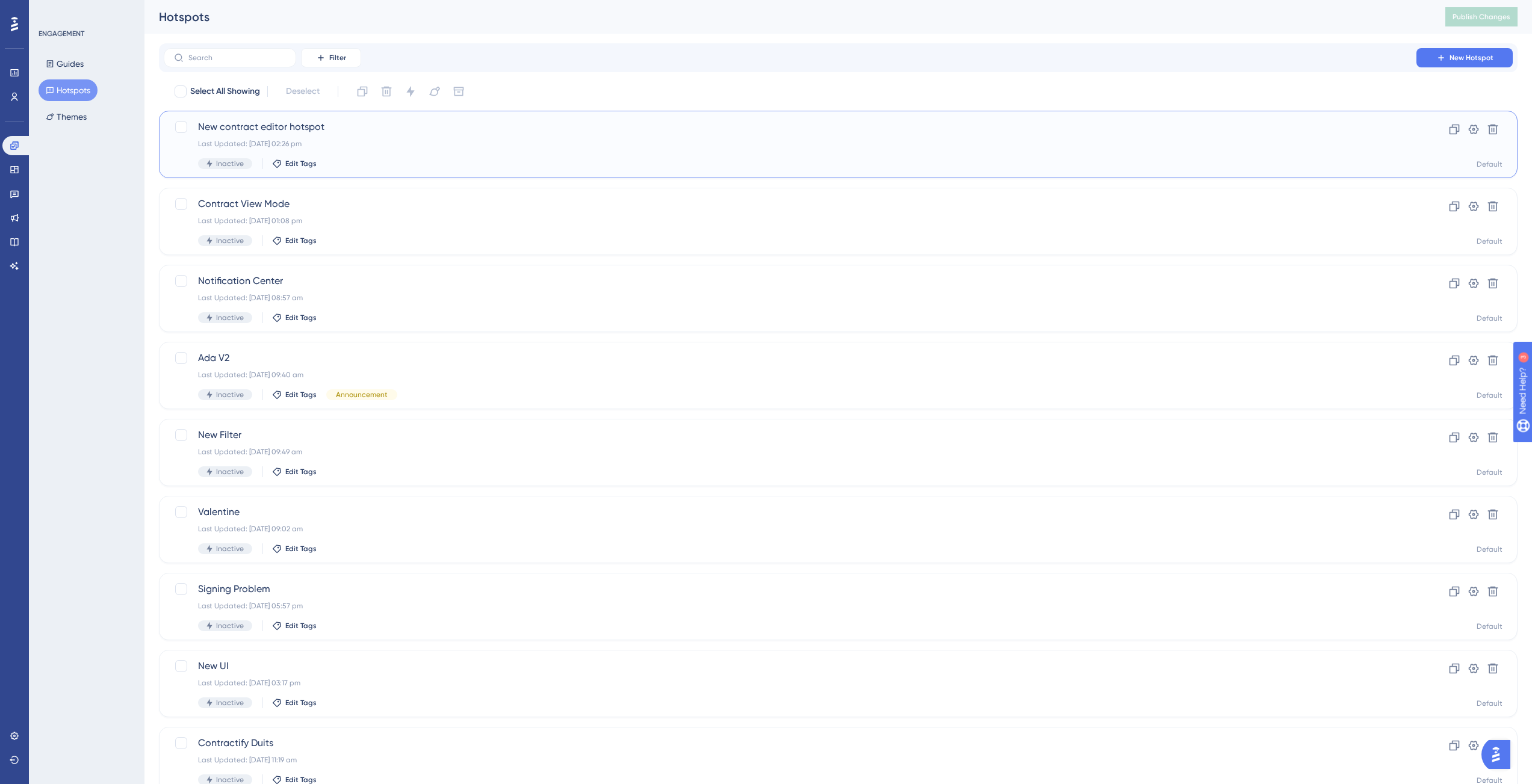
click at [464, 147] on div "Last Updated: 25 Aug 2025 02:26 pm" at bounding box center [790, 143] width 1184 height 9
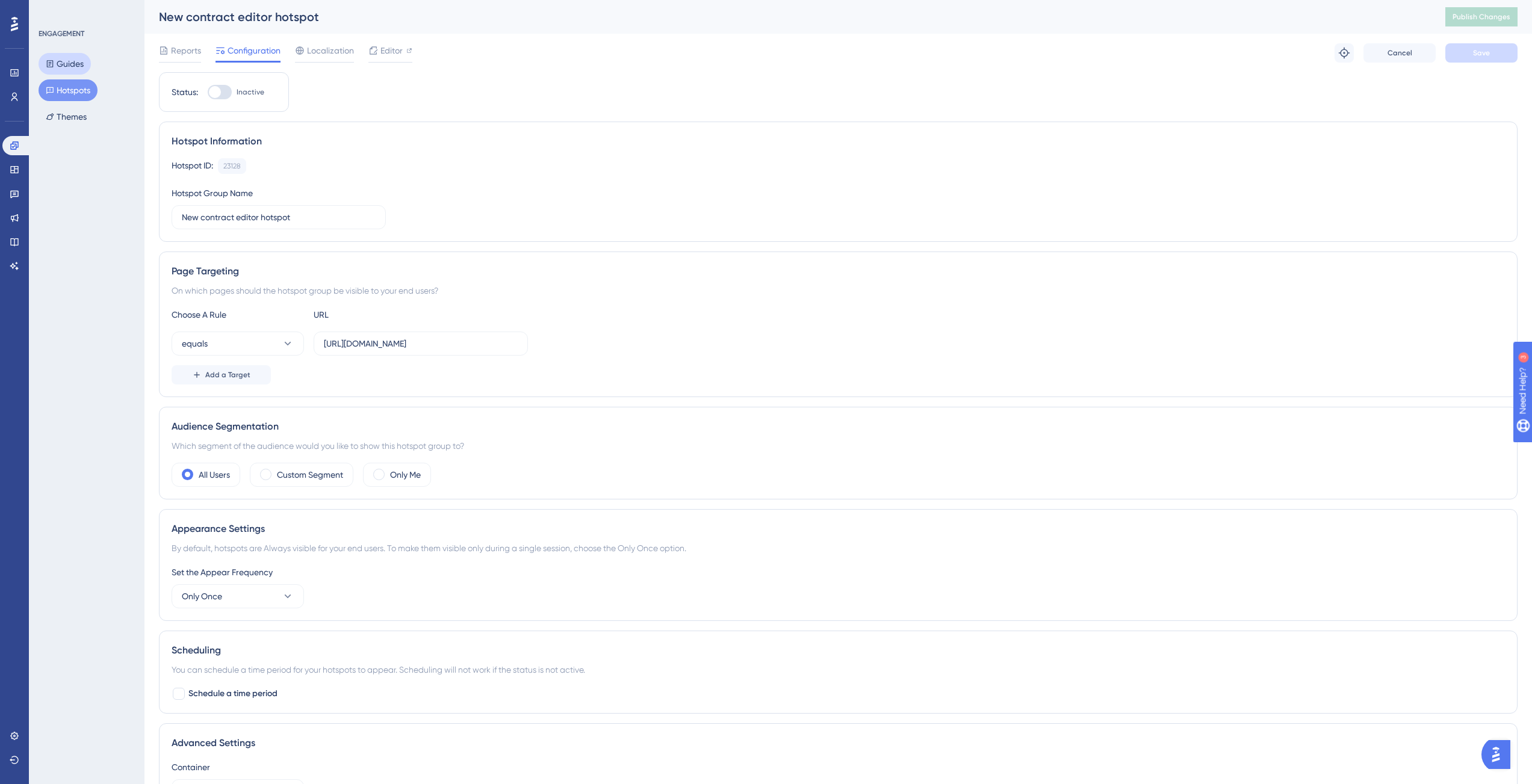
click at [74, 63] on button "Guides" at bounding box center [65, 63] width 52 height 22
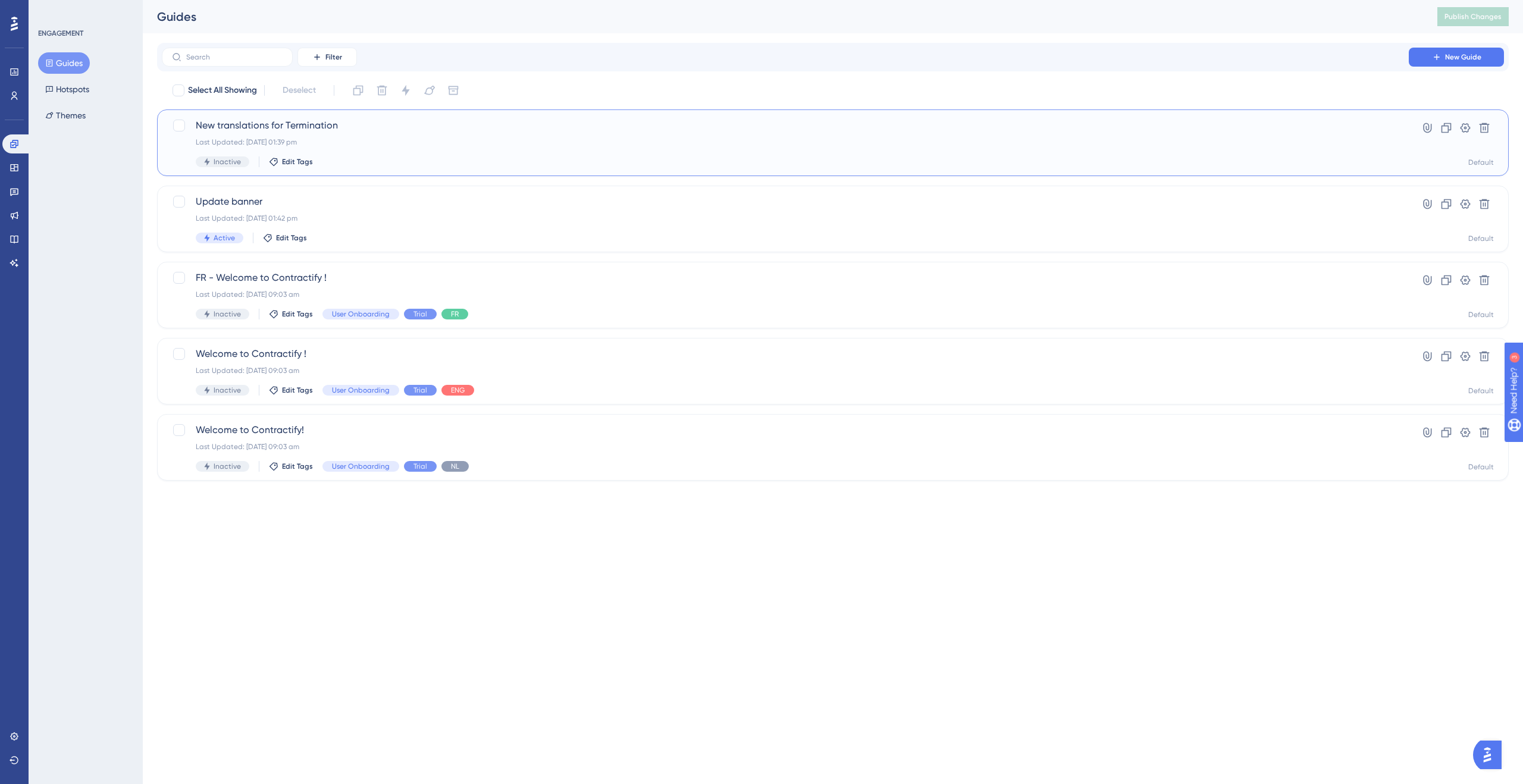
click at [249, 155] on div "New translations for Termination Last Updated: 29 Aug 2025 01:39 pm Inactive Ed…" at bounding box center [785, 143] width 1179 height 49
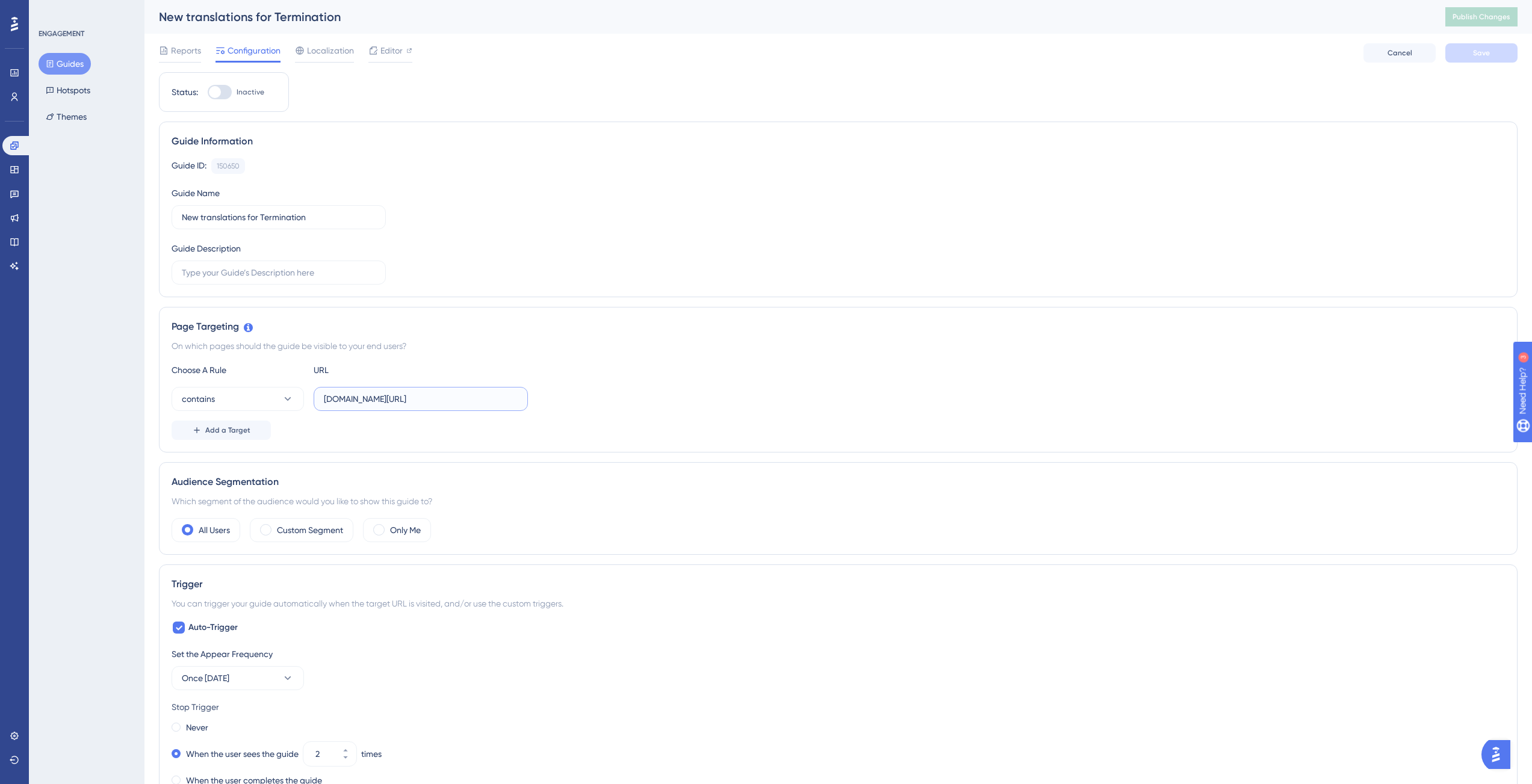
click at [449, 399] on input "app.contractify.io/client/company/" at bounding box center [420, 399] width 194 height 13
click at [74, 85] on button "Hotspots" at bounding box center [68, 90] width 59 height 22
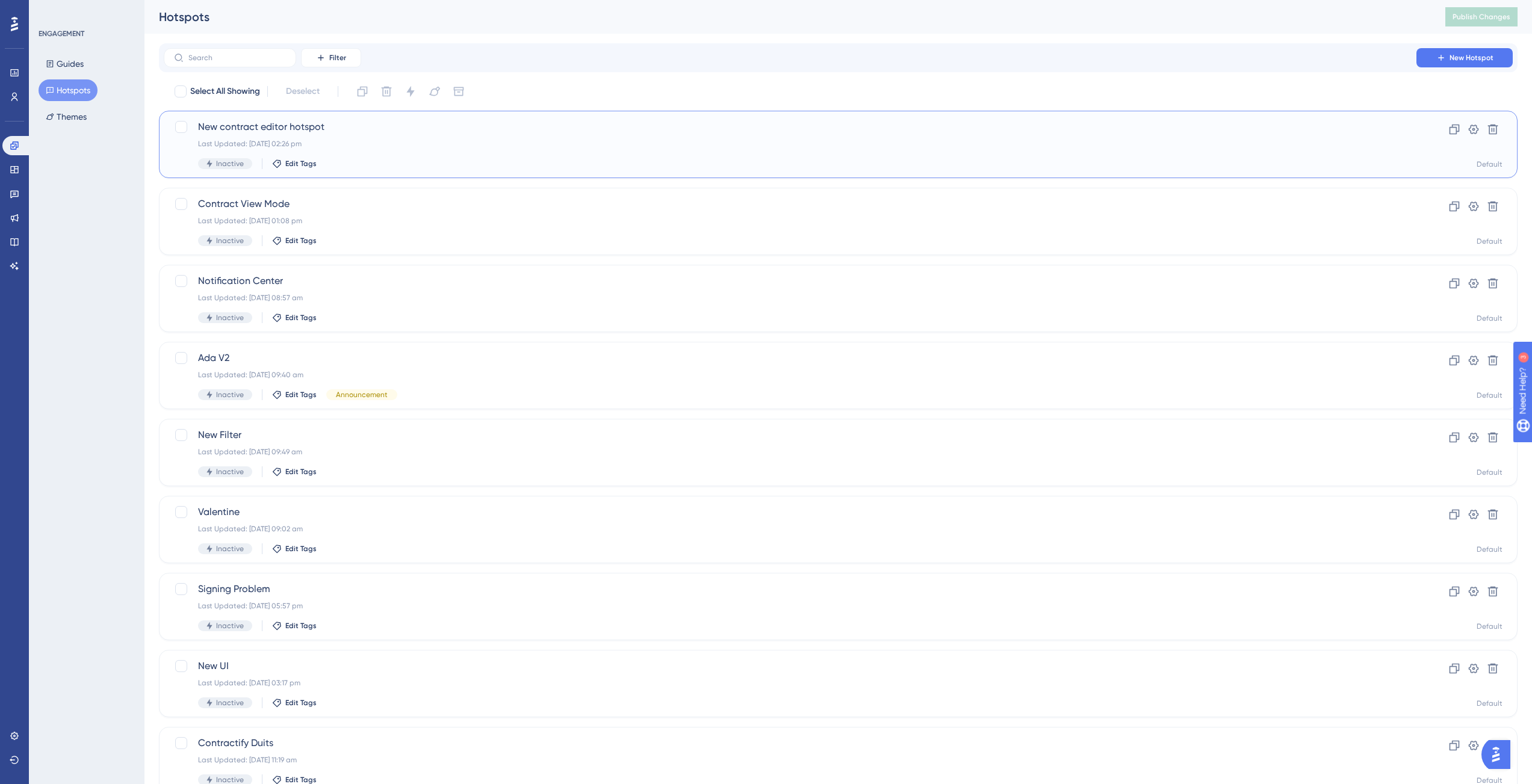
click at [326, 158] on div "Inactive Edit Tags" at bounding box center [790, 163] width 1184 height 11
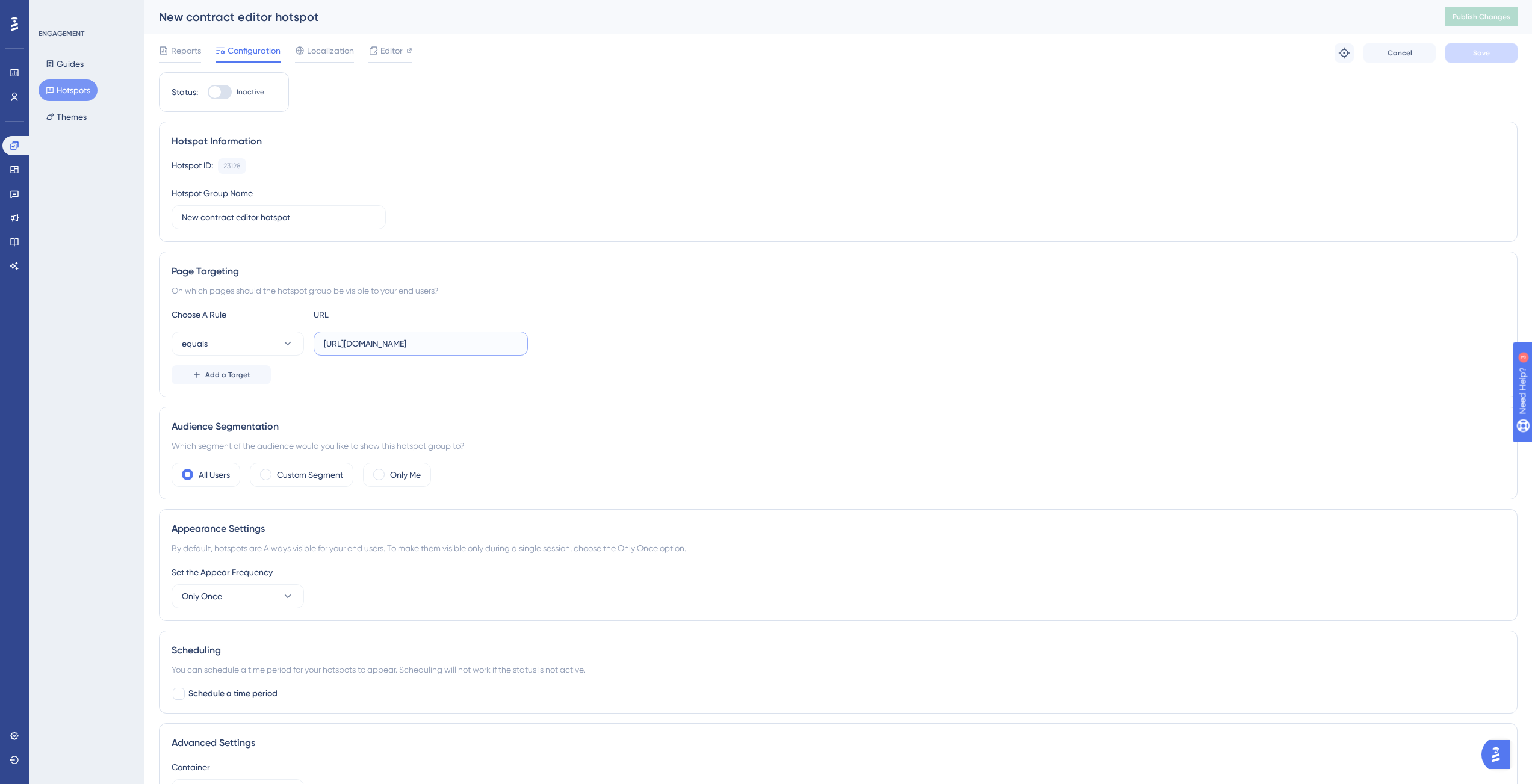
click at [508, 348] on input "https://app-staging.contractify.io/client/company/" at bounding box center [420, 343] width 194 height 13
paste input "app"
type input "app.contractify.io/client/company/"
click at [234, 355] on button "equals" at bounding box center [238, 343] width 133 height 24
click at [220, 423] on span "contains" at bounding box center [205, 428] width 33 height 14
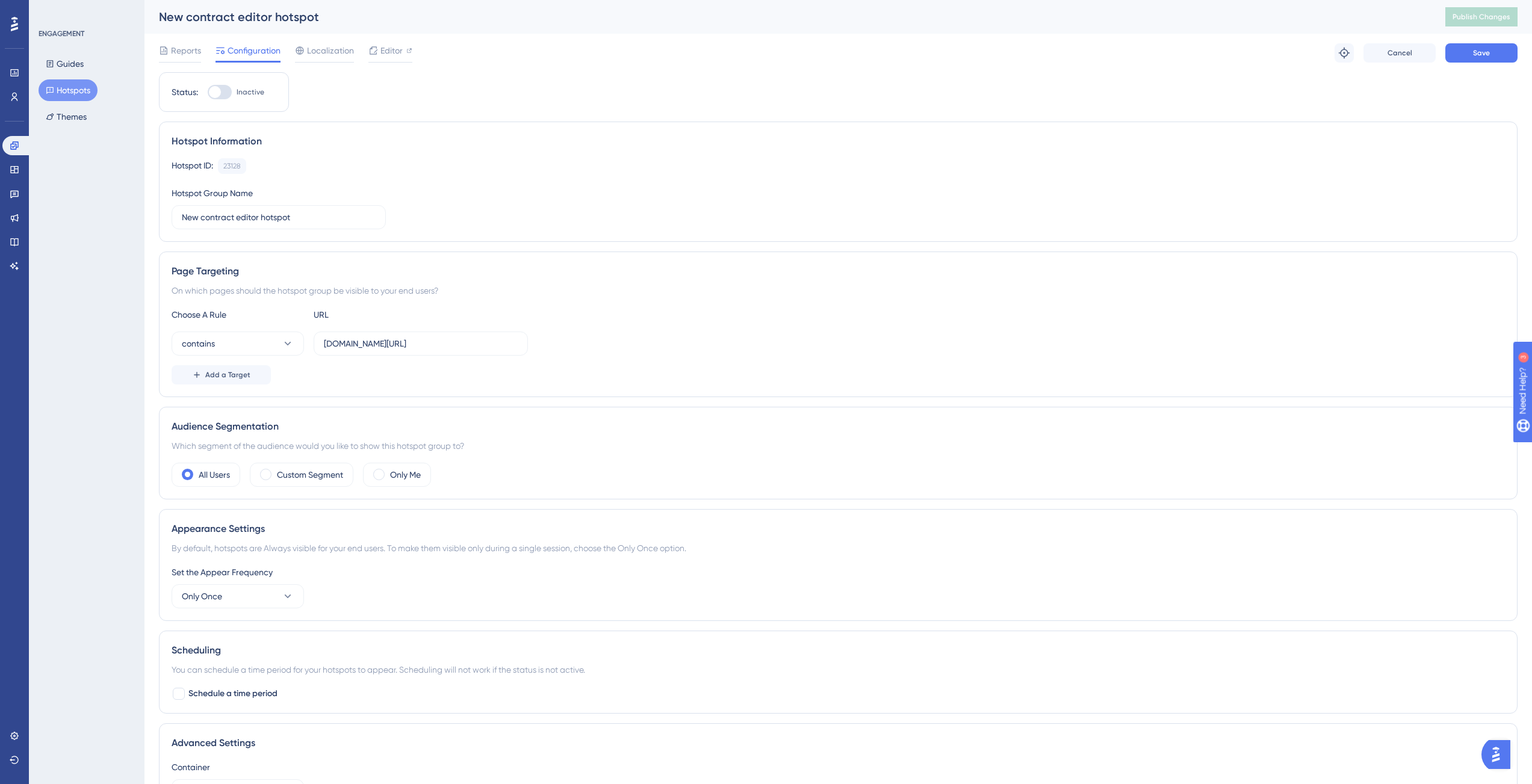
click at [228, 93] on div at bounding box center [220, 91] width 24 height 14
click at [208, 93] on input "Inactive" at bounding box center [207, 92] width 1 height 1
click at [322, 46] on span "Localization" at bounding box center [330, 50] width 47 height 14
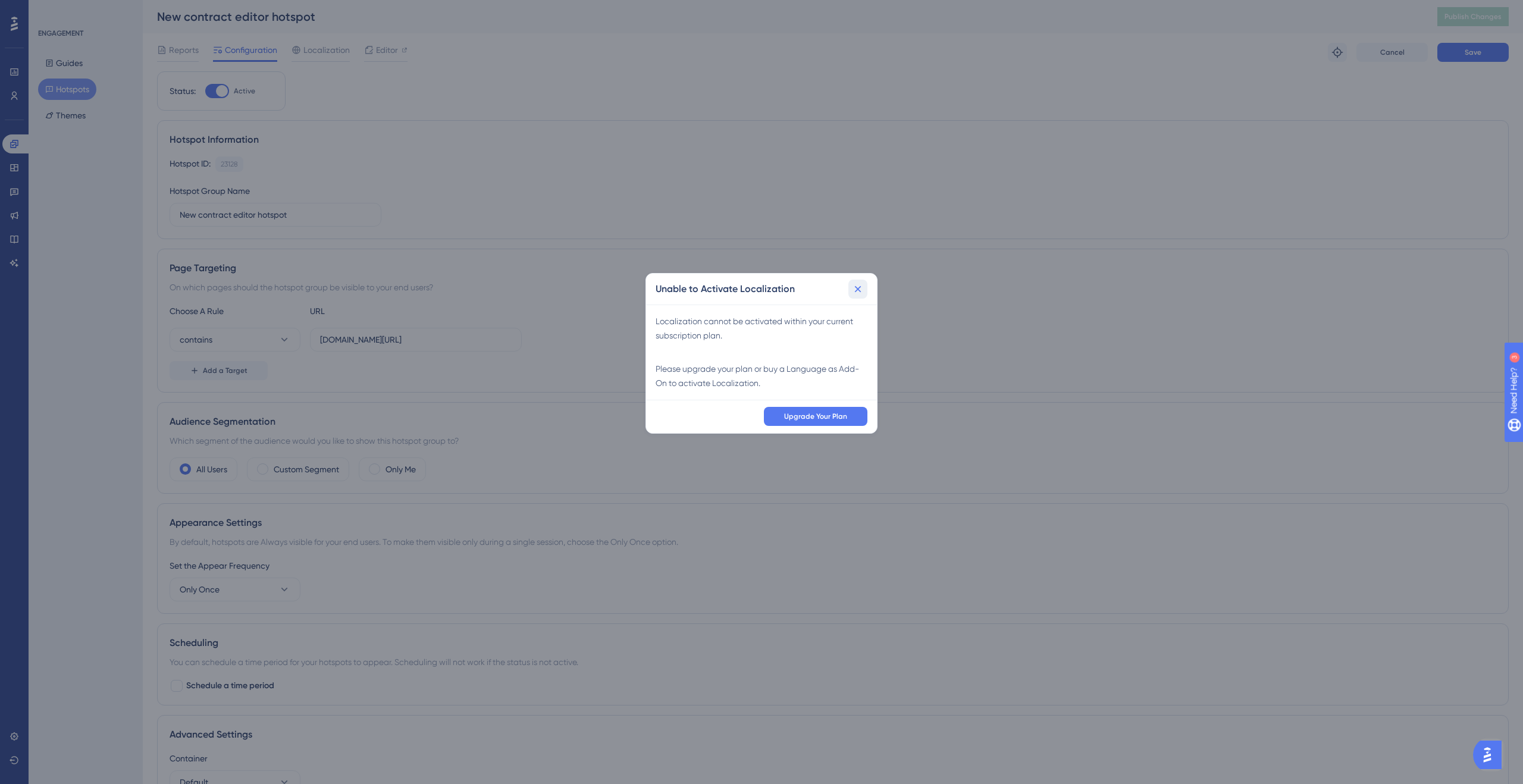
click at [865, 286] on button at bounding box center [857, 289] width 19 height 19
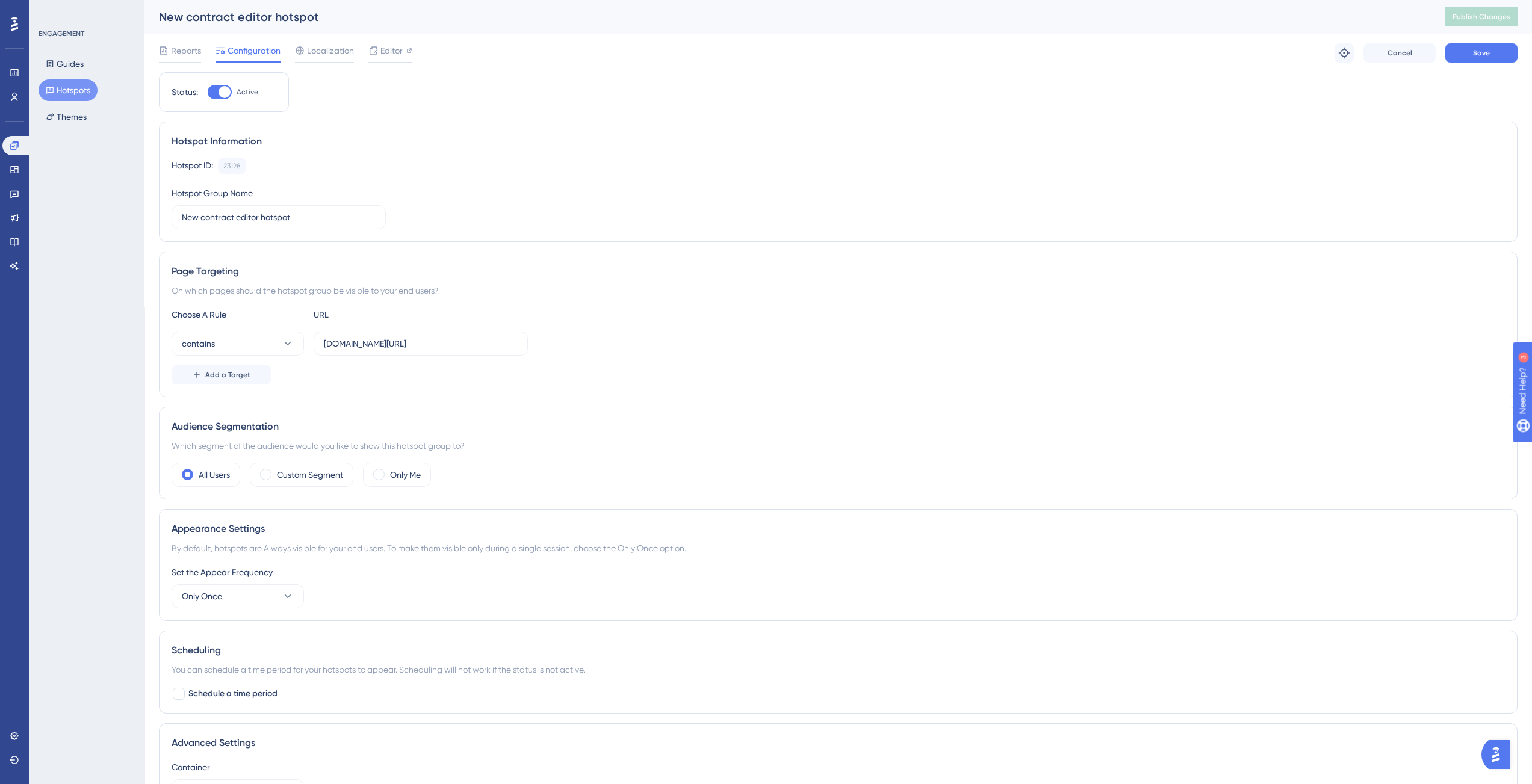
click at [220, 91] on div at bounding box center [224, 91] width 12 height 12
click at [208, 92] on input "Active" at bounding box center [207, 92] width 1 height 1
checkbox input "false"
click at [375, 51] on icon at bounding box center [373, 50] width 8 height 8
click at [434, 343] on input "https://app-staging.contractify.io/client/company/" at bounding box center [420, 343] width 194 height 13
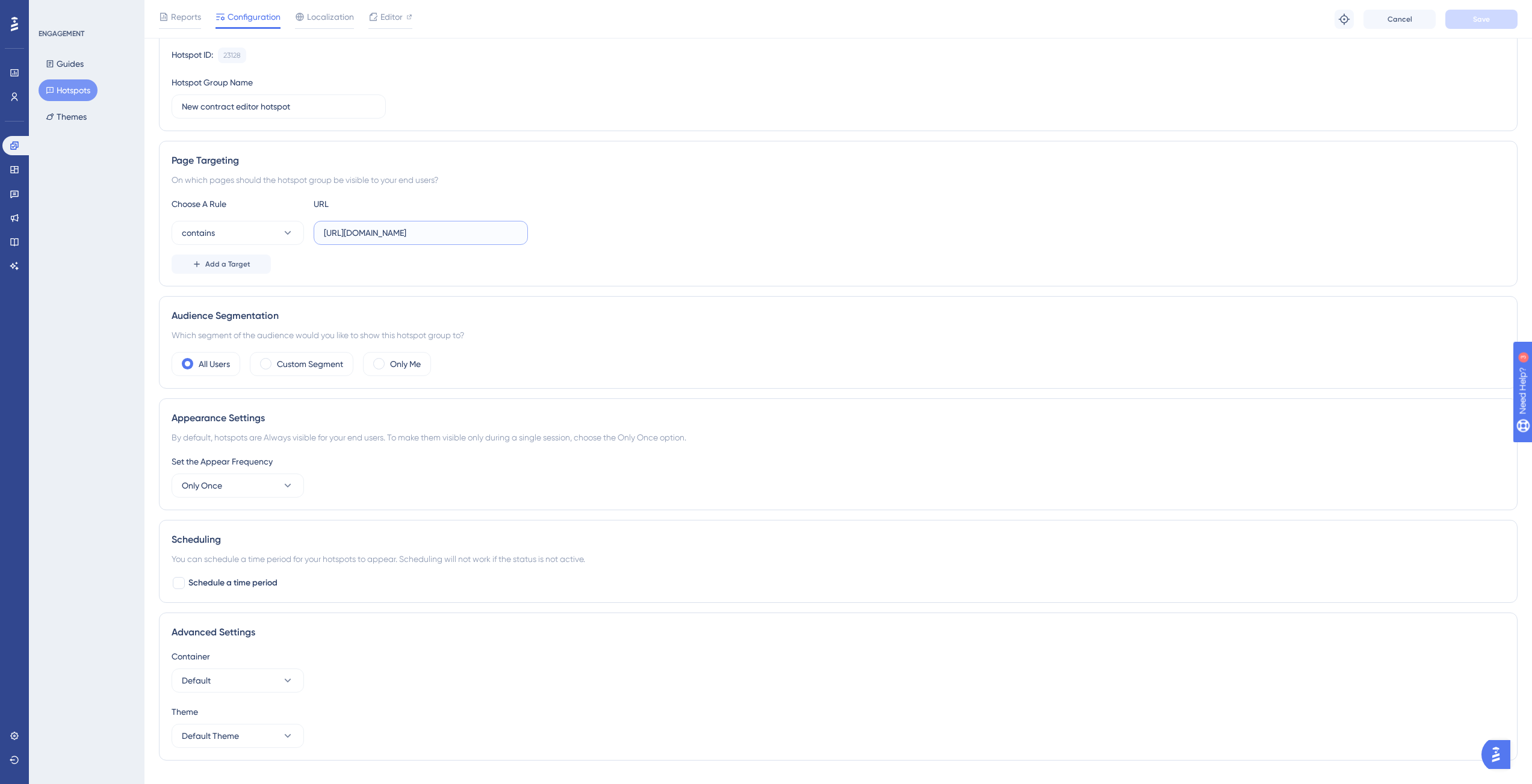
scroll to position [115, 0]
click at [365, 237] on input "https://app-staging.contractify.io/client/company/" at bounding box center [420, 233] width 194 height 13
paste input "app"
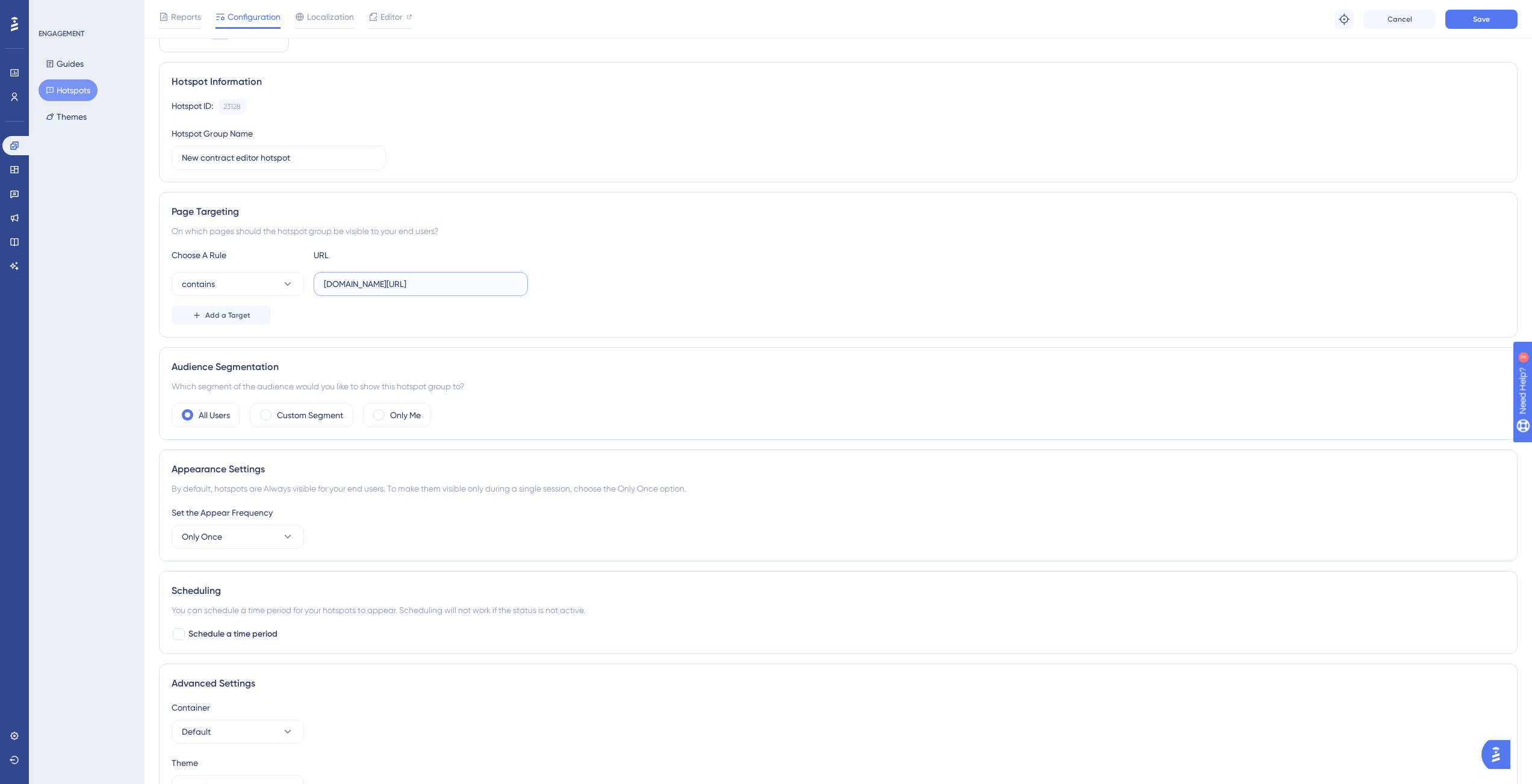
scroll to position [0, 0]
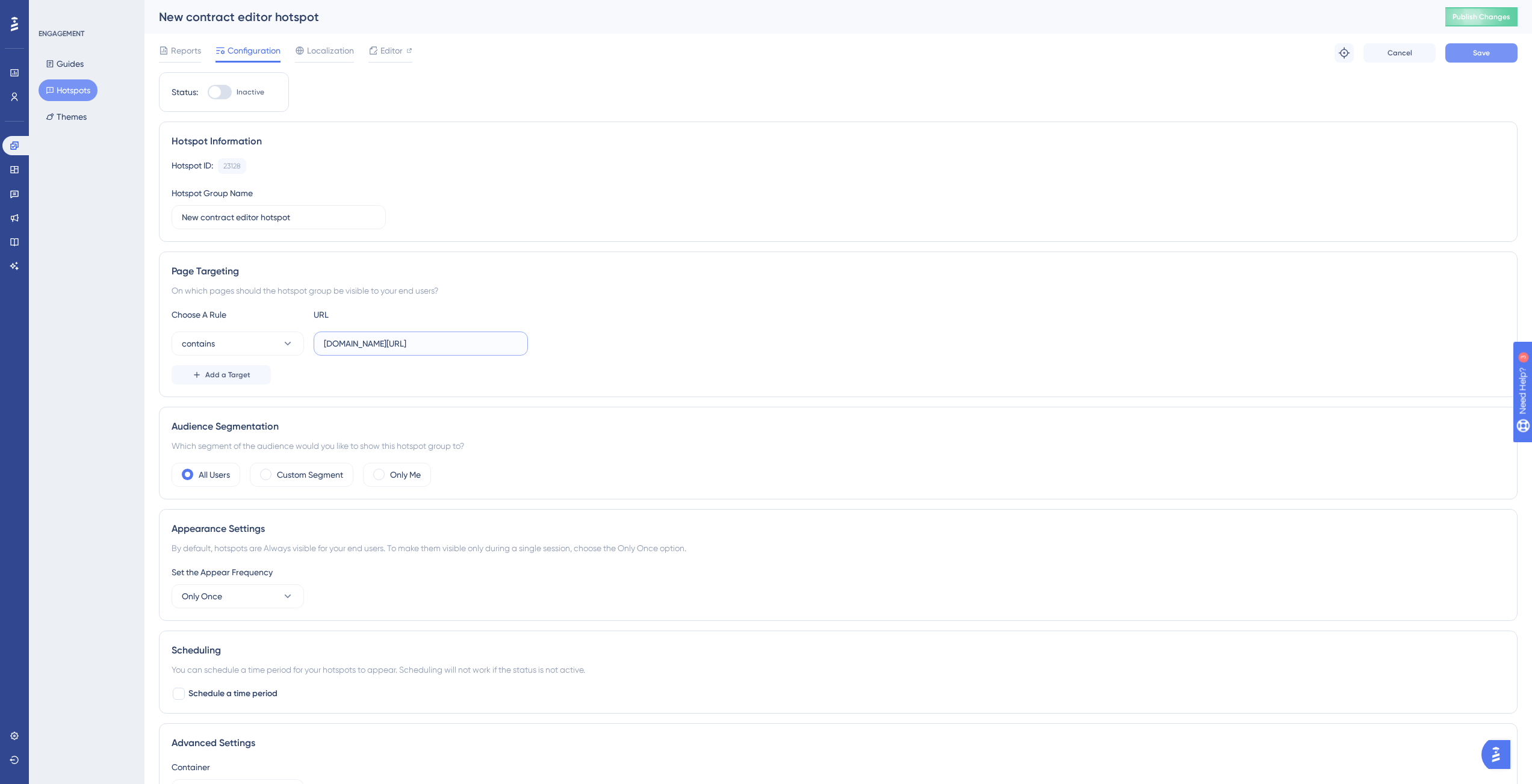
type input "app.contractify.io/client/company/"
click at [1494, 53] on button "Save" at bounding box center [1482, 53] width 72 height 19
click at [16, 735] on icon at bounding box center [14, 735] width 9 height 9
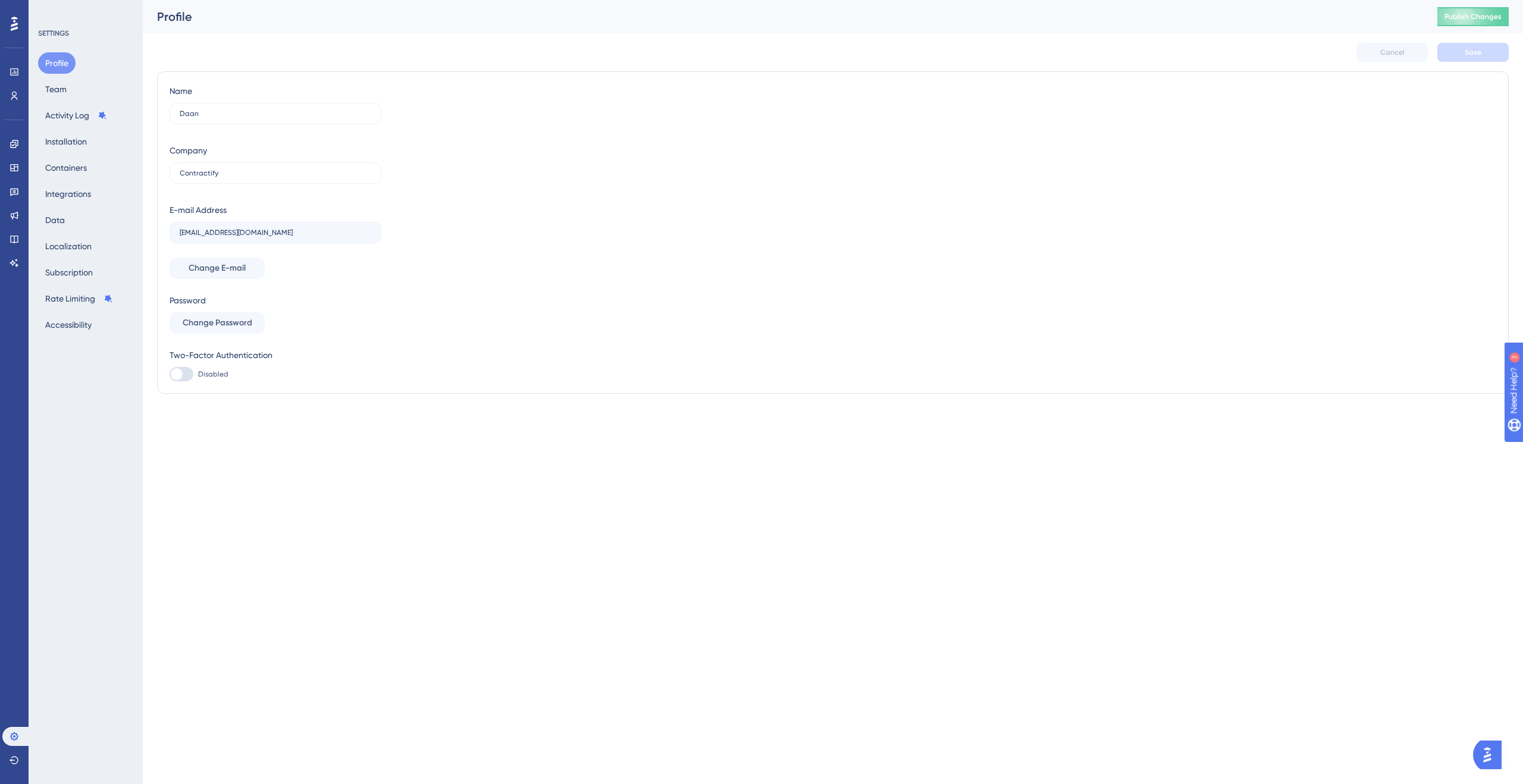
click at [85, 85] on div "Profile Team Activity Log Installation Containers Integrations Data Localizatio…" at bounding box center [86, 194] width 97 height 283
click at [9, 90] on link at bounding box center [14, 95] width 24 height 19
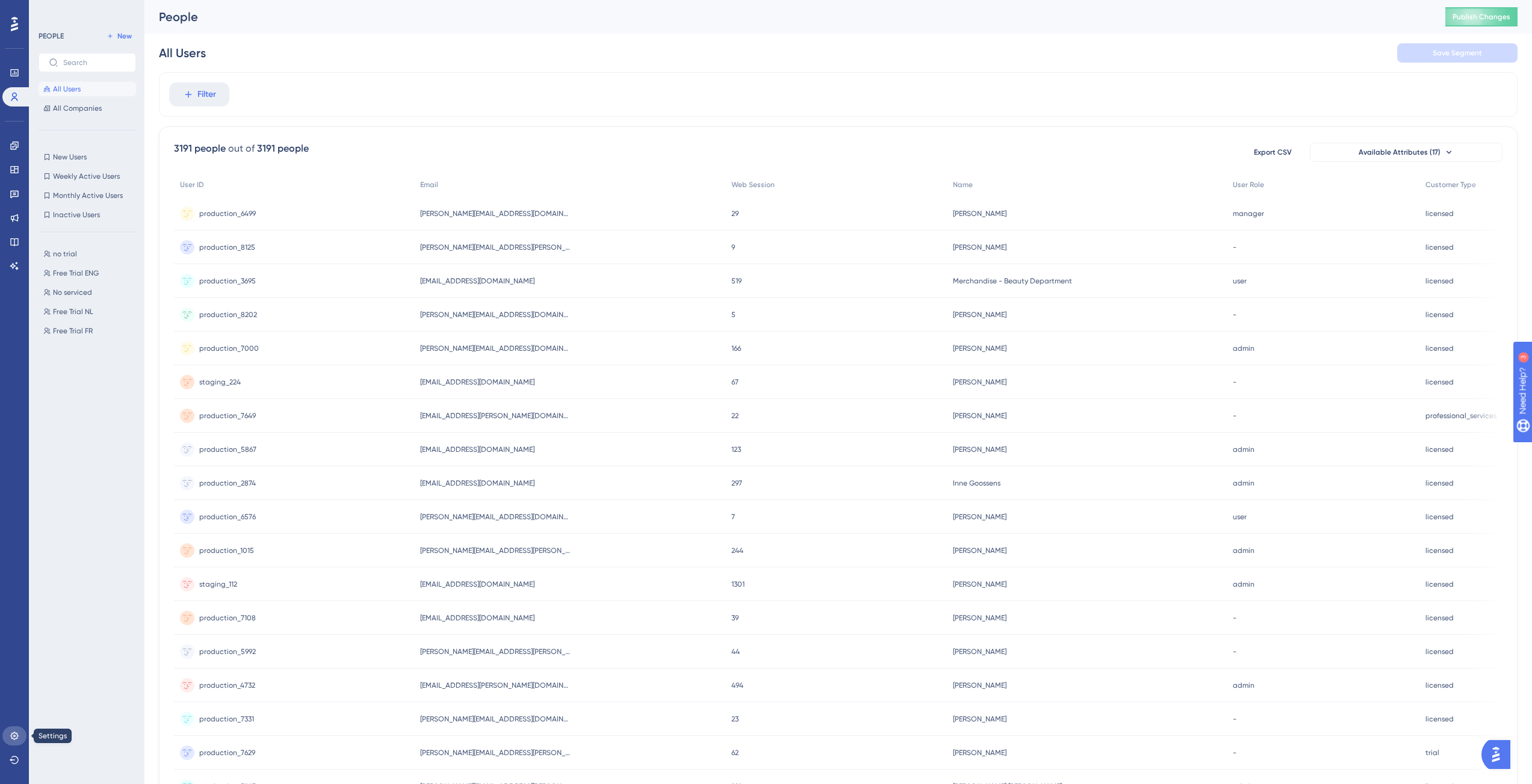
click at [9, 739] on icon at bounding box center [14, 735] width 9 height 9
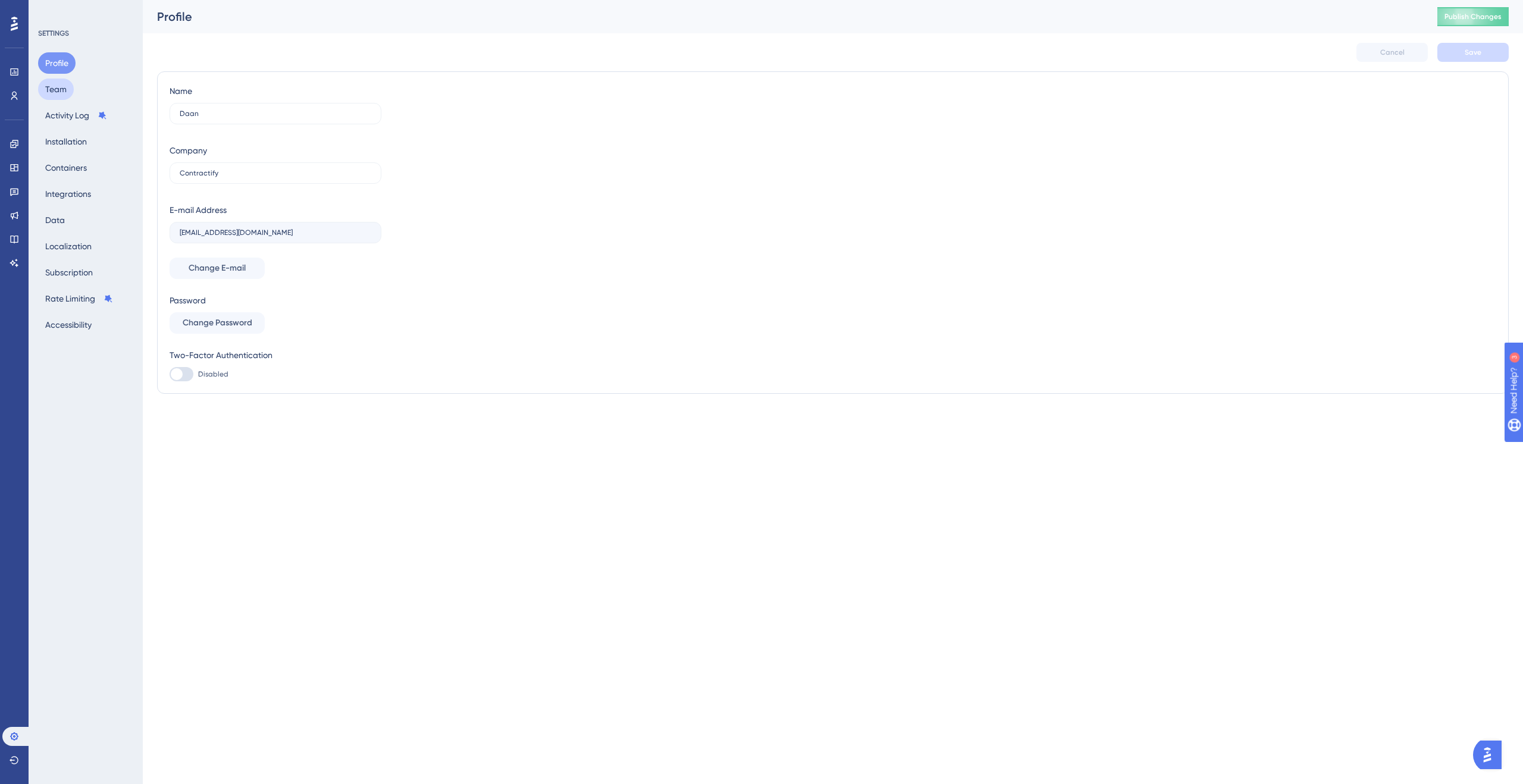
click at [65, 90] on button "Team" at bounding box center [56, 89] width 36 height 22
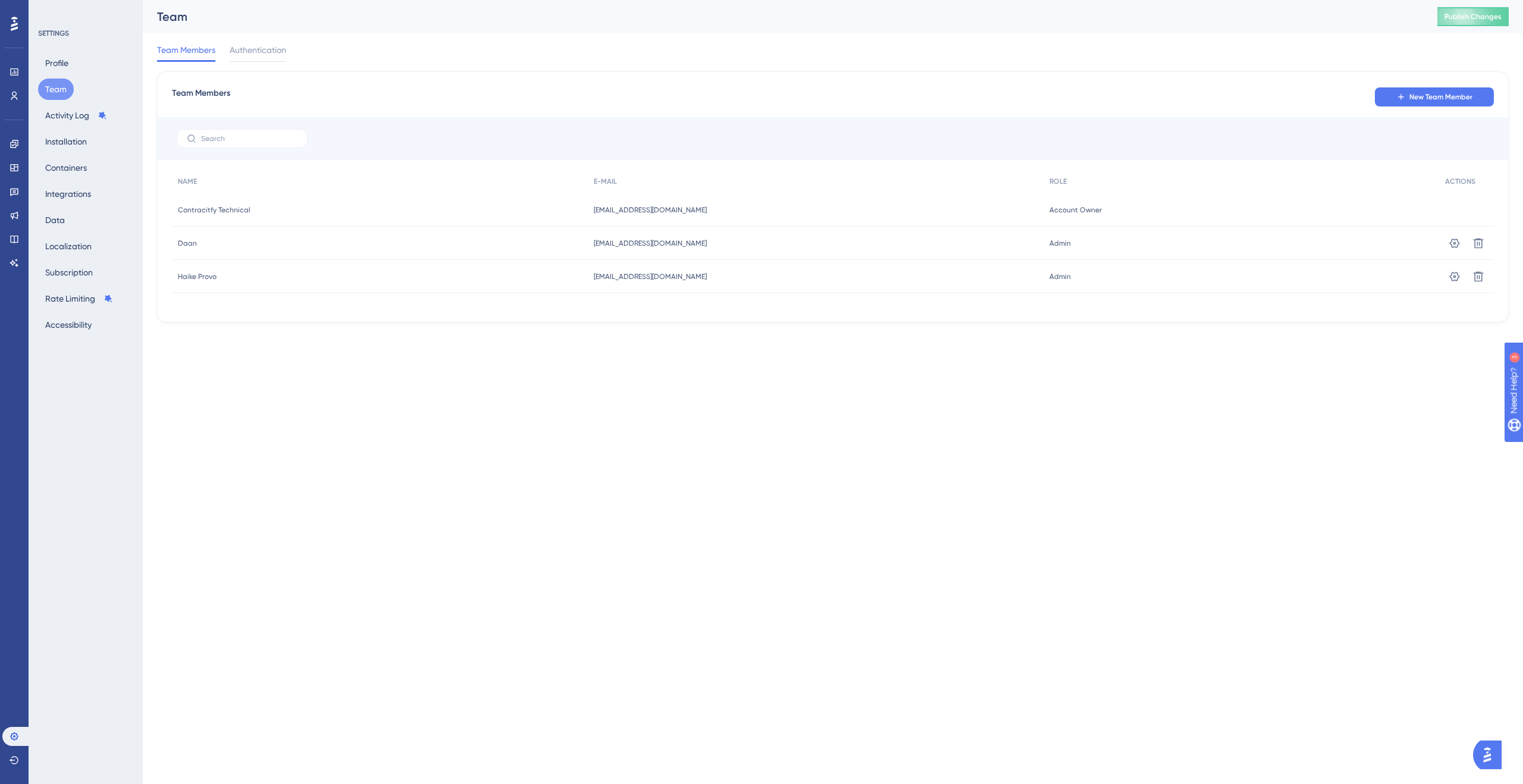
click at [415, 288] on div "Haike Provo Haike Provo" at bounding box center [380, 277] width 416 height 33
click at [1452, 249] on icon at bounding box center [1454, 243] width 12 height 12
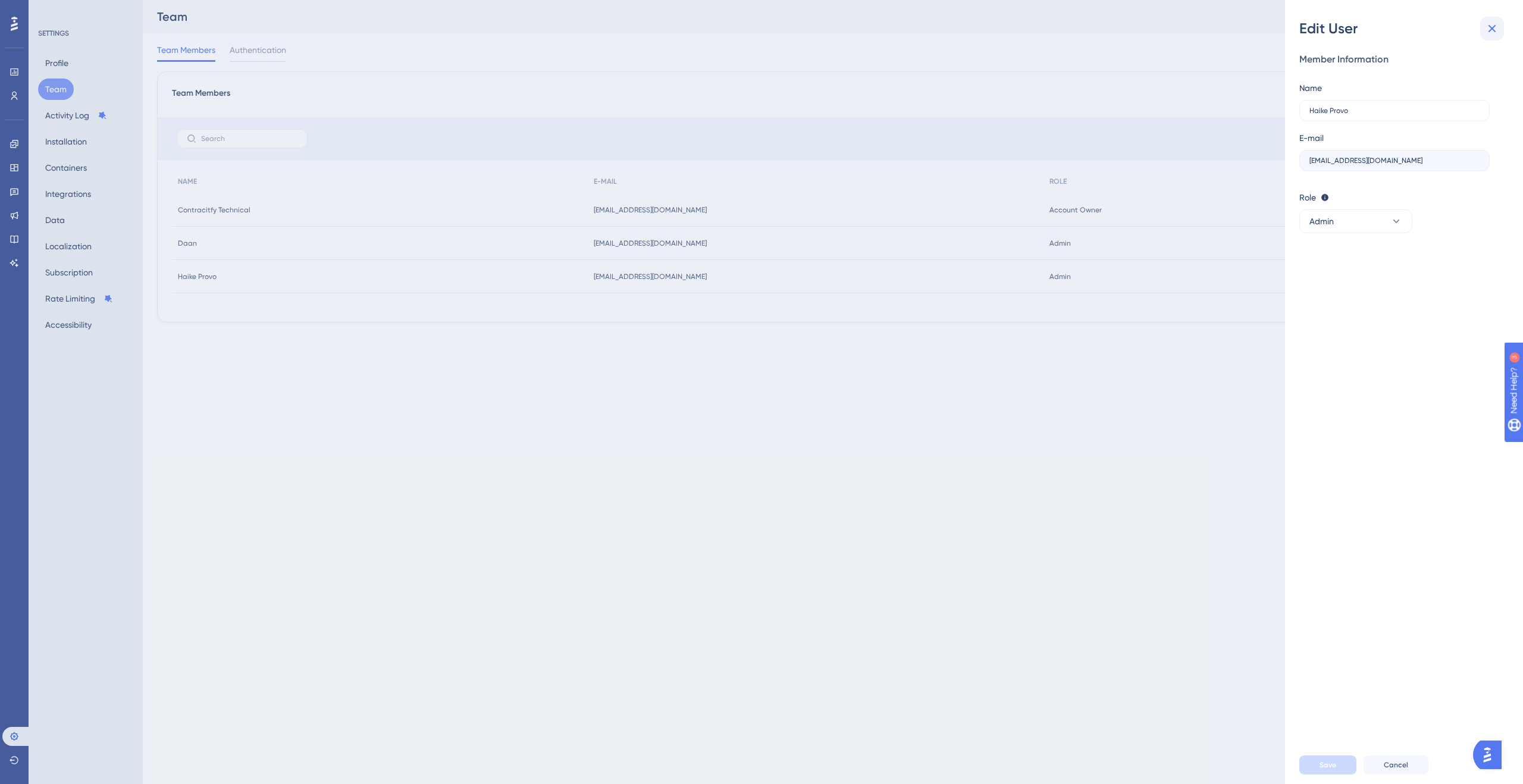
click at [1499, 24] on icon at bounding box center [1492, 28] width 14 height 14
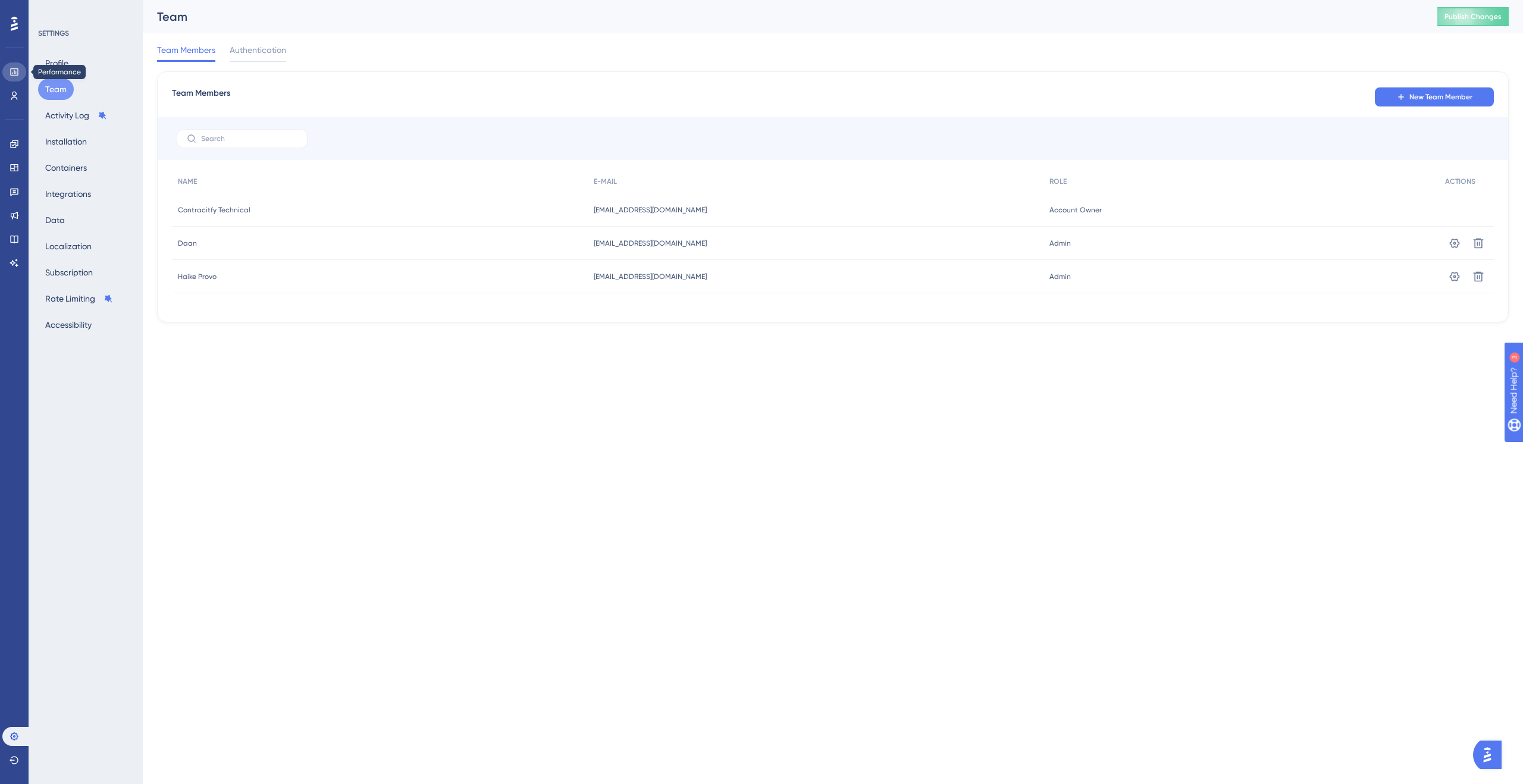
click at [17, 76] on icon at bounding box center [14, 71] width 9 height 9
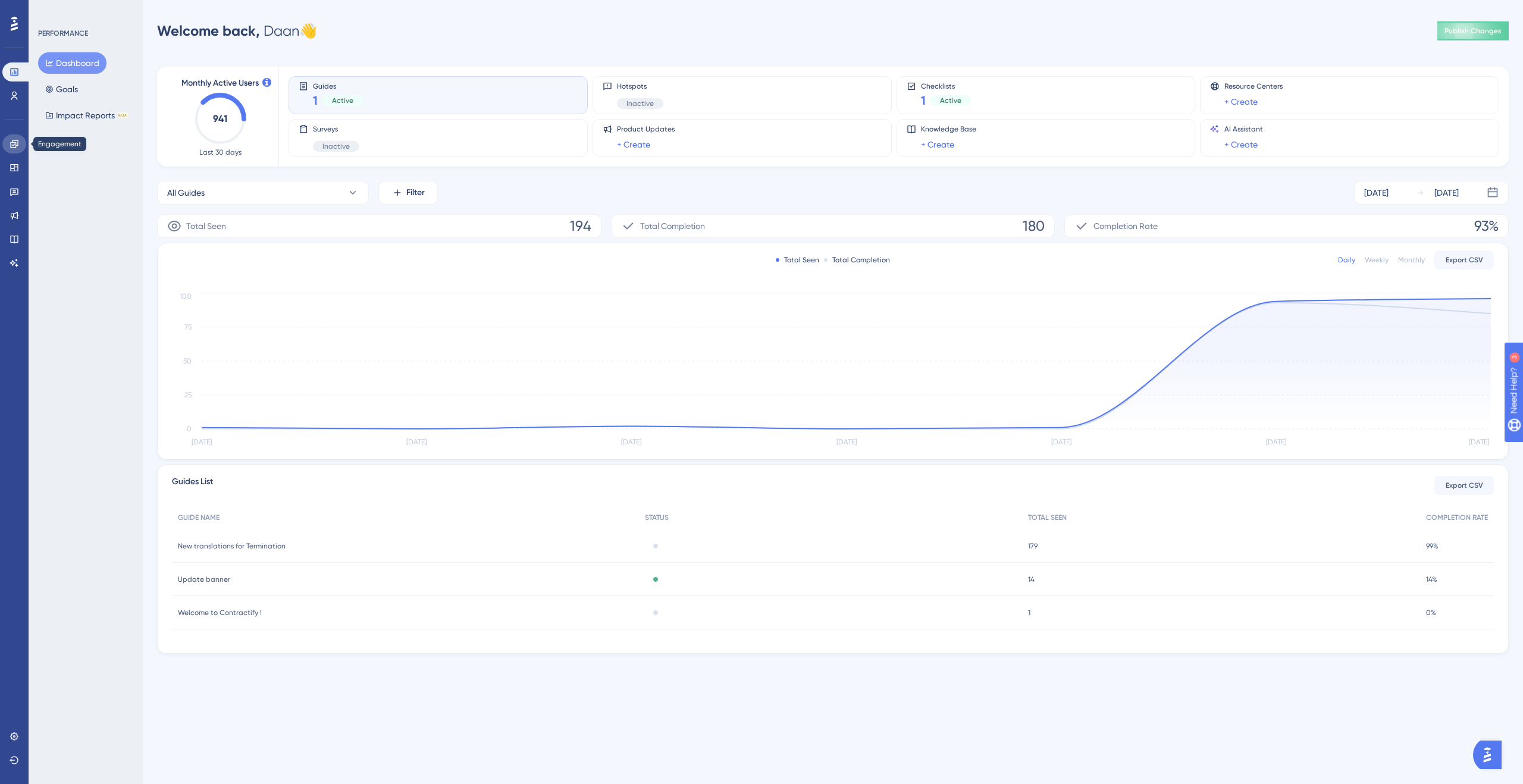
click at [5, 143] on link at bounding box center [14, 144] width 24 height 19
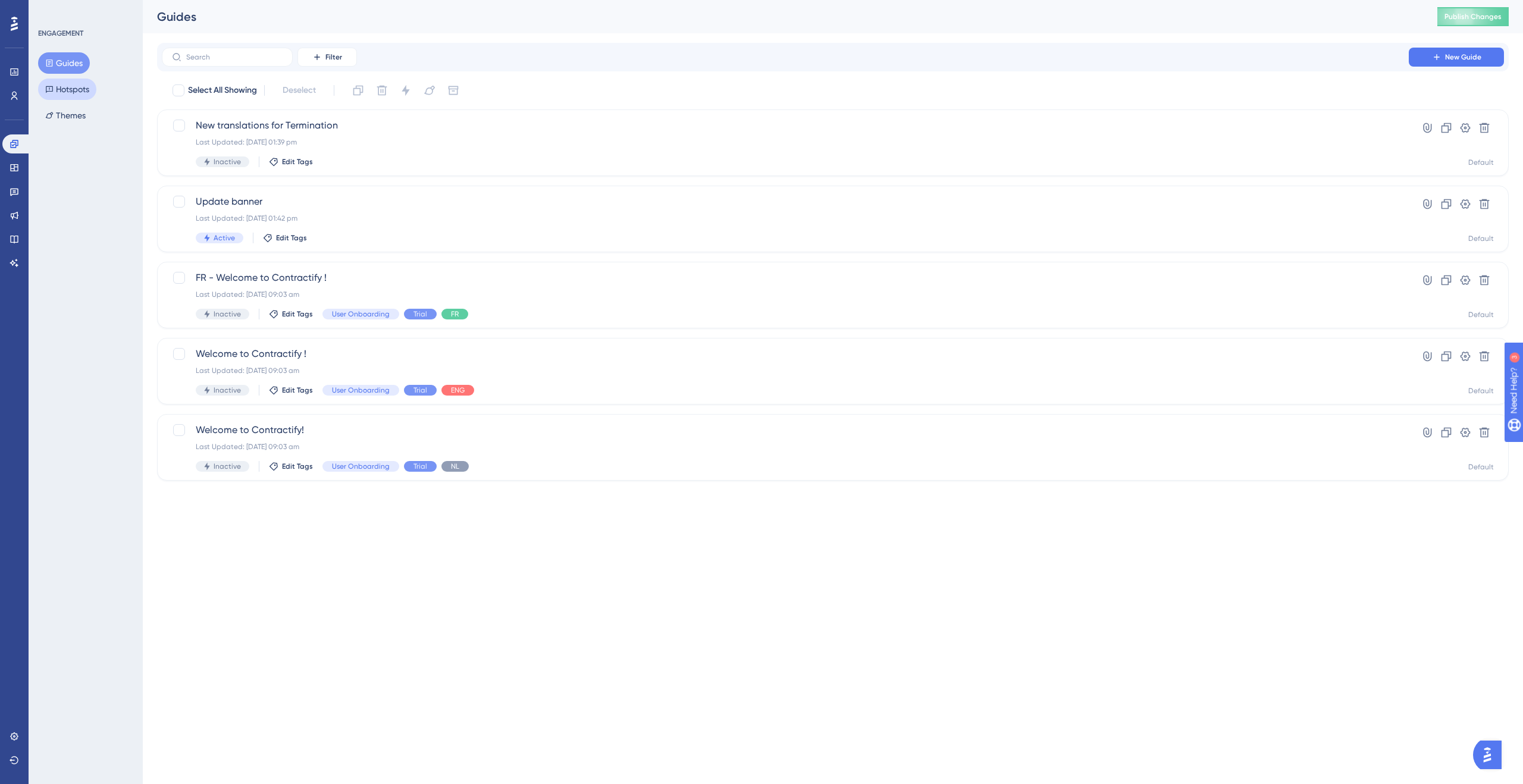
click at [70, 93] on button "Hotspots" at bounding box center [67, 89] width 58 height 22
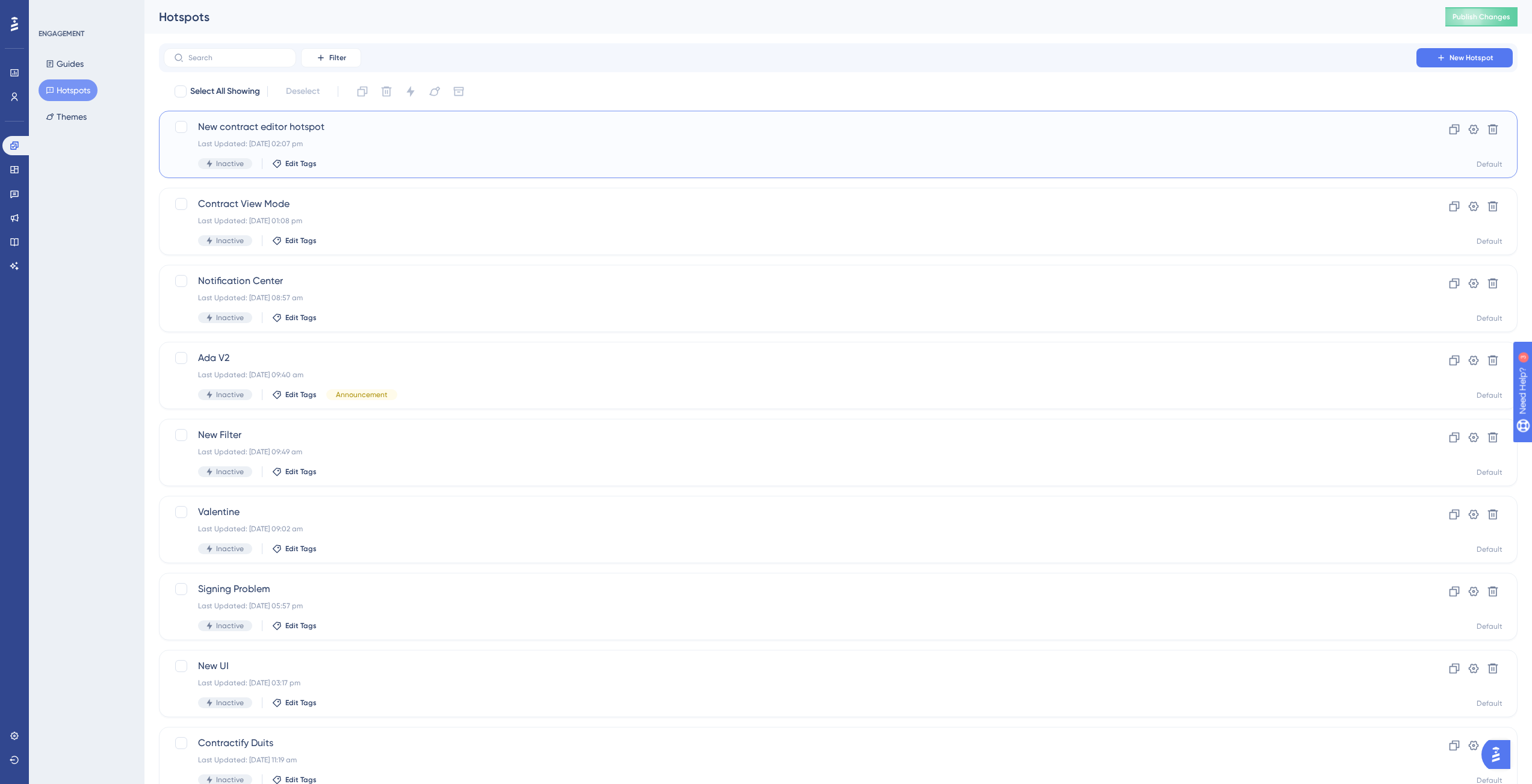
click at [394, 135] on div "New contract editor hotspot Last Updated: 29 Aug 2025 02:07 pm Inactive Edit Ta…" at bounding box center [790, 144] width 1184 height 49
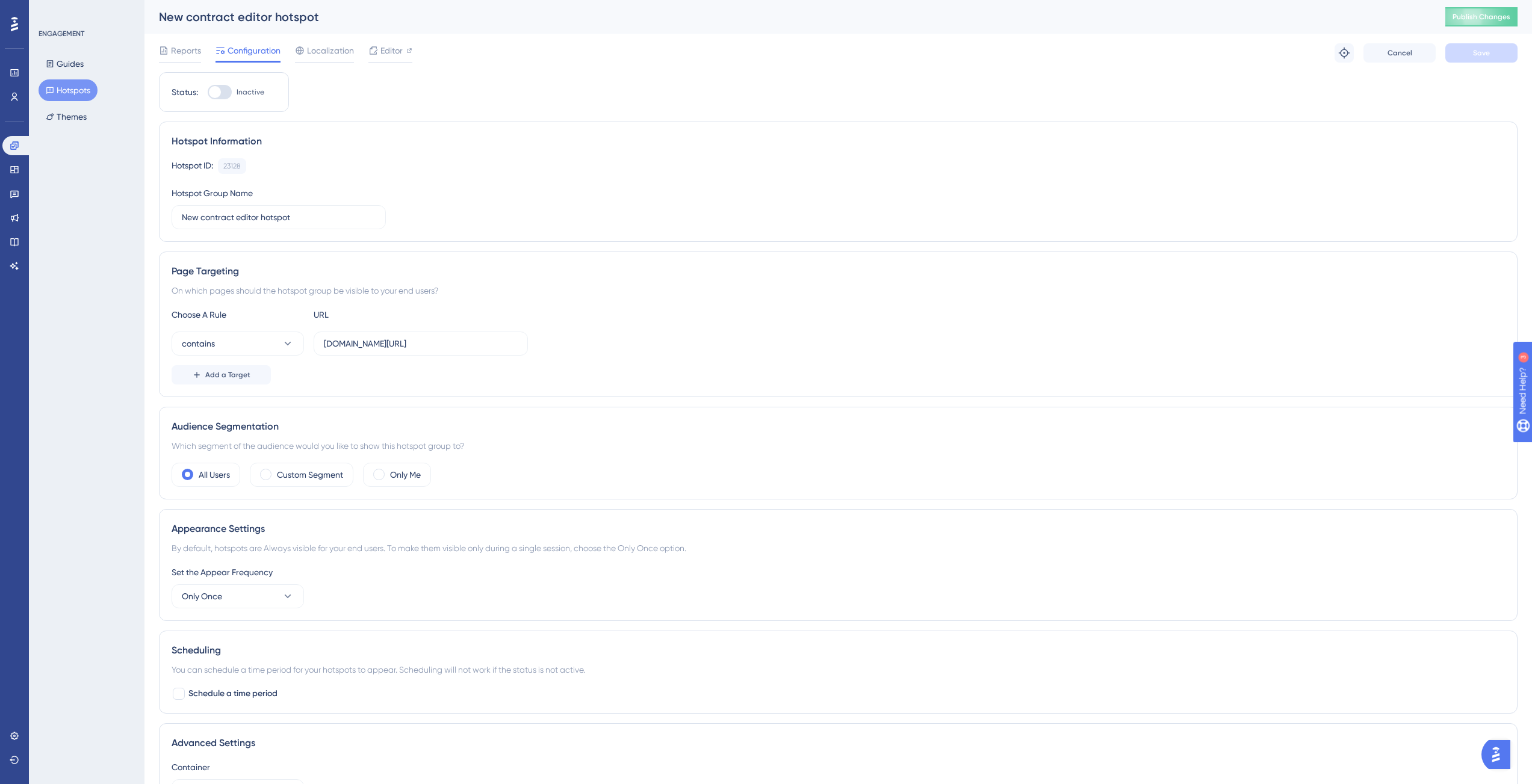
click at [225, 94] on div at bounding box center [220, 91] width 24 height 14
click at [208, 93] on input "Inactive" at bounding box center [207, 92] width 1 height 1
checkbox input "true"
click at [1479, 50] on span "Save" at bounding box center [1481, 52] width 17 height 9
